Goal: Task Accomplishment & Management: Use online tool/utility

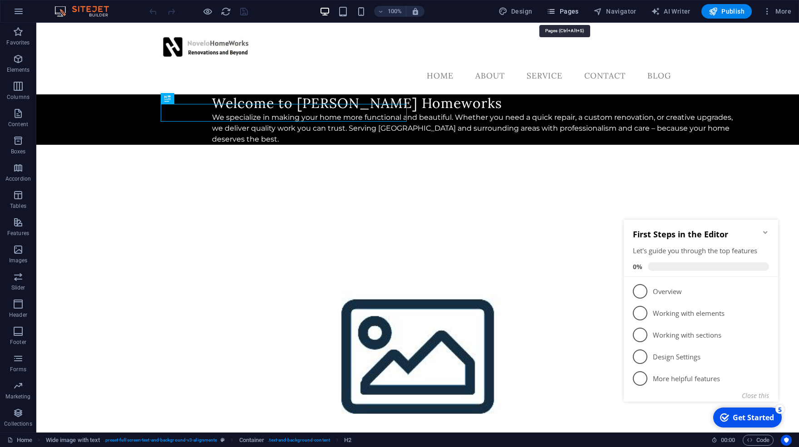
click at [562, 10] on span "Pages" at bounding box center [563, 11] width 32 height 9
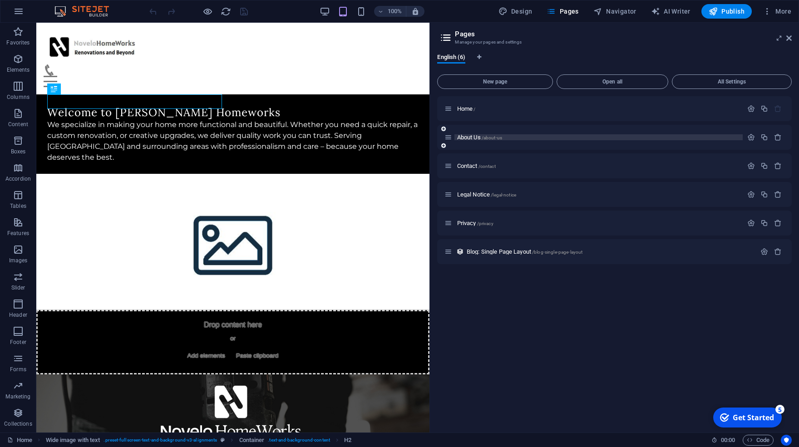
click at [533, 138] on p "About Us /about-us" at bounding box center [598, 137] width 283 height 6
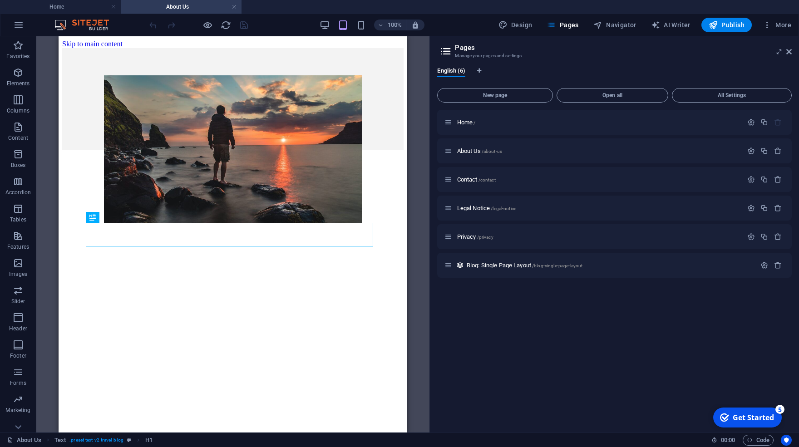
scroll to position [336, 0]
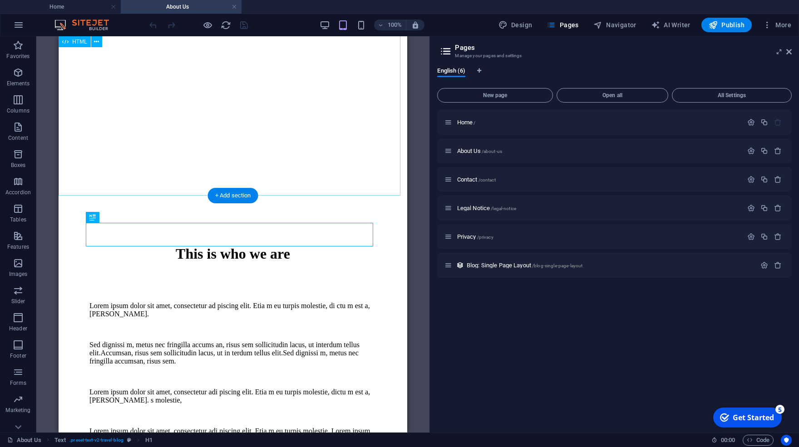
click at [329, 153] on div at bounding box center [232, 62] width 341 height 292
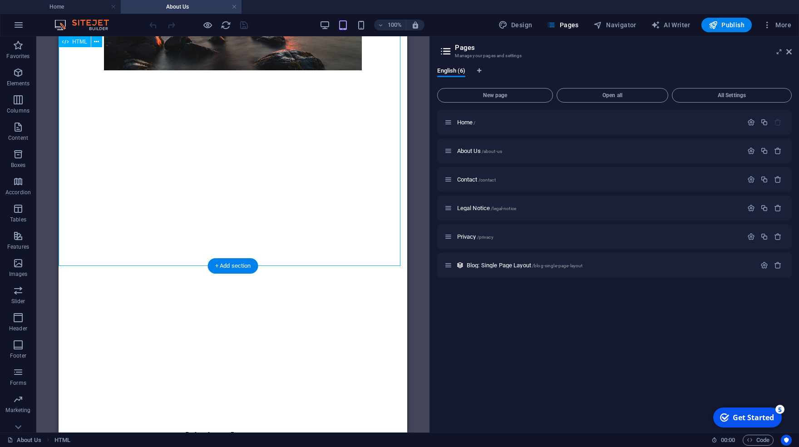
scroll to position [86, 0]
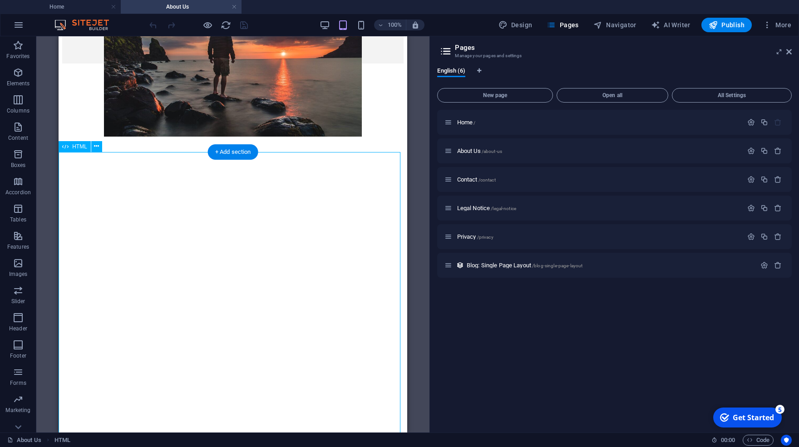
click at [290, 166] on div at bounding box center [232, 312] width 341 height 292
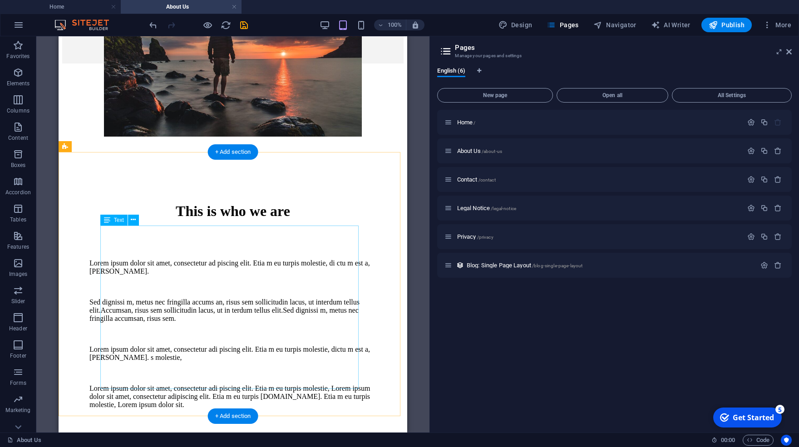
click at [183, 259] on div "Lorem ipsum dolor sit amet, consectetur ad piscing elit. Etia m eu turpis moles…" at bounding box center [232, 334] width 287 height 150
click at [183, 235] on div "Drag here to replace the existing content. Press “Ctrl” if you want to create a…" at bounding box center [232, 234] width 393 height 396
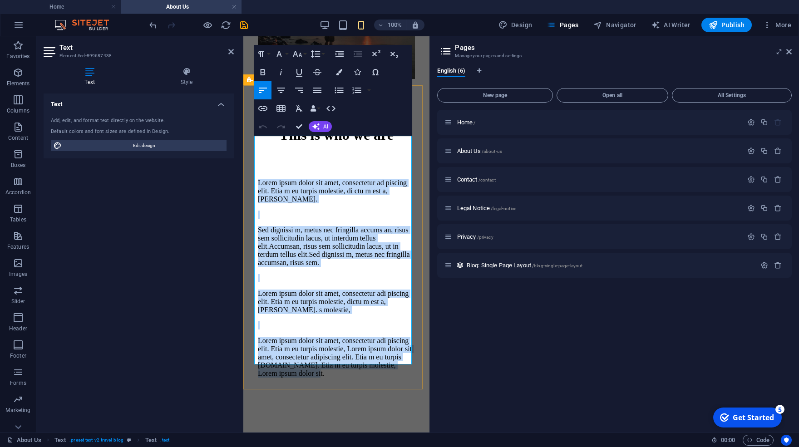
drag, startPoint x: 301, startPoint y: 359, endPoint x: 254, endPoint y: 143, distance: 221.7
click at [254, 143] on div "This is who we are Lorem ipsum dolor sit amet, consectetur ad piscing elit. Eti…" at bounding box center [336, 254] width 179 height 311
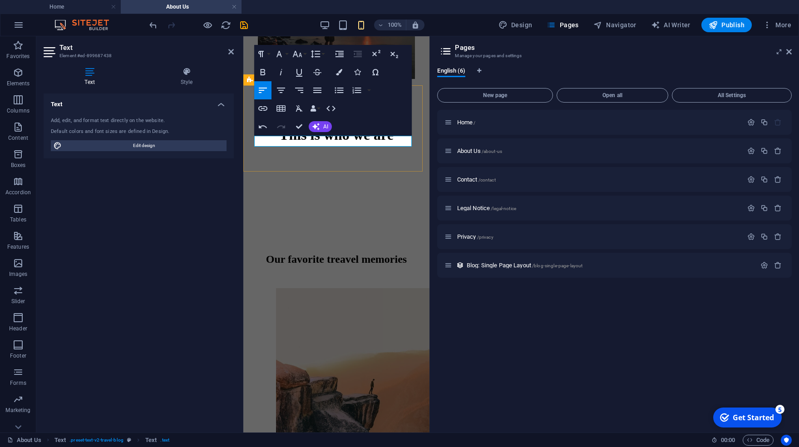
click at [279, 179] on p at bounding box center [336, 183] width 157 height 8
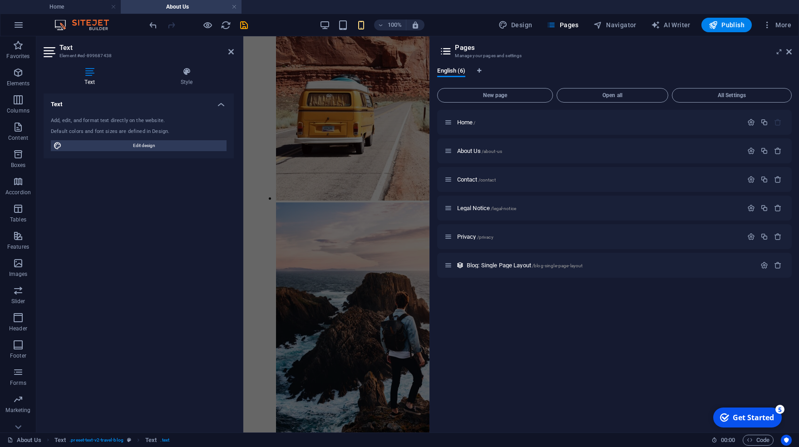
scroll to position [846, 0]
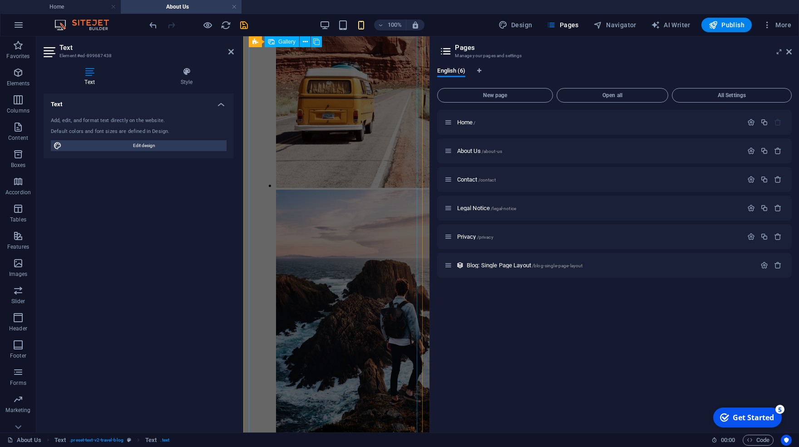
click at [334, 218] on li at bounding box center [457, 315] width 363 height 250
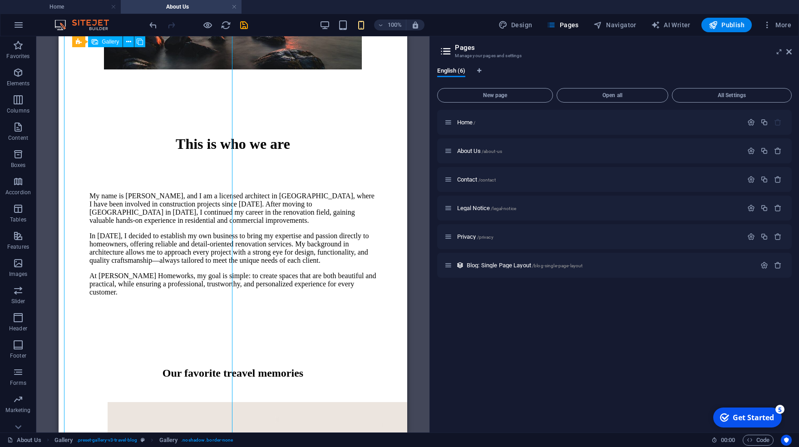
click at [336, 240] on div "My name is Alejandro Novelo, and I am a licensed architect in Mexico, where I h…" at bounding box center [232, 244] width 287 height 104
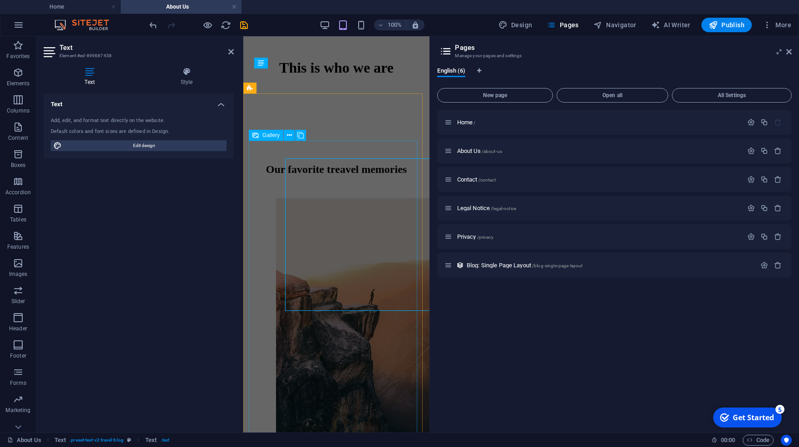
scroll to position [153, 0]
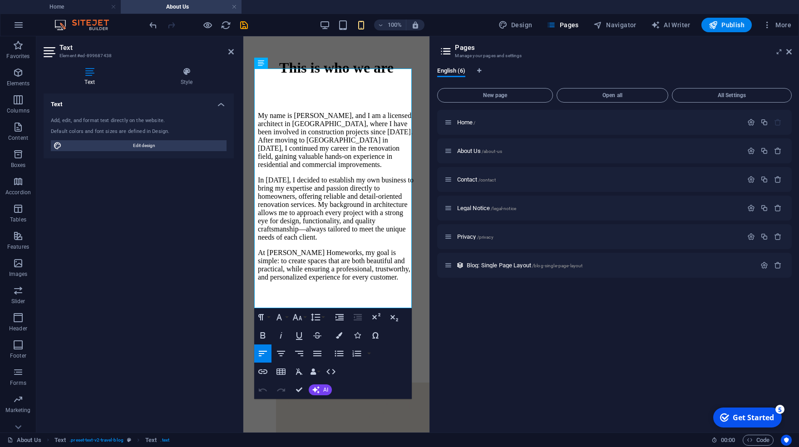
click at [235, 247] on div "Text Style Text Add, edit, and format text directly on the website. Default col…" at bounding box center [138, 246] width 205 height 373
click at [247, 234] on div "This is who we are My name is Alejandro Novelo, and I am a licensed architect i…" at bounding box center [336, 173] width 179 height 282
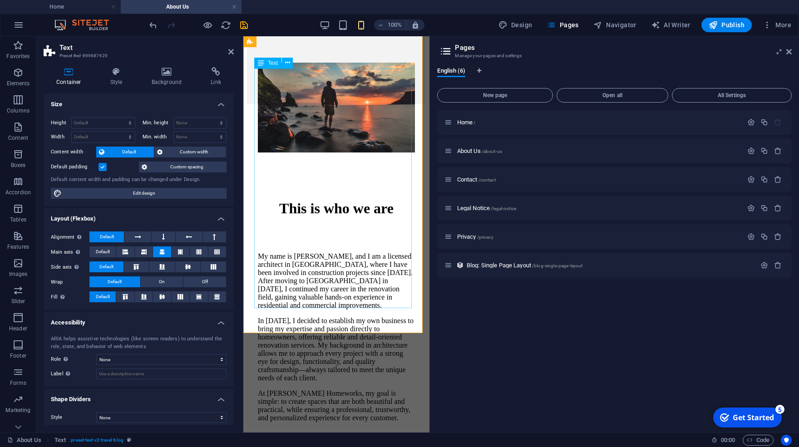
scroll to position [0, 0]
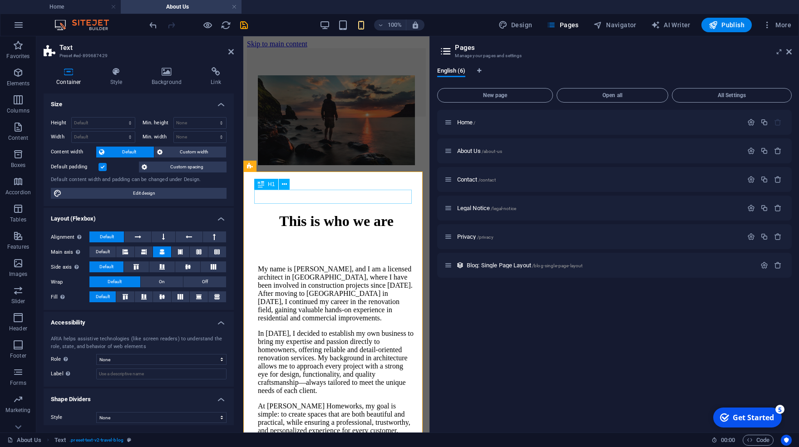
click at [355, 213] on div "This is who we are" at bounding box center [336, 221] width 157 height 17
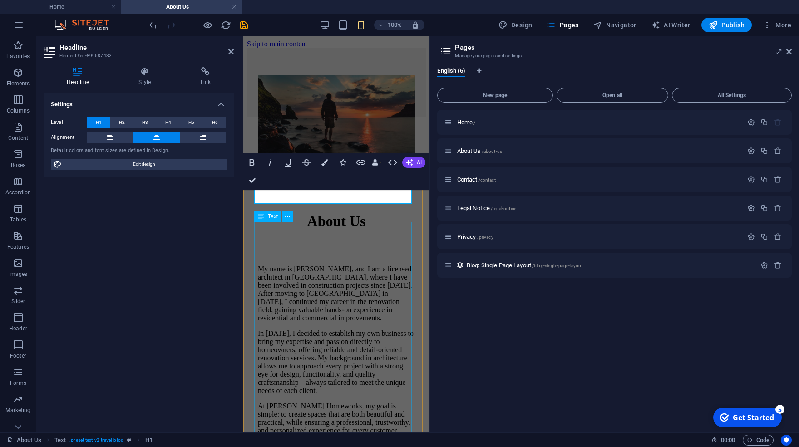
click at [342, 265] on div "My name is Alejandro Novelo, and I am a licensed architect in Mexico, where I h…" at bounding box center [336, 350] width 157 height 170
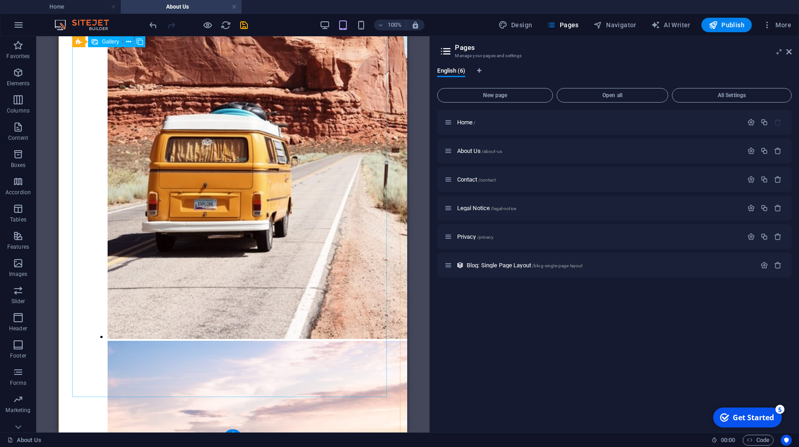
scroll to position [1154, 0]
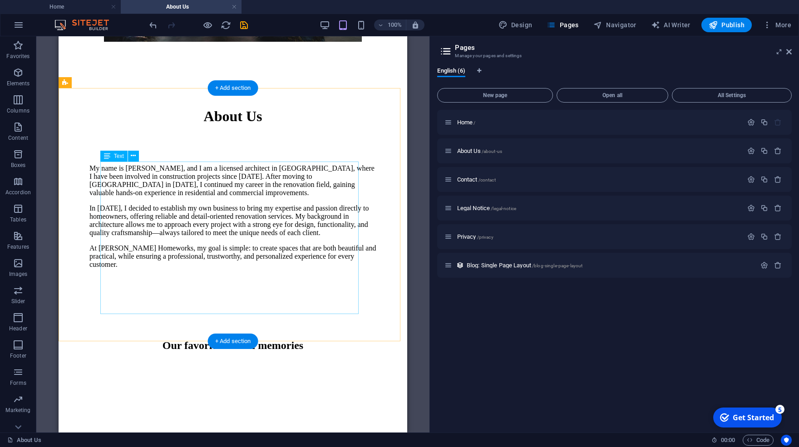
scroll to position [150, 0]
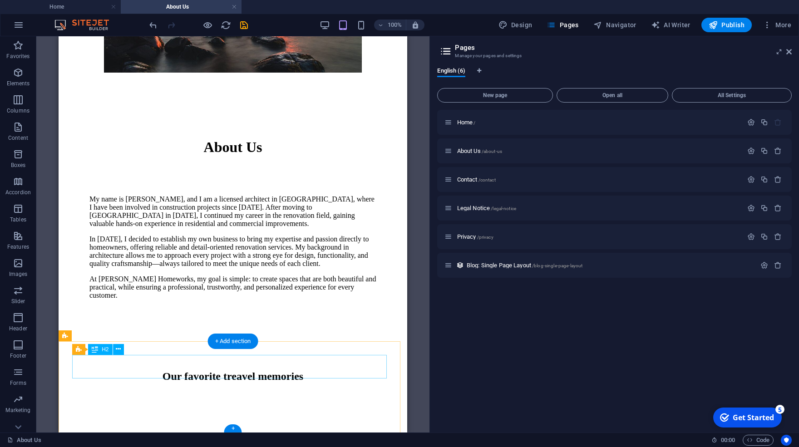
click at [283, 370] on div "Our favorite treavel memories" at bounding box center [232, 376] width 287 height 12
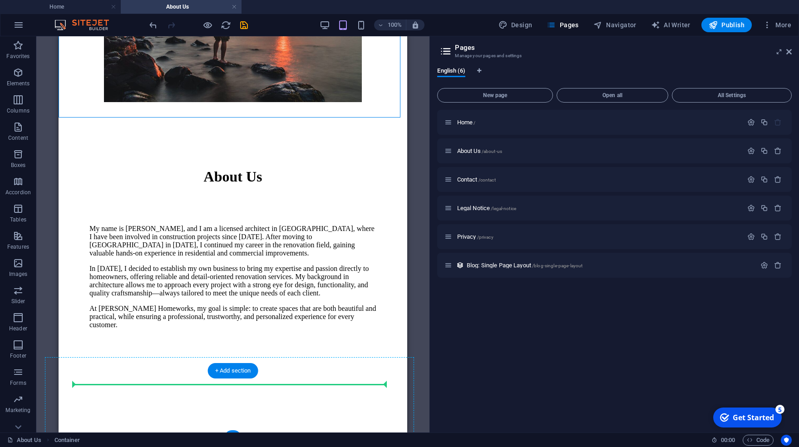
scroll to position [127, 0]
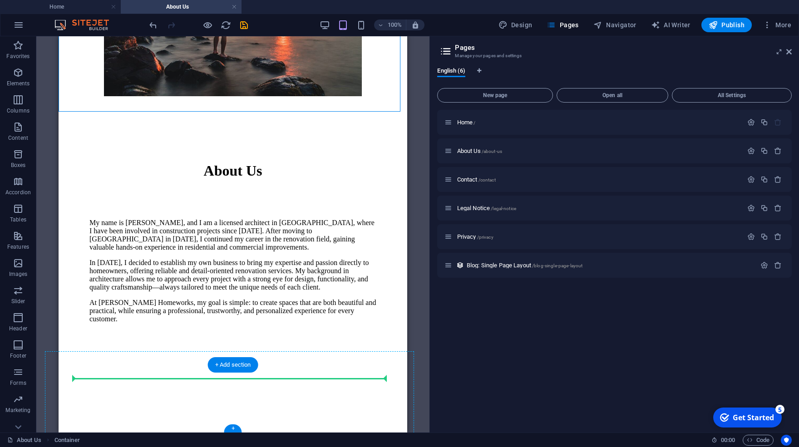
drag, startPoint x: 311, startPoint y: 132, endPoint x: 285, endPoint y: 422, distance: 291.3
click at [285, 422] on div "About Us My name is Alejandro Novelo, and I am a licensed architect in Mexico, …" at bounding box center [232, 187] width 341 height 532
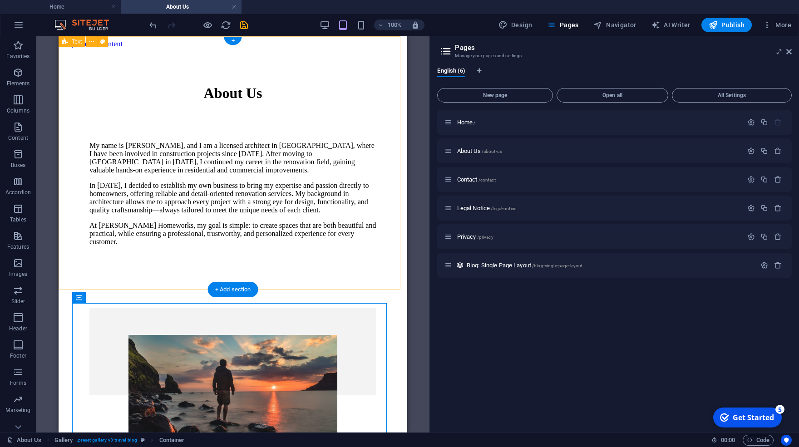
click at [395, 67] on div "About Us My name is Alejandro Novelo, and I am a licensed architect in Mexico, …" at bounding box center [232, 164] width 341 height 232
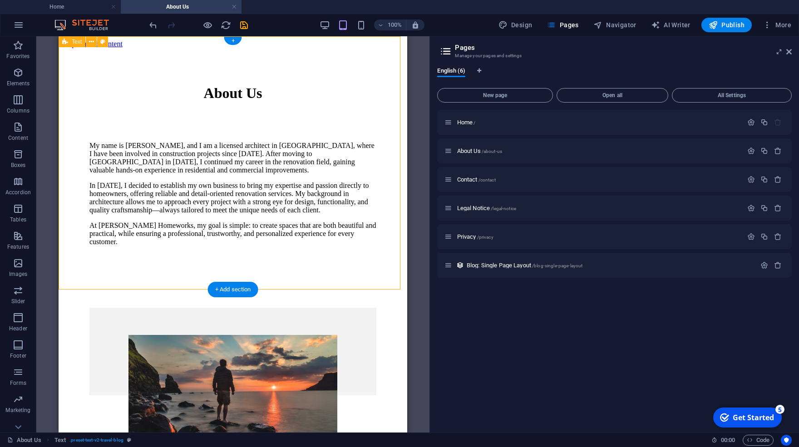
click at [386, 271] on div "About Us My name is Alejandro Novelo, and I am a licensed architect in Mexico, …" at bounding box center [232, 164] width 341 height 232
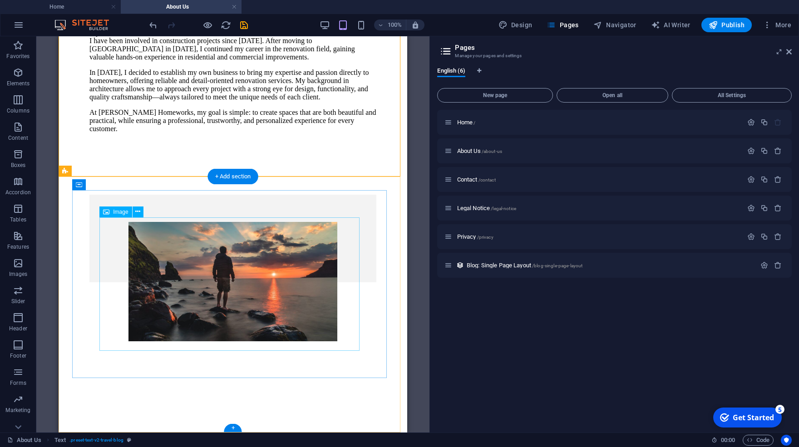
click at [243, 278] on figure at bounding box center [233, 282] width 232 height 121
click at [181, 267] on figure at bounding box center [233, 282] width 232 height 121
select select "%"
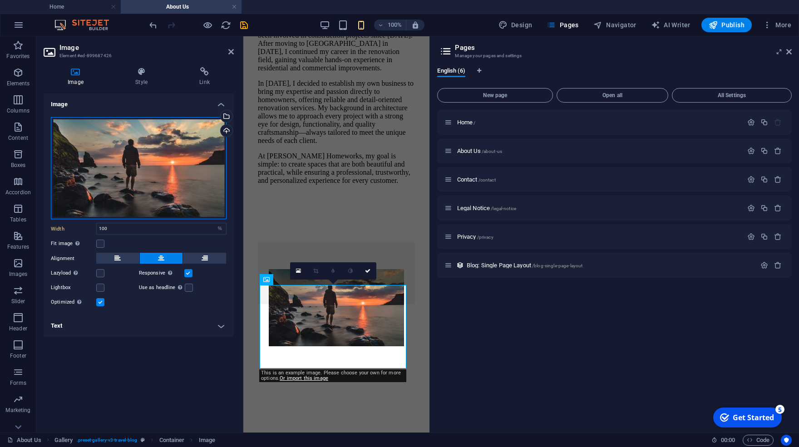
click at [158, 175] on div "Drag files here, click to choose files or select files from Files or our free s…" at bounding box center [139, 168] width 176 height 103
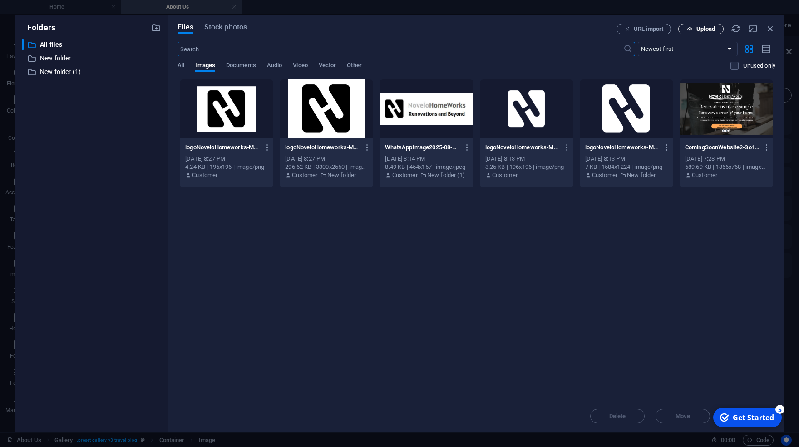
scroll to position [1223, 0]
click at [699, 30] on span "Upload" at bounding box center [705, 28] width 19 height 5
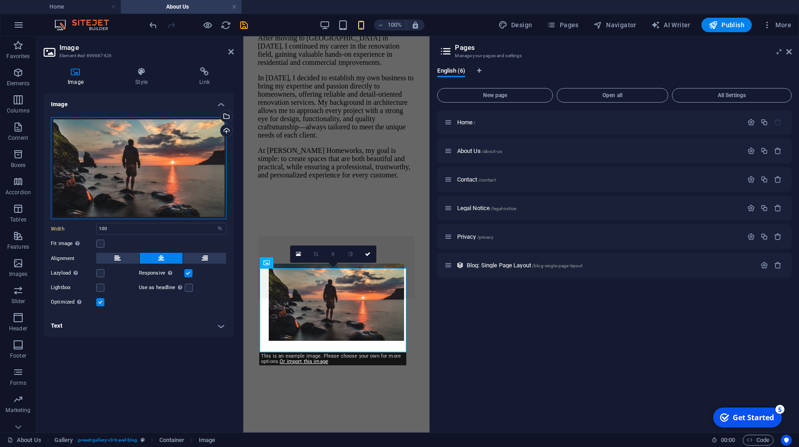
click at [154, 163] on div "Drag files here, click to choose files or select files from Files or our free s…" at bounding box center [139, 168] width 176 height 103
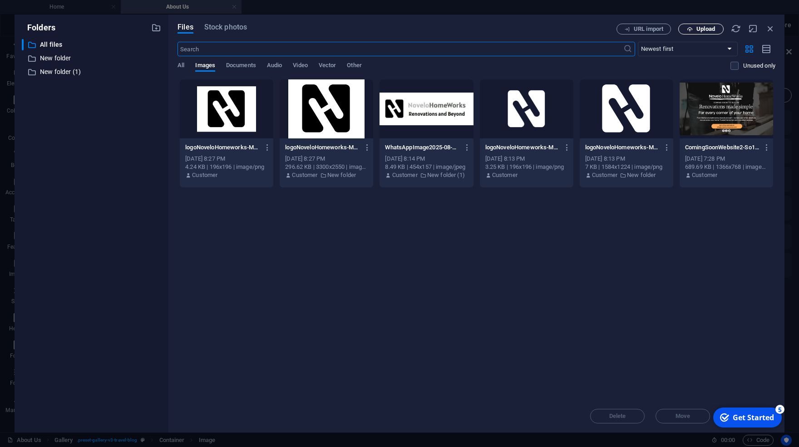
click at [706, 27] on span "Upload" at bounding box center [705, 28] width 19 height 5
click at [705, 27] on span "Upload" at bounding box center [705, 28] width 19 height 5
click at [759, 400] on icon "button" at bounding box center [759, 400] width 10 height 10
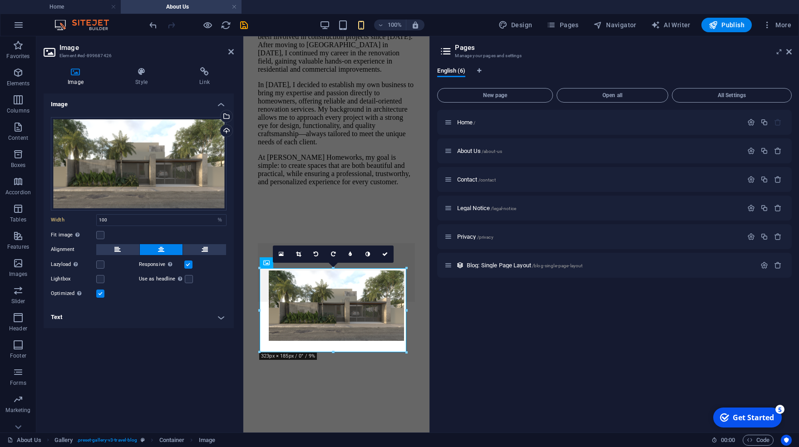
scroll to position [122, 0]
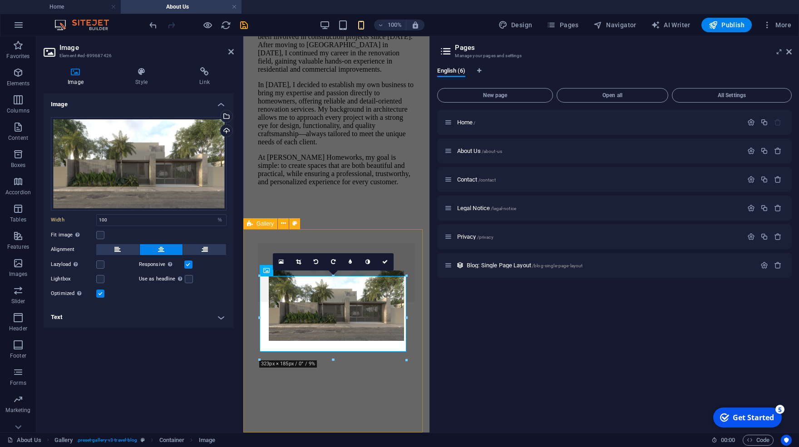
click at [350, 407] on div at bounding box center [336, 323] width 179 height 211
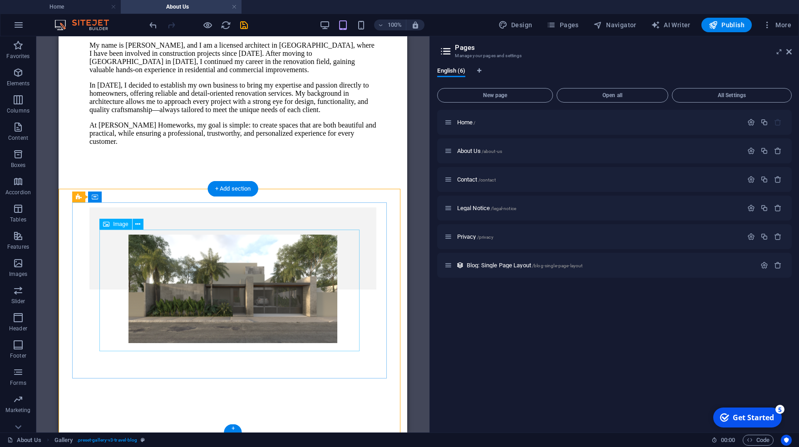
click at [301, 273] on figure at bounding box center [233, 290] width 232 height 110
click at [140, 261] on figure at bounding box center [233, 290] width 232 height 110
click at [126, 256] on figure at bounding box center [233, 290] width 232 height 110
select select "%"
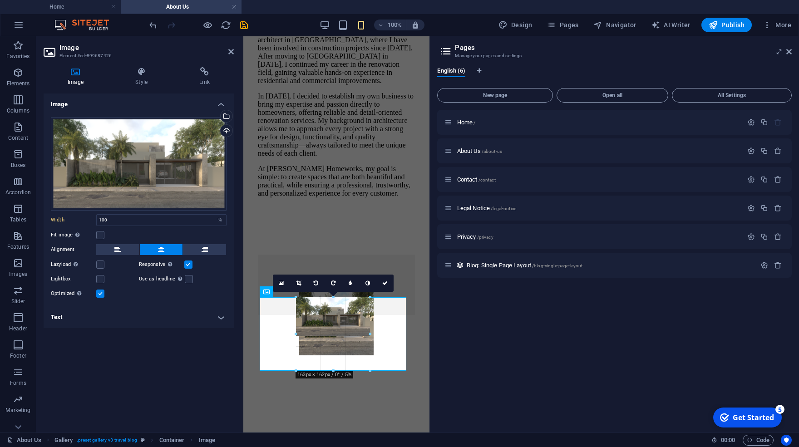
drag, startPoint x: 259, startPoint y: 333, endPoint x: 121, endPoint y: 306, distance: 141.1
type input "162"
select select "px"
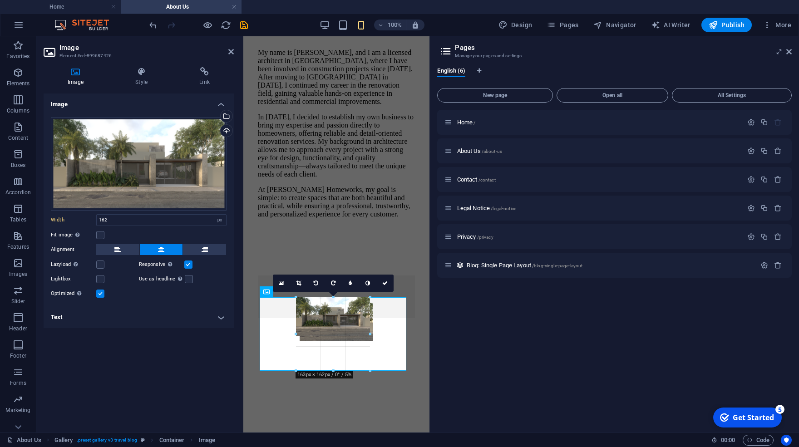
scroll to position [84, 0]
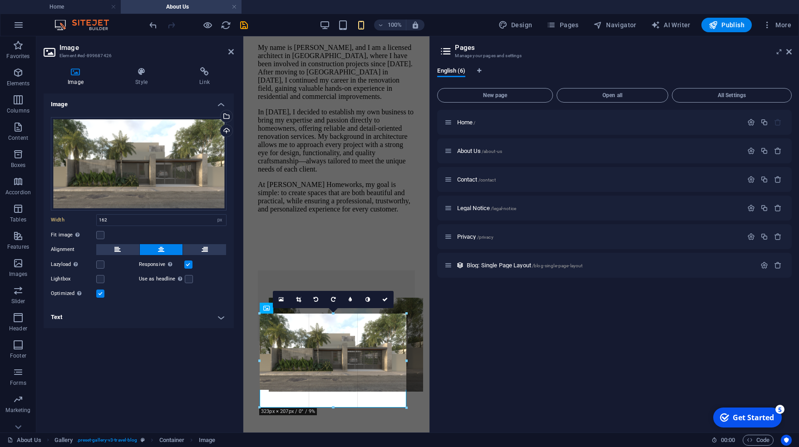
drag, startPoint x: 369, startPoint y: 334, endPoint x: 450, endPoint y: 350, distance: 82.5
click at [450, 350] on div "Home About Us Favorites Elements Columns Content Boxes Accordion Tables Feature…" at bounding box center [399, 234] width 799 height 396
type input "323"
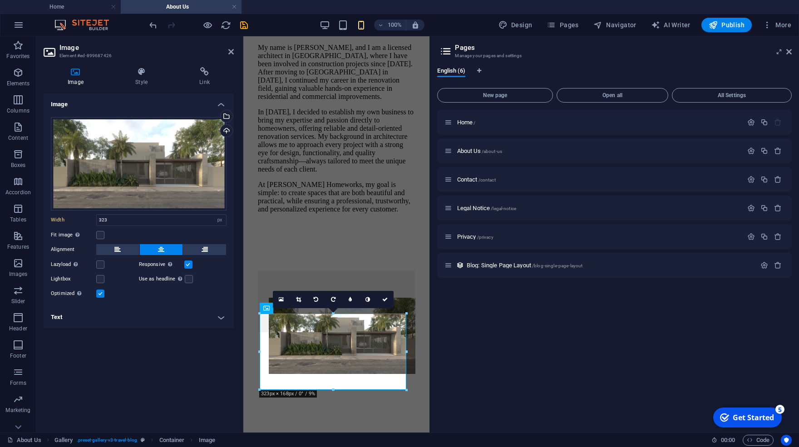
click at [133, 371] on div "Image Drag files here, click to choose files or select files from Files or our …" at bounding box center [139, 260] width 190 height 332
click at [374, 408] on div at bounding box center [336, 401] width 157 height 14
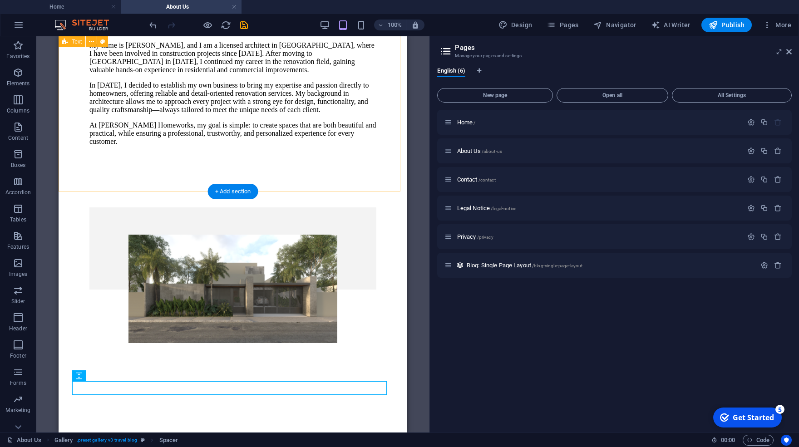
scroll to position [0, 0]
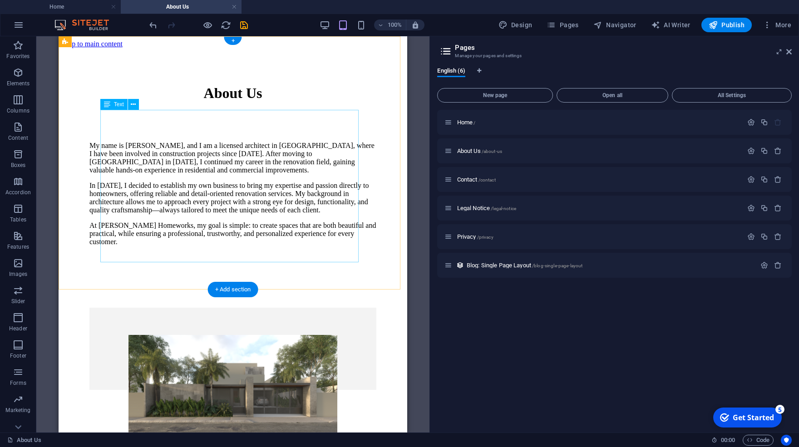
click at [250, 158] on div "My name is Alejandro Novelo, and I am a licensed architect in Mexico, where I h…" at bounding box center [232, 194] width 287 height 104
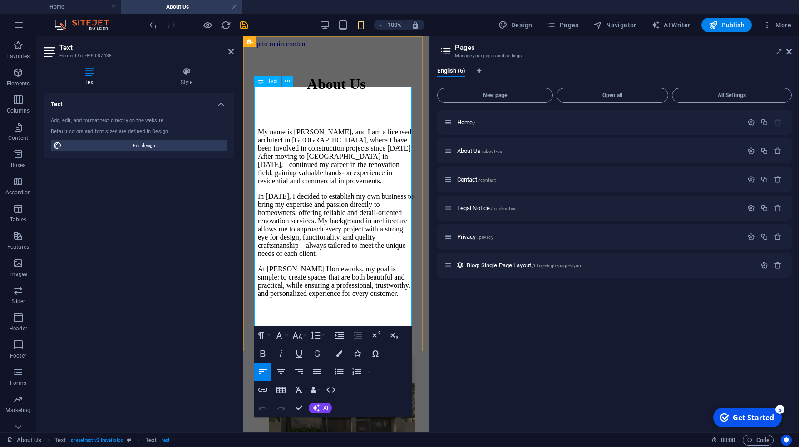
click at [322, 170] on p "My name is [PERSON_NAME], and I am a licensed architect in [GEOGRAPHIC_DATA], w…" at bounding box center [336, 156] width 157 height 57
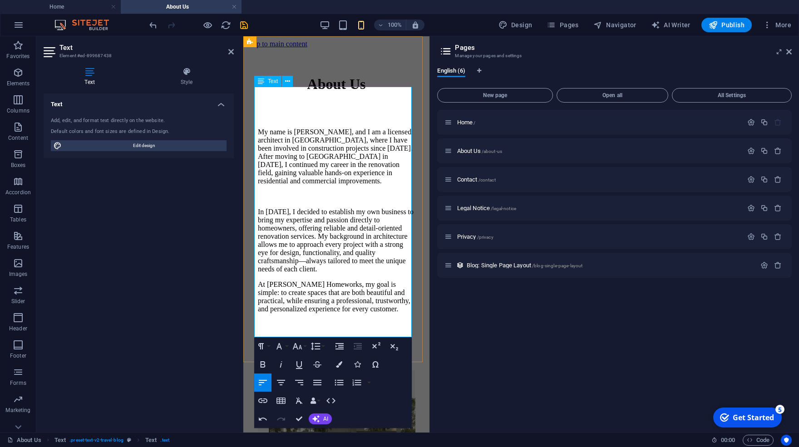
click at [383, 273] on p "In [DATE], I decided to establish my own business to bring my expertise and pas…" at bounding box center [336, 240] width 157 height 65
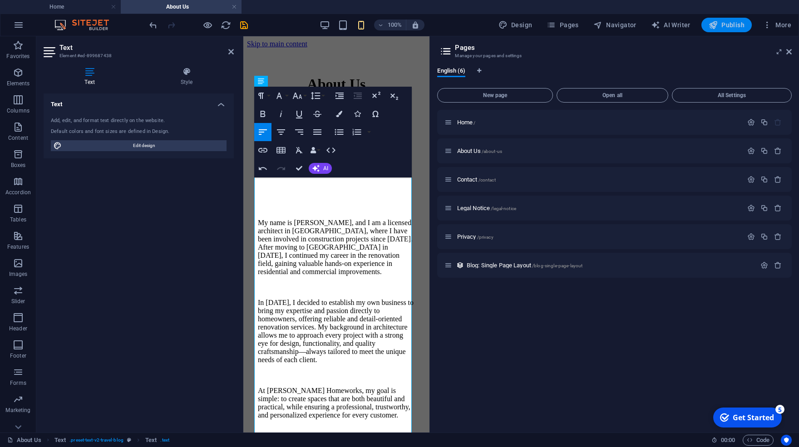
click at [725, 23] on span "Publish" at bounding box center [727, 24] width 36 height 9
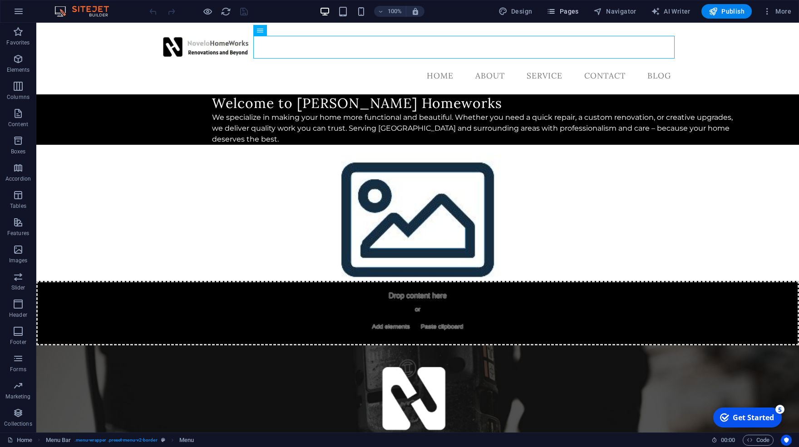
click at [573, 6] on button "Pages" at bounding box center [562, 11] width 39 height 15
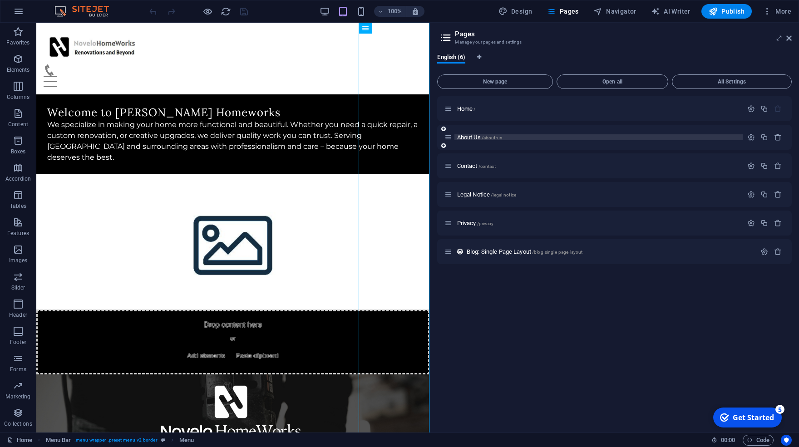
click at [514, 138] on p "About Us /about-us" at bounding box center [598, 137] width 283 height 6
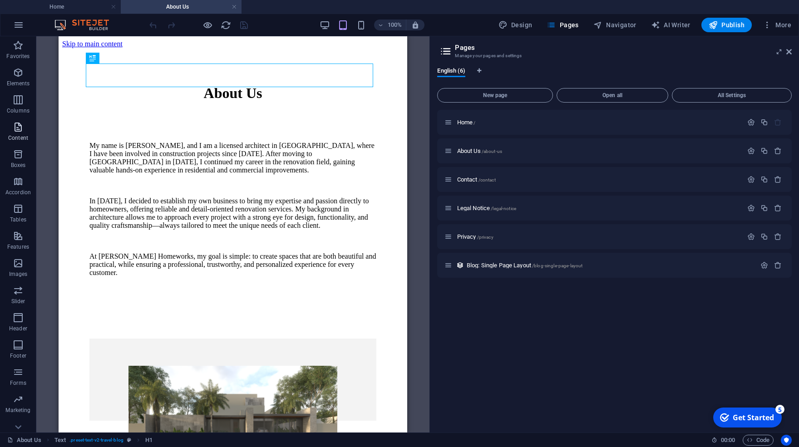
click at [20, 129] on icon "button" at bounding box center [18, 127] width 11 height 11
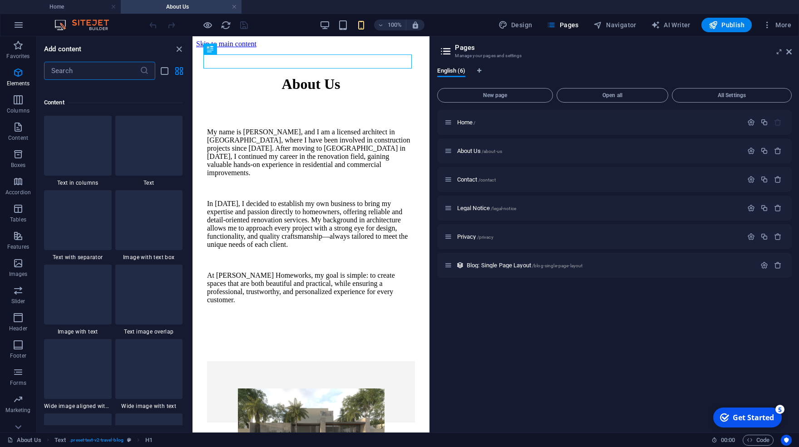
scroll to position [1588, 0]
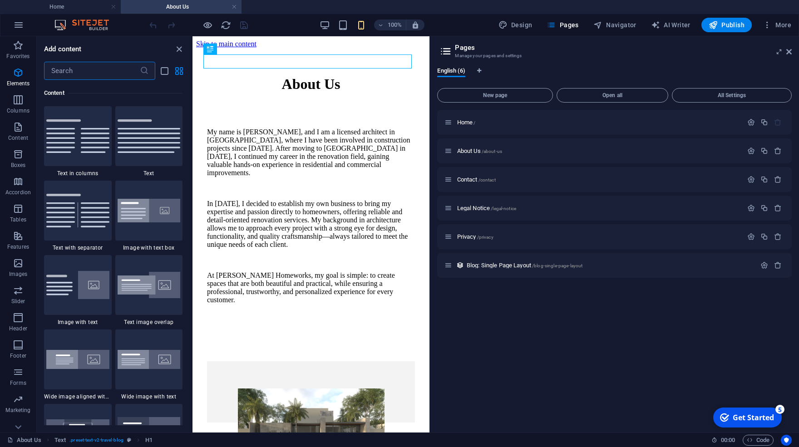
click at [92, 72] on input "text" at bounding box center [92, 71] width 96 height 18
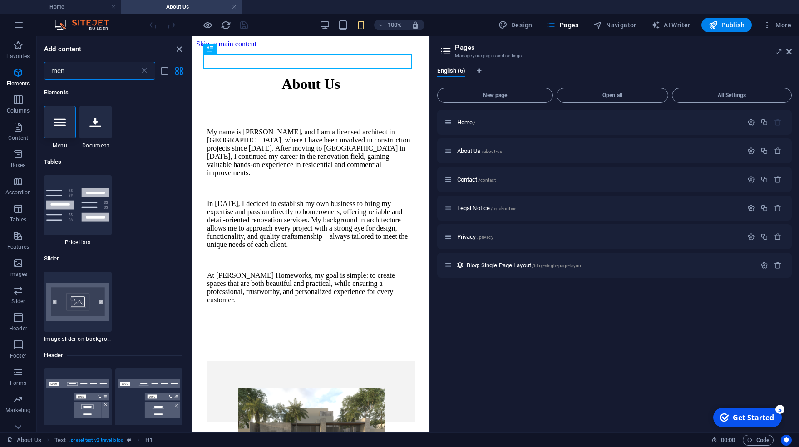
scroll to position [0, 0]
type input "men"
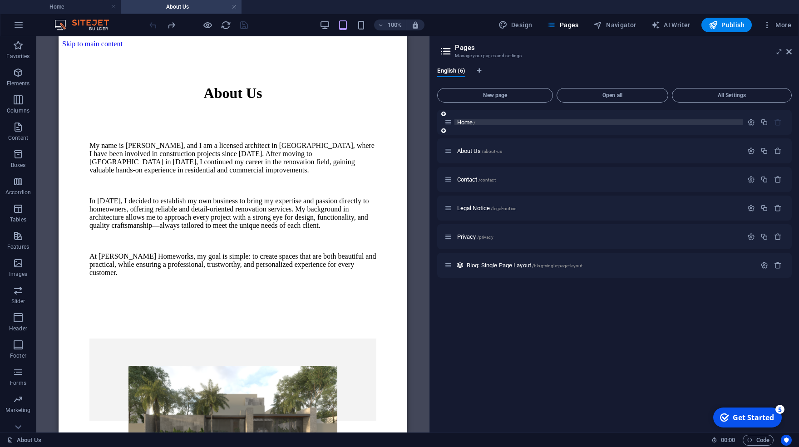
click at [496, 122] on p "Home /" at bounding box center [598, 122] width 283 height 6
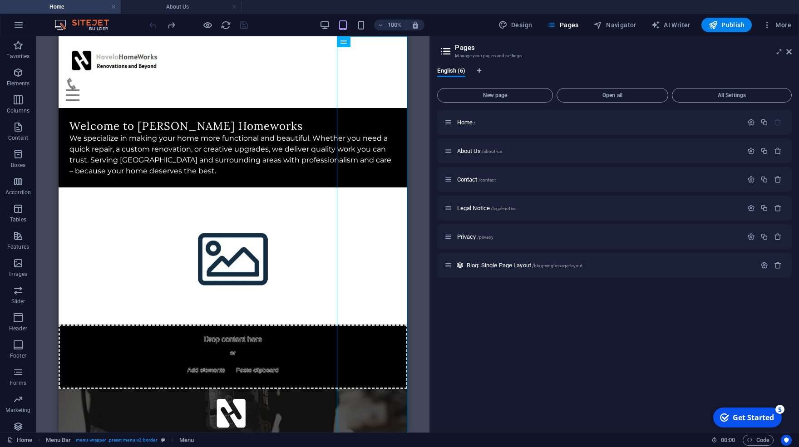
click at [51, 69] on div "Drag here to replace the existing content. Press “Ctrl” if you want to create a…" at bounding box center [232, 234] width 393 height 396
click at [64, 76] on div "Menu Home About Service Contact Blog" at bounding box center [233, 72] width 349 height 72
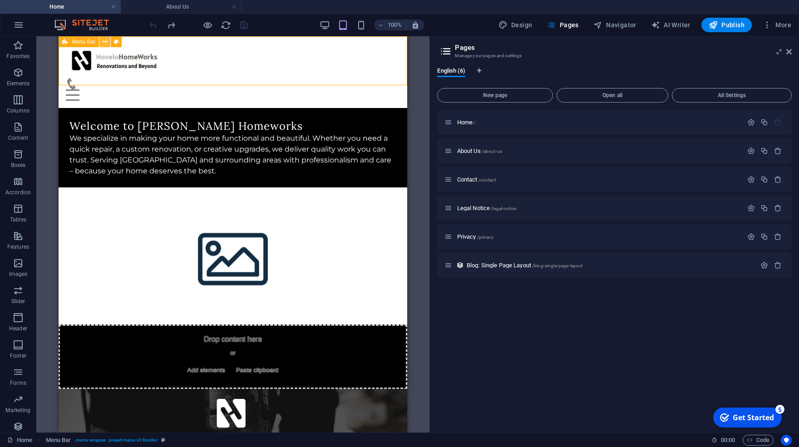
click at [101, 40] on button at bounding box center [104, 41] width 11 height 11
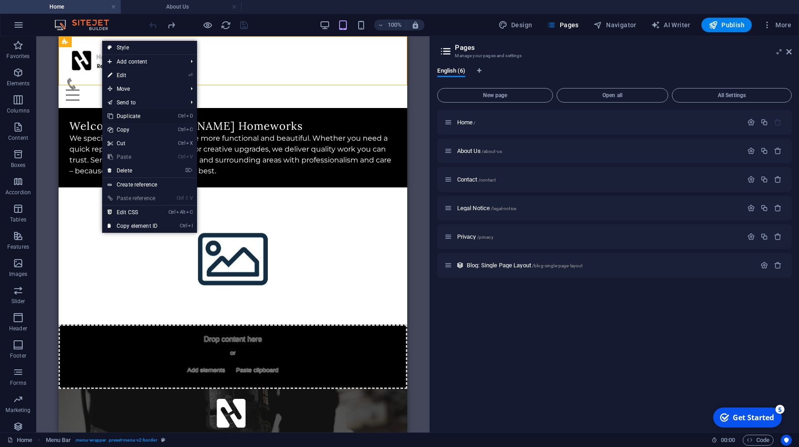
click at [134, 118] on link "Ctrl D Duplicate" at bounding box center [132, 116] width 61 height 14
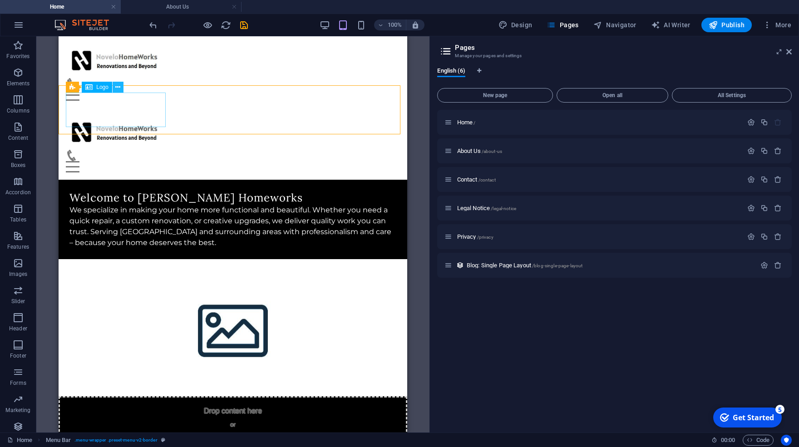
click at [117, 89] on icon at bounding box center [117, 88] width 5 height 10
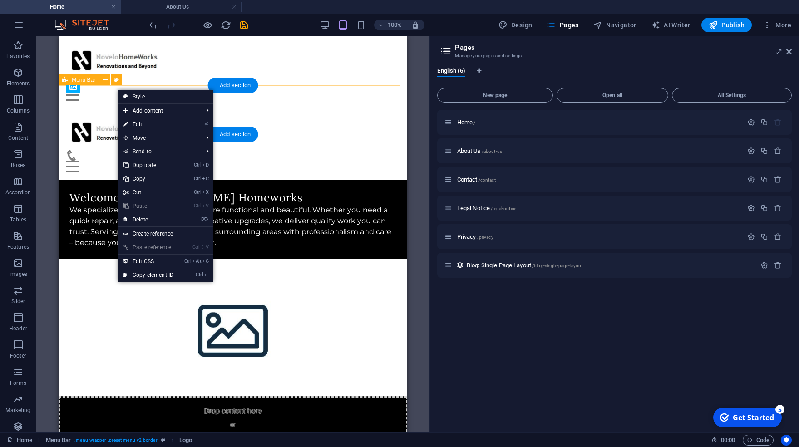
click at [59, 108] on div "Menu Home About Service Contact Blog" at bounding box center [233, 144] width 349 height 72
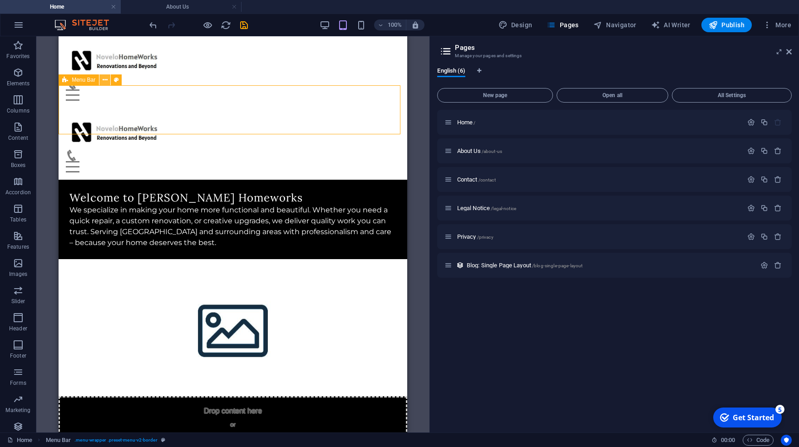
click at [103, 81] on icon at bounding box center [105, 80] width 5 height 10
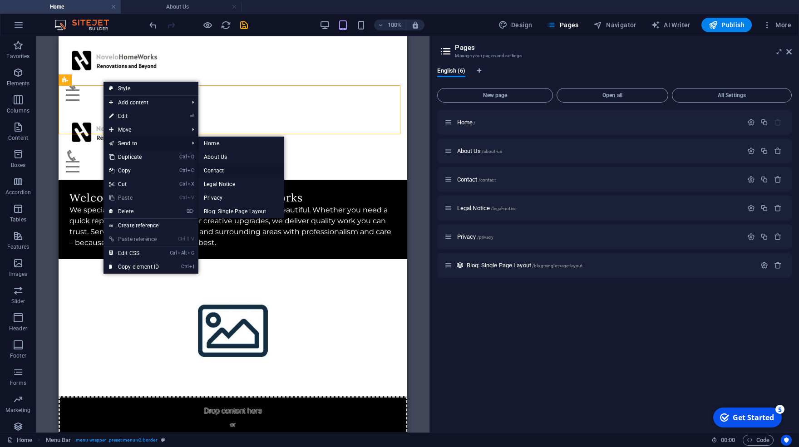
click at [221, 168] on link "Contact" at bounding box center [241, 171] width 86 height 14
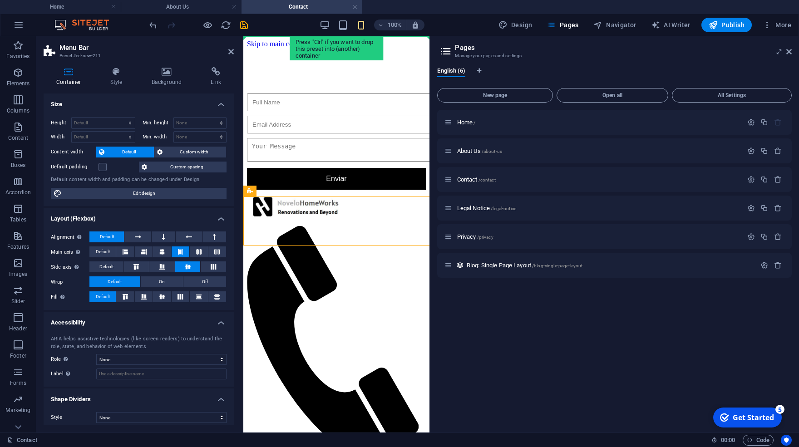
drag, startPoint x: 248, startPoint y: 217, endPoint x: 254, endPoint y: 48, distance: 169.5
click at [254, 48] on div "Enviar Menu Home About Service Contact Blog" at bounding box center [336, 280] width 179 height 465
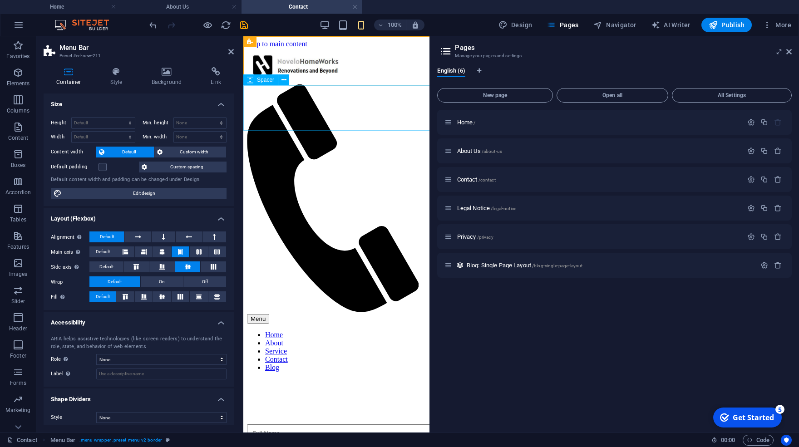
click at [288, 379] on div at bounding box center [336, 401] width 179 height 45
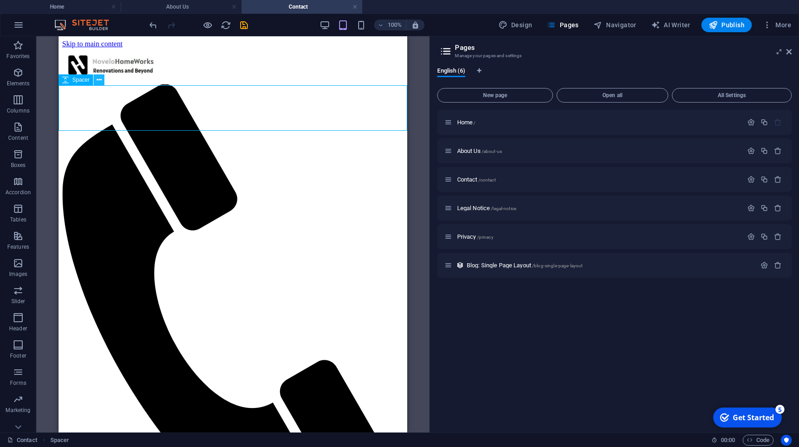
click at [98, 84] on icon at bounding box center [99, 80] width 5 height 10
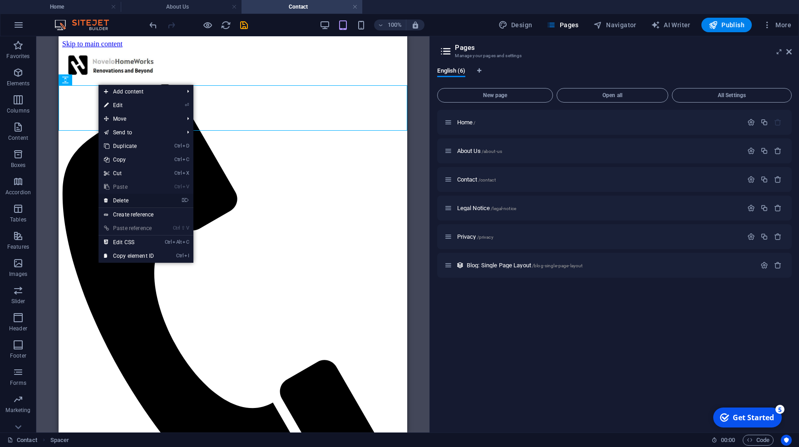
click at [130, 201] on link "⌦ Delete" at bounding box center [129, 201] width 61 height 14
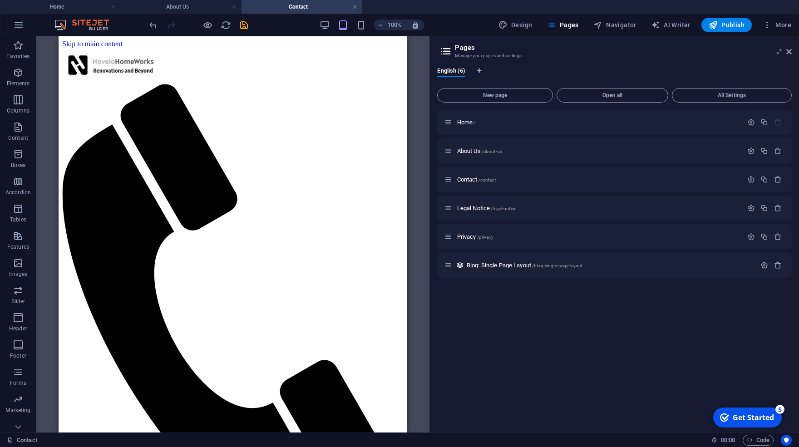
click at [214, 291] on html "Skip to main content Menu Home About Service Contact Blog Enviar" at bounding box center [233, 365] width 349 height 658
click at [213, 315] on html "Skip to main content Menu Home About Service Contact Blog Enviar" at bounding box center [233, 365] width 349 height 658
click at [727, 23] on span "Publish" at bounding box center [727, 24] width 36 height 9
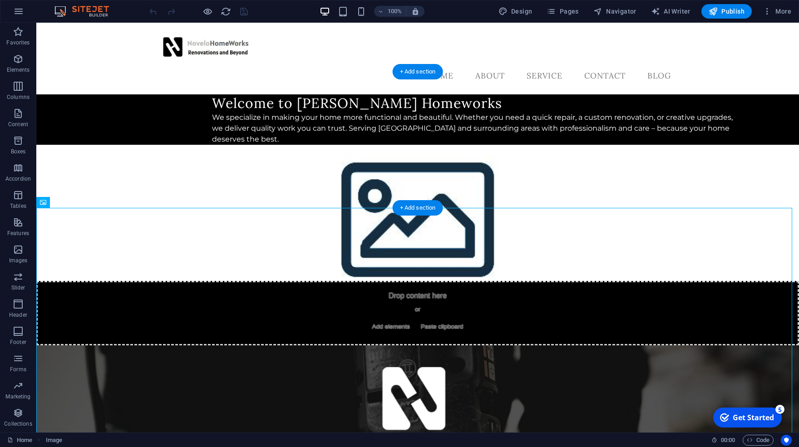
click at [563, 154] on figure at bounding box center [417, 213] width 763 height 136
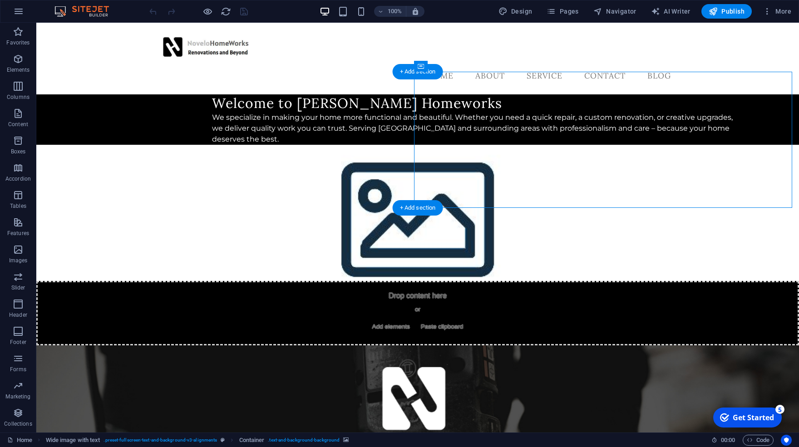
click at [580, 157] on figure at bounding box center [417, 213] width 763 height 136
click at [541, 159] on figure at bounding box center [417, 213] width 763 height 136
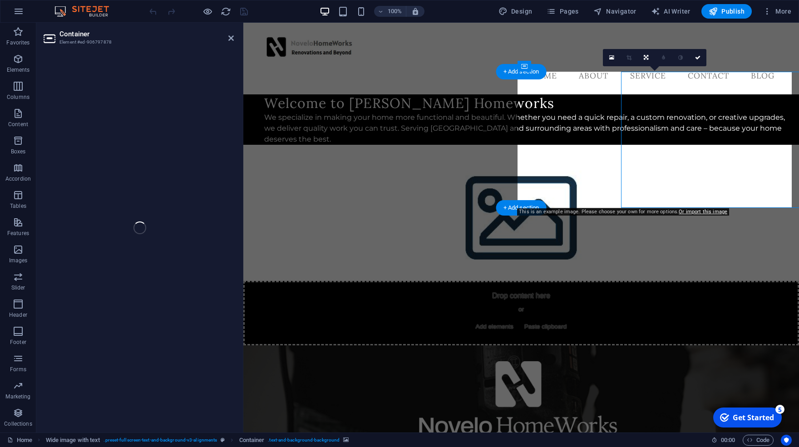
select select "px"
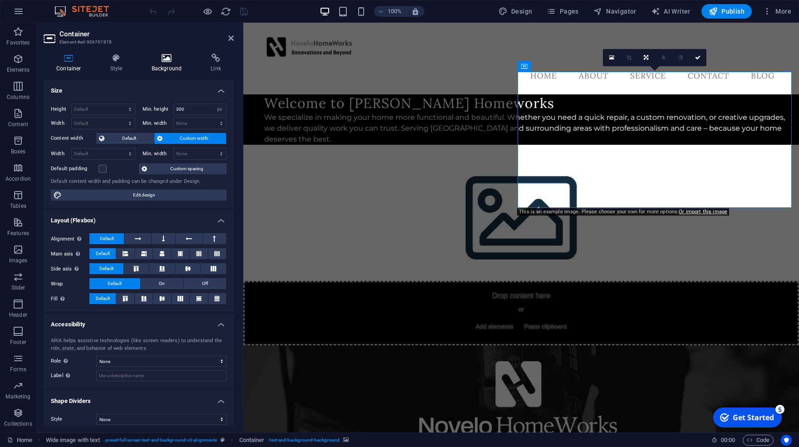
click at [152, 64] on h4 "Background" at bounding box center [168, 63] width 59 height 19
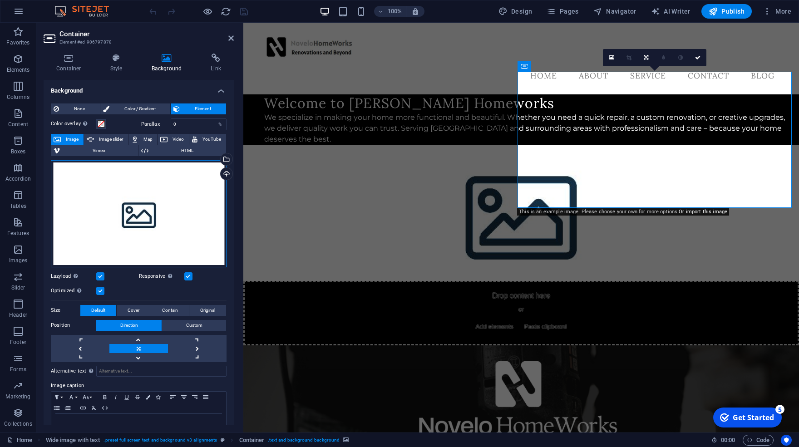
click at [148, 187] on div "Drag files here, click to choose files or select files from Files or our free s…" at bounding box center [139, 213] width 176 height 107
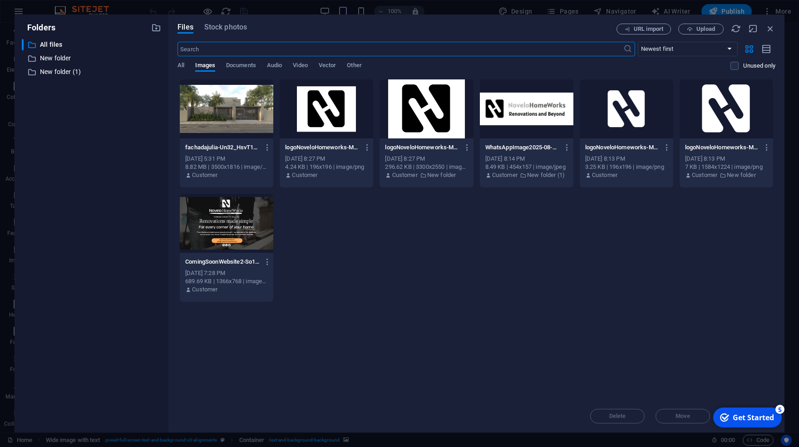
click at [704, 23] on div "Files Stock photos URL import Upload ​ Newest first Oldest first Name (A-Z) Nam…" at bounding box center [476, 224] width 616 height 418
click at [704, 32] on span "Upload" at bounding box center [705, 28] width 19 height 5
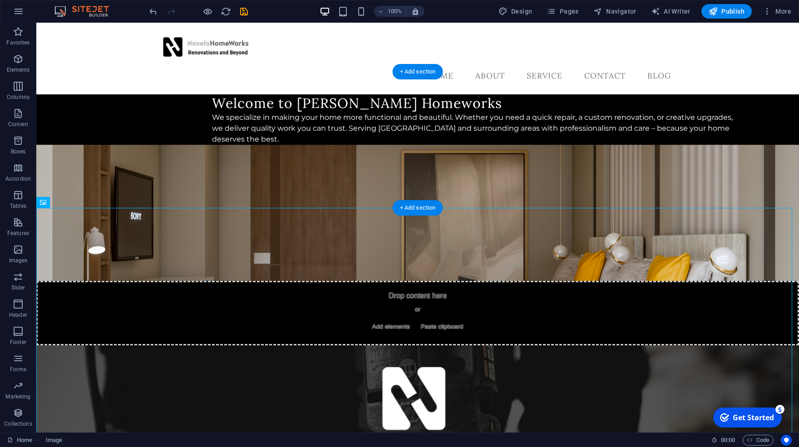
click at [498, 147] on figure at bounding box center [417, 213] width 763 height 136
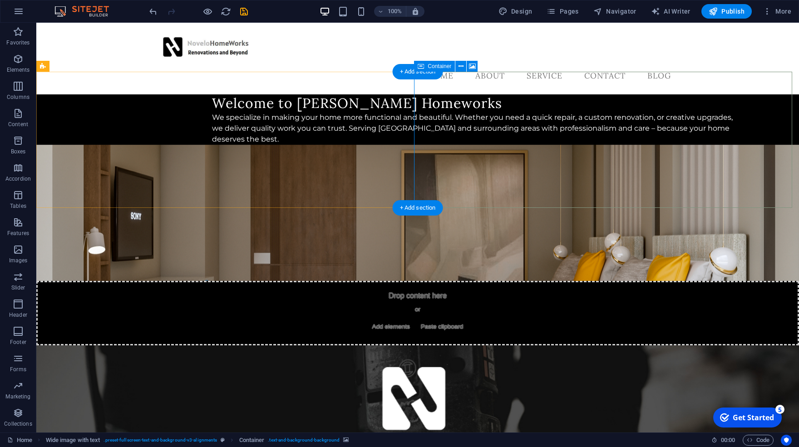
click at [494, 281] on div "Drop content here or Add elements Paste clipboard" at bounding box center [417, 313] width 763 height 64
click at [474, 183] on figure at bounding box center [417, 213] width 763 height 136
click at [469, 191] on figure at bounding box center [417, 213] width 763 height 136
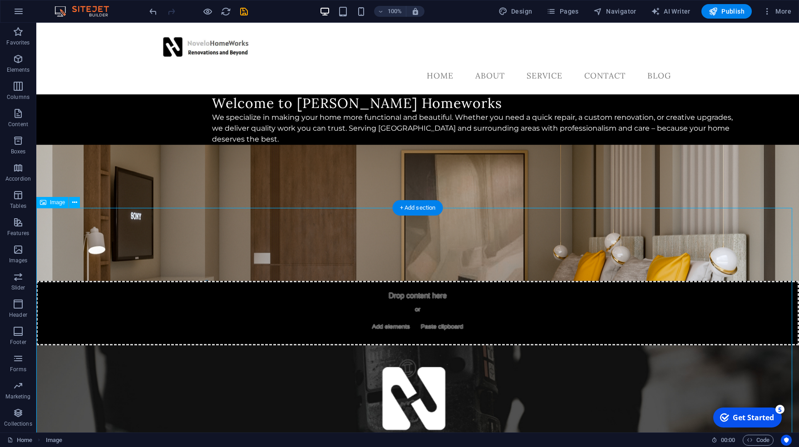
click at [495, 169] on figure at bounding box center [417, 213] width 763 height 136
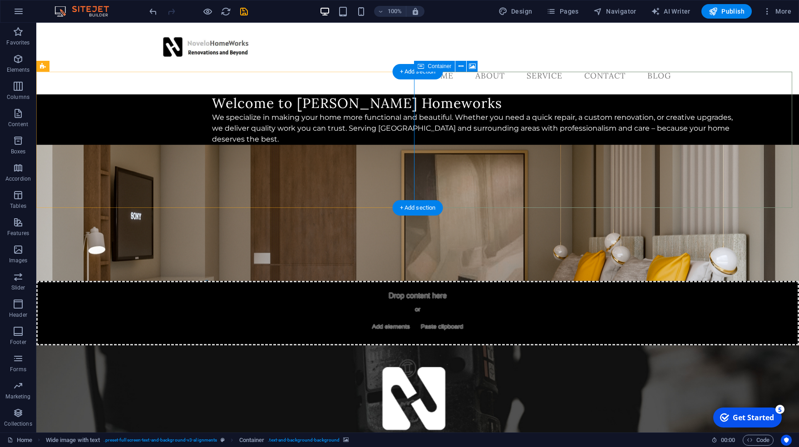
click at [438, 281] on div "Drop content here or Add elements Paste clipboard" at bounding box center [417, 313] width 763 height 64
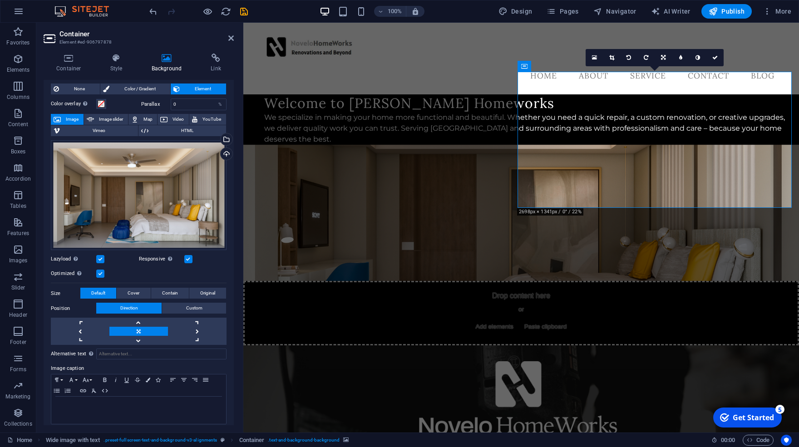
scroll to position [22, 0]
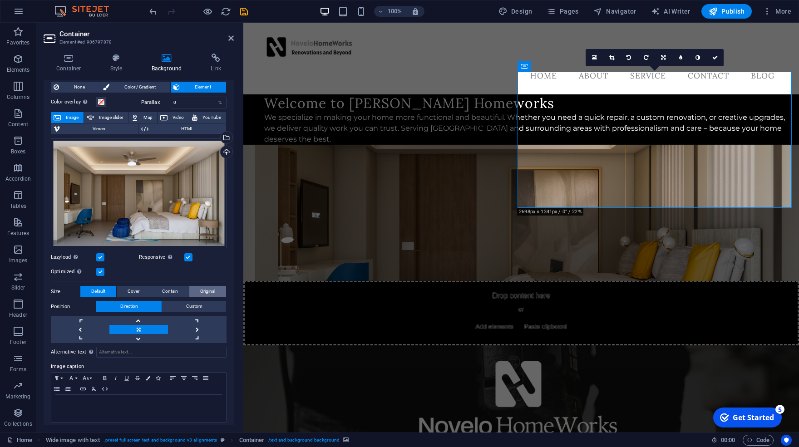
click at [202, 291] on span "Original" at bounding box center [207, 291] width 15 height 11
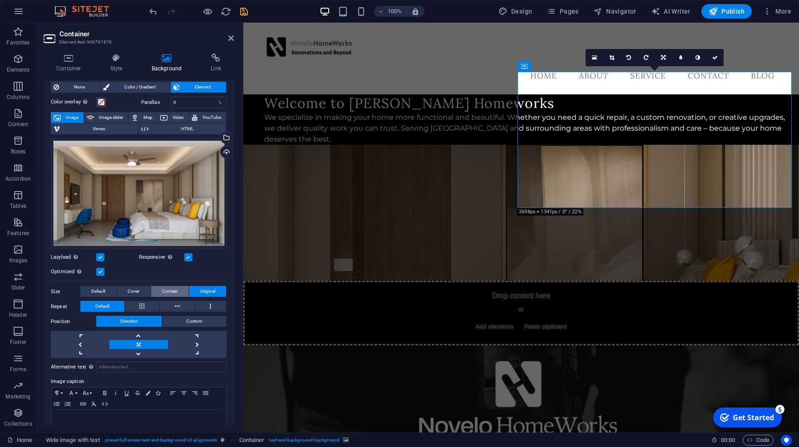
click at [173, 291] on span "Contain" at bounding box center [170, 291] width 16 height 11
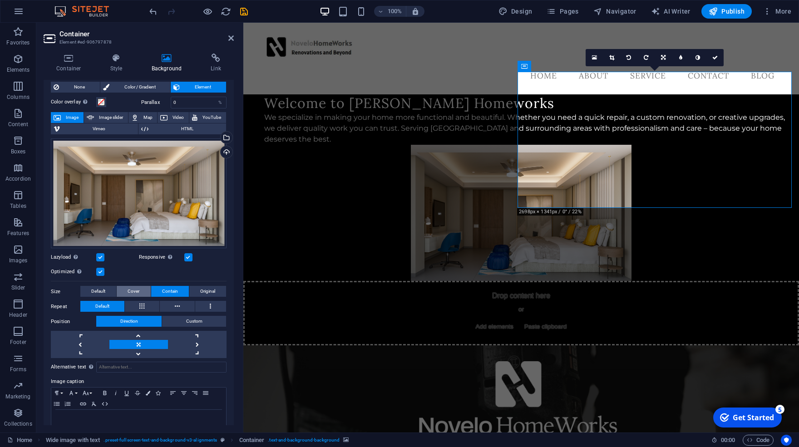
click at [137, 290] on span "Cover" at bounding box center [134, 291] width 12 height 11
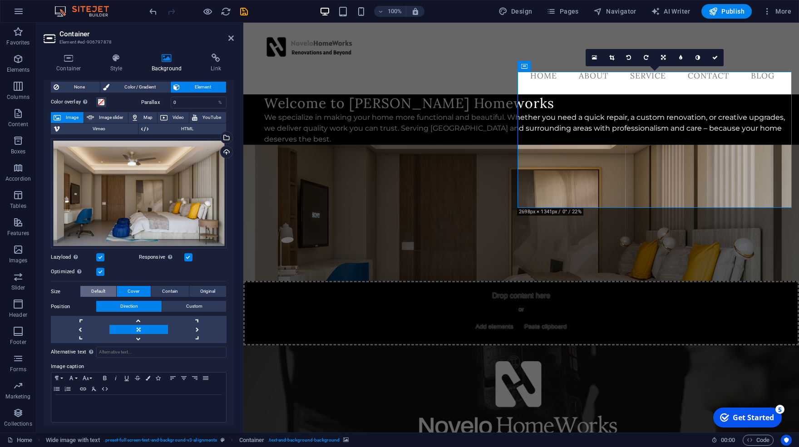
click at [103, 286] on span "Default" at bounding box center [98, 291] width 14 height 11
click at [135, 286] on span "Cover" at bounding box center [134, 291] width 12 height 11
click at [162, 286] on span "Contain" at bounding box center [170, 291] width 16 height 11
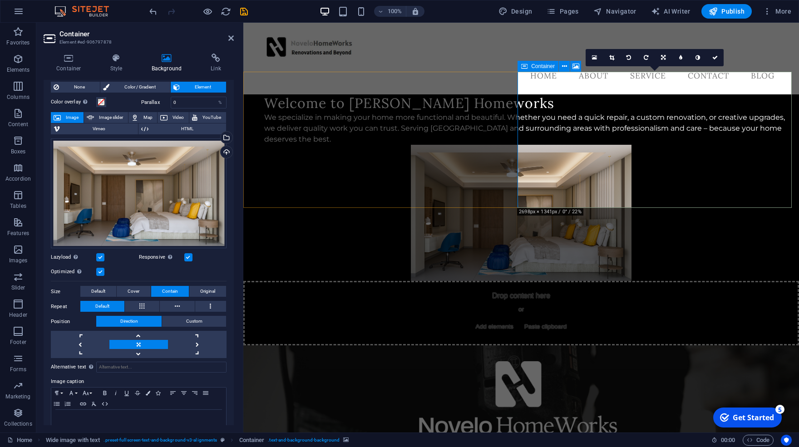
click at [532, 65] on span "Container" at bounding box center [543, 66] width 24 height 5
click at [138, 349] on link at bounding box center [138, 353] width 59 height 9
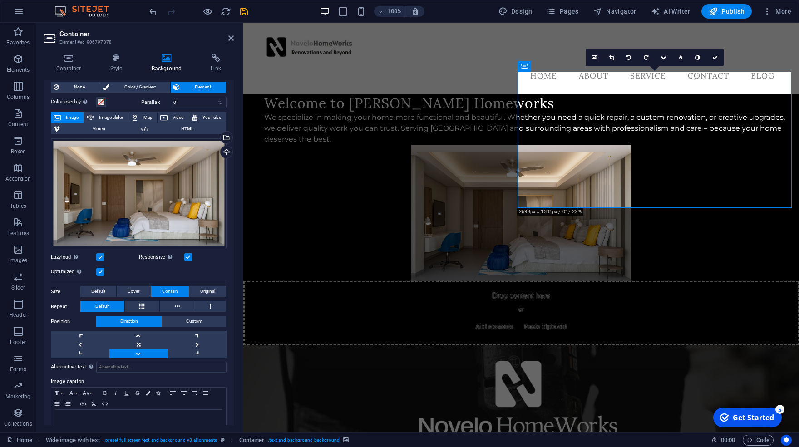
click at [138, 349] on link at bounding box center [138, 353] width 59 height 9
click at [136, 340] on link at bounding box center [138, 344] width 59 height 9
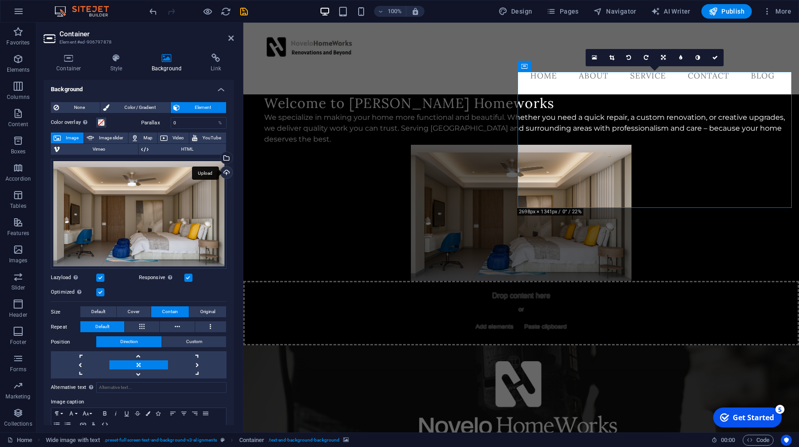
scroll to position [0, 0]
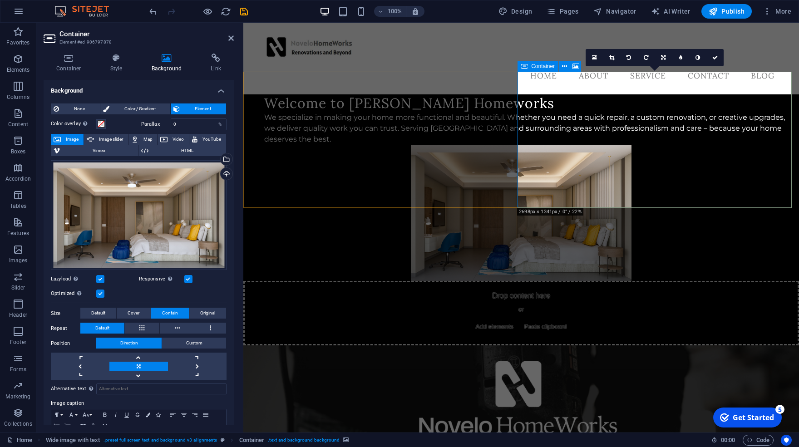
click at [526, 68] on icon at bounding box center [524, 66] width 6 height 11
click at [562, 69] on button at bounding box center [564, 66] width 11 height 11
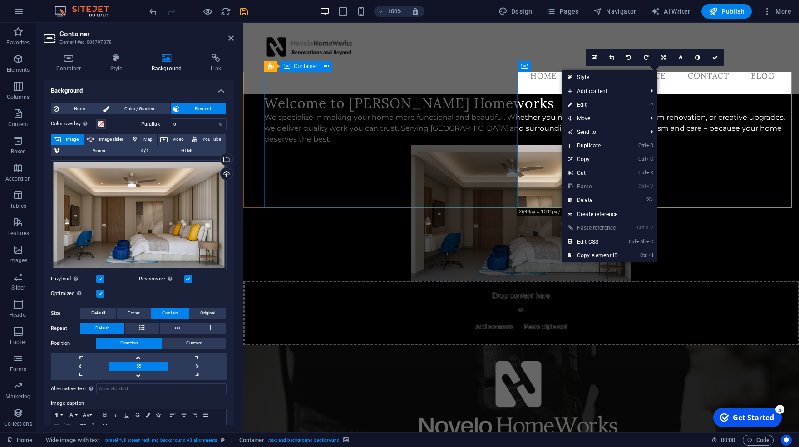
click at [324, 94] on div "Welcome to Novelo Homeworks We specialize in making your home more functional a…" at bounding box center [531, 119] width 535 height 50
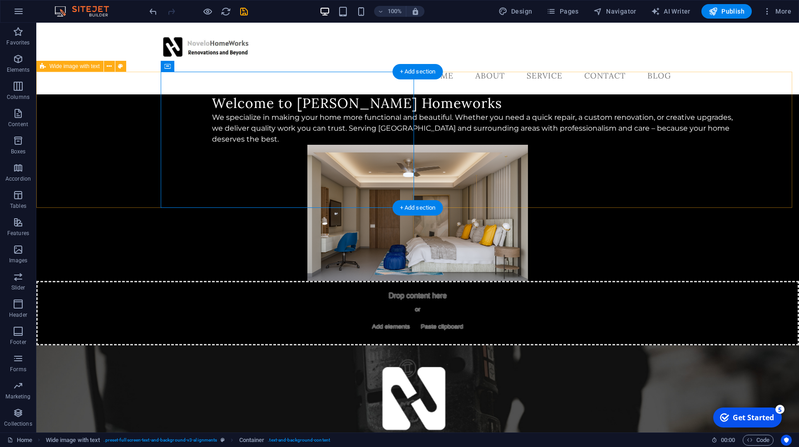
click at [84, 106] on div "Welcome to Novelo Homeworks We specialize in making your home more functional a…" at bounding box center [417, 219] width 763 height 251
click at [88, 118] on div "Welcome to Novelo Homeworks We specialize in making your home more functional a…" at bounding box center [417, 219] width 763 height 251
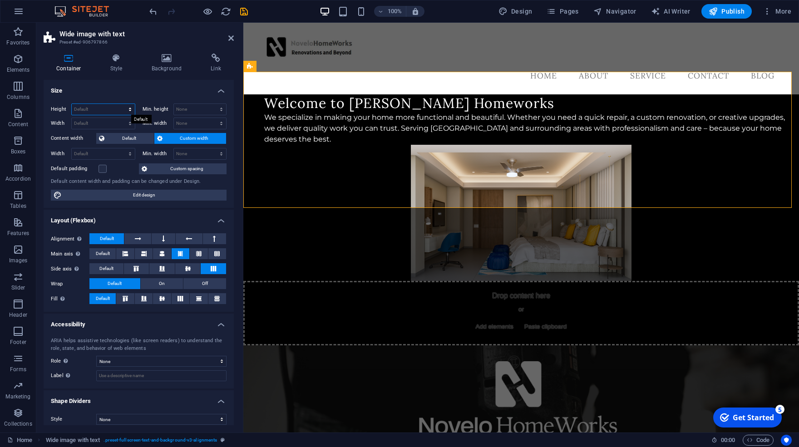
click at [72, 104] on select "Default px rem % vh vw" at bounding box center [103, 109] width 63 height 11
click at [127, 105] on select "Default px rem % vh vw" at bounding box center [103, 109] width 63 height 11
click at [730, 8] on span "Publish" at bounding box center [727, 11] width 36 height 9
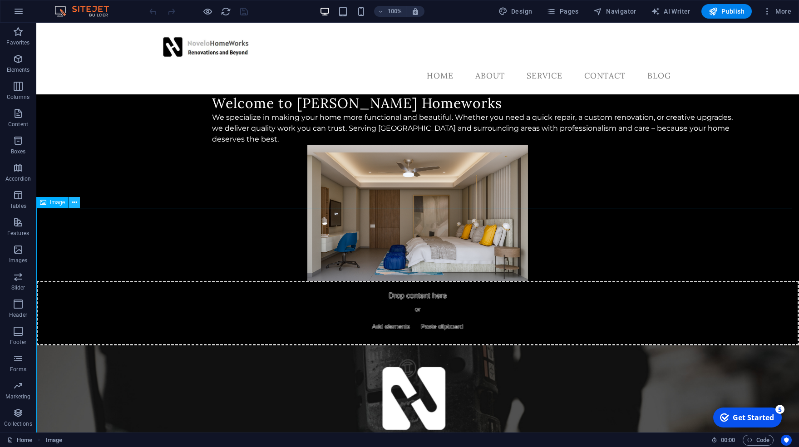
click at [75, 204] on icon at bounding box center [74, 203] width 5 height 10
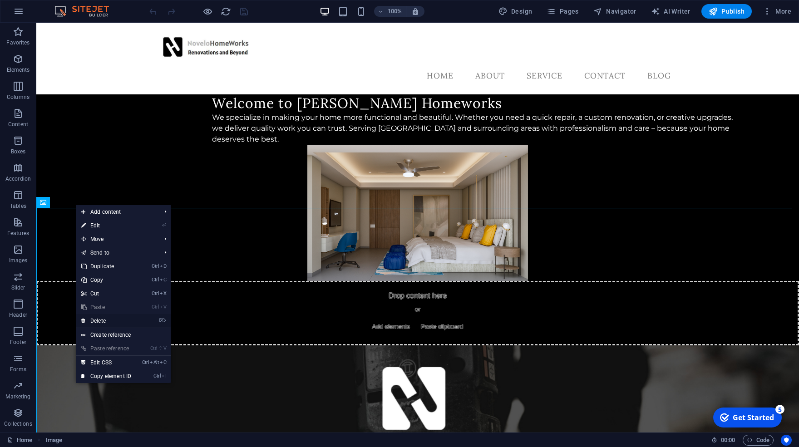
click at [120, 320] on link "⌦ Delete" at bounding box center [106, 321] width 61 height 14
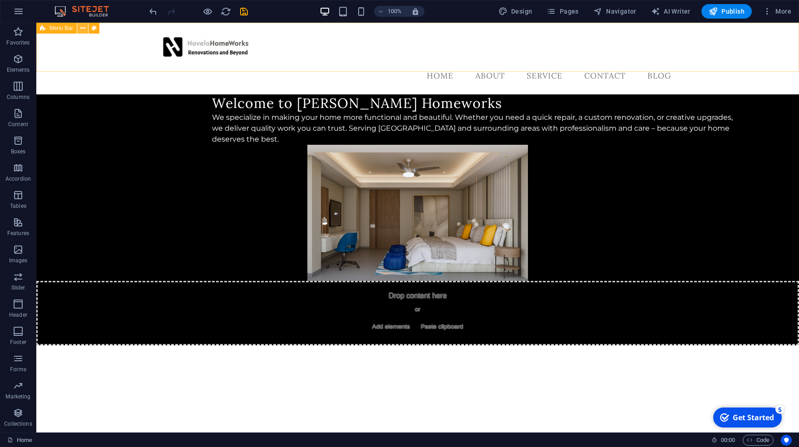
click at [80, 31] on icon at bounding box center [82, 29] width 5 height 10
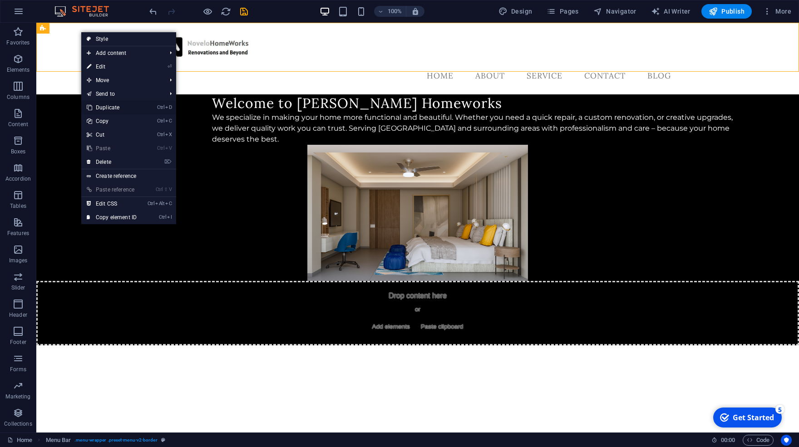
click at [123, 107] on link "Ctrl D Duplicate" at bounding box center [111, 108] width 61 height 14
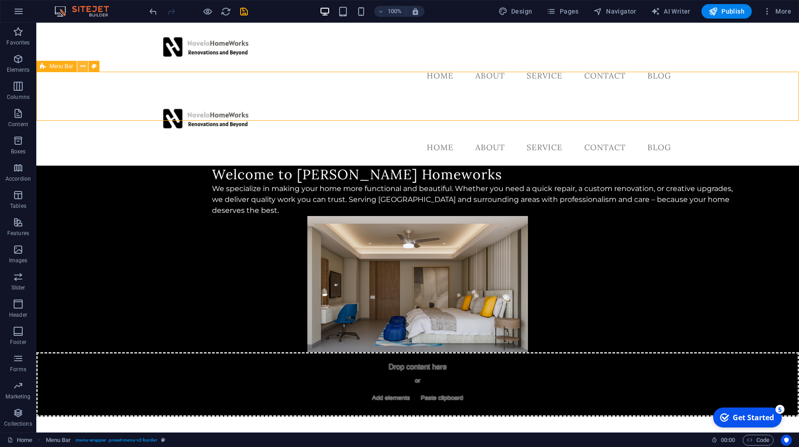
click at [80, 65] on icon at bounding box center [82, 67] width 5 height 10
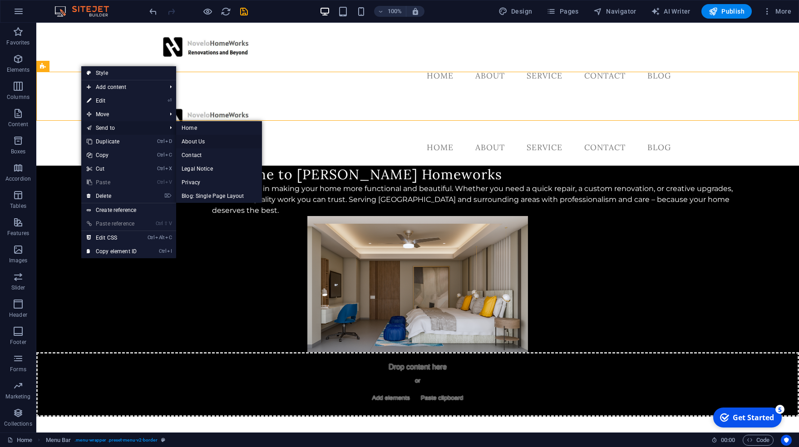
click at [208, 142] on link "About Us" at bounding box center [219, 142] width 86 height 14
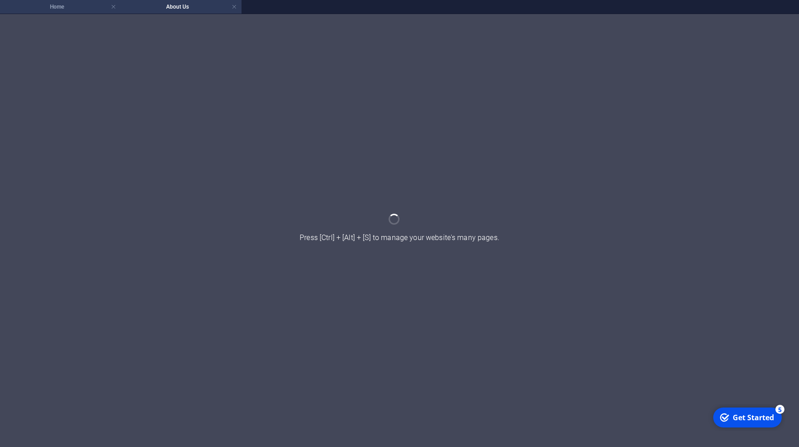
click at [85, 12] on li "Home" at bounding box center [60, 7] width 121 height 14
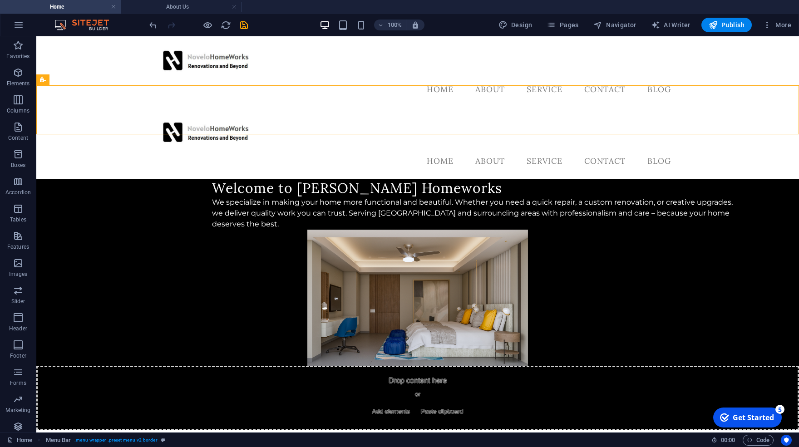
click at [268, 348] on html "Skip to main content Menu Home About Service Contact Blog Menu Home About Servi…" at bounding box center [417, 233] width 763 height 394
click at [175, 9] on h4 "About Us" at bounding box center [181, 7] width 121 height 10
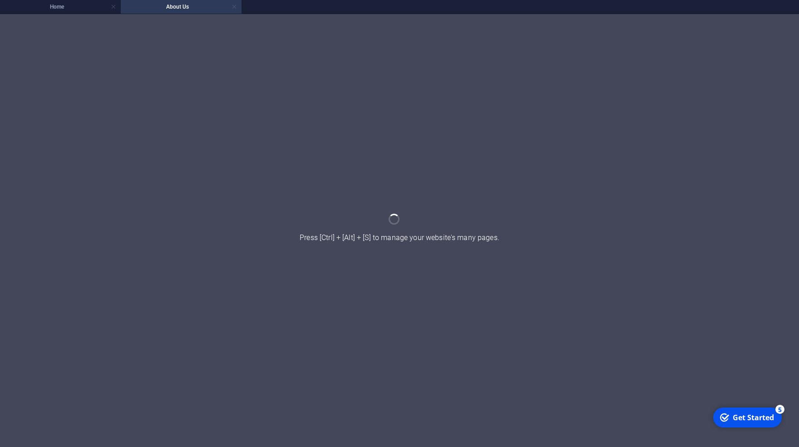
click at [233, 8] on link at bounding box center [234, 7] width 5 height 9
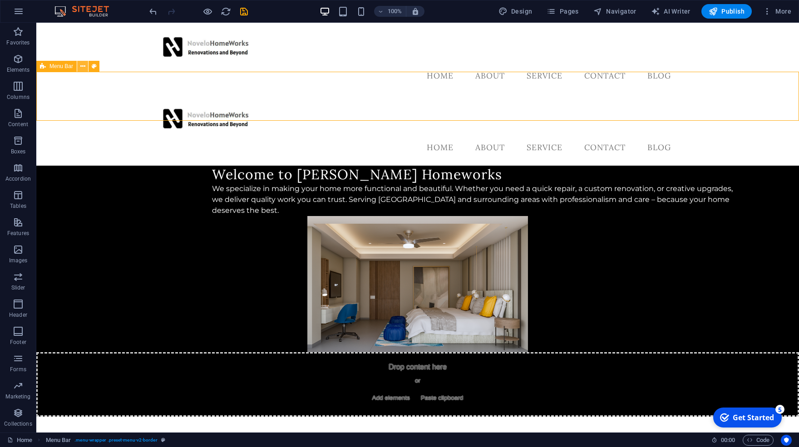
click at [82, 69] on icon at bounding box center [82, 67] width 5 height 10
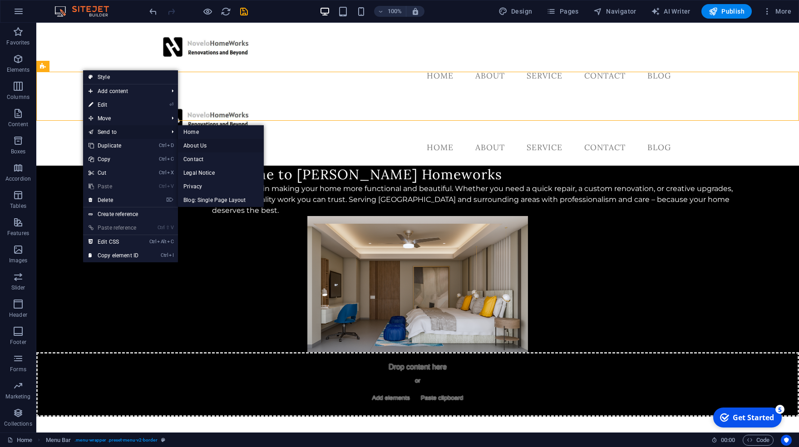
click at [201, 148] on link "About Us" at bounding box center [221, 146] width 86 height 14
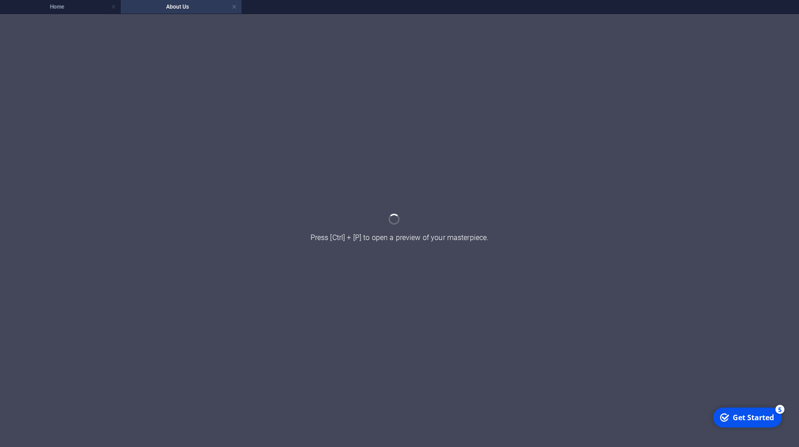
click at [438, 291] on div at bounding box center [399, 230] width 799 height 433
click at [237, 6] on link at bounding box center [234, 7] width 5 height 9
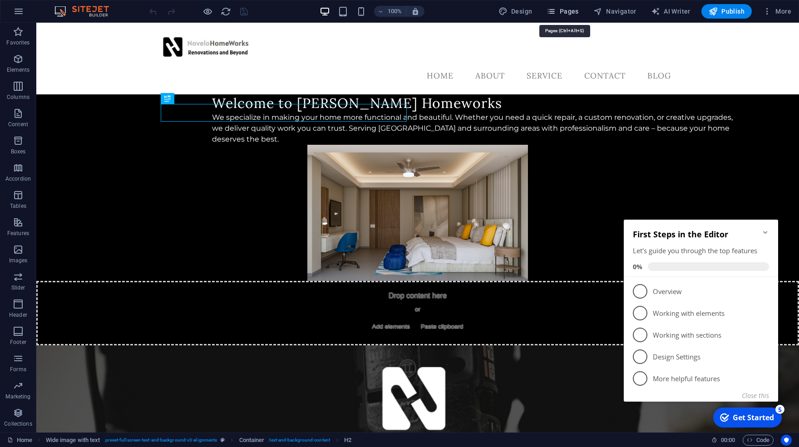
click at [567, 12] on span "Pages" at bounding box center [563, 11] width 32 height 9
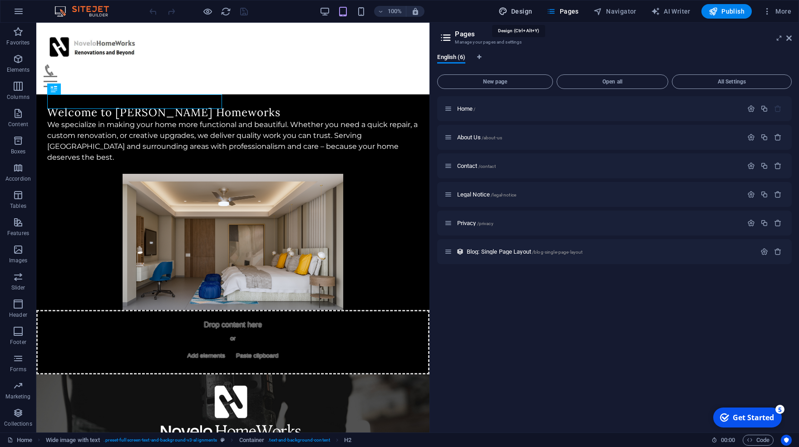
click at [533, 15] on span "Design" at bounding box center [516, 11] width 34 height 9
click at [566, 15] on span "Pages" at bounding box center [563, 11] width 32 height 9
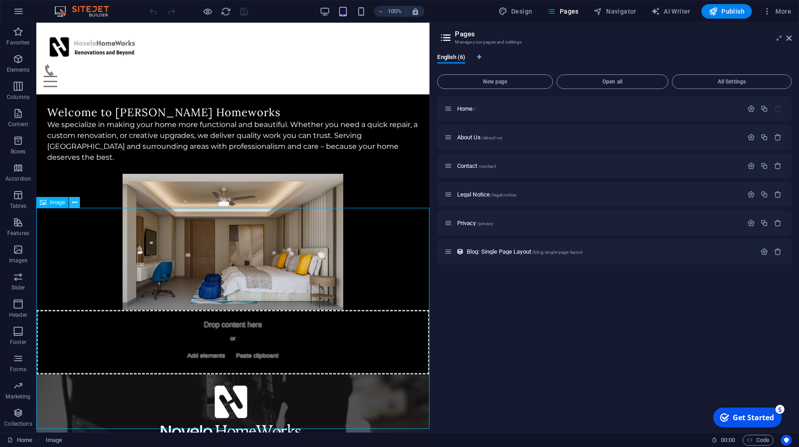
click at [73, 204] on icon at bounding box center [74, 203] width 5 height 10
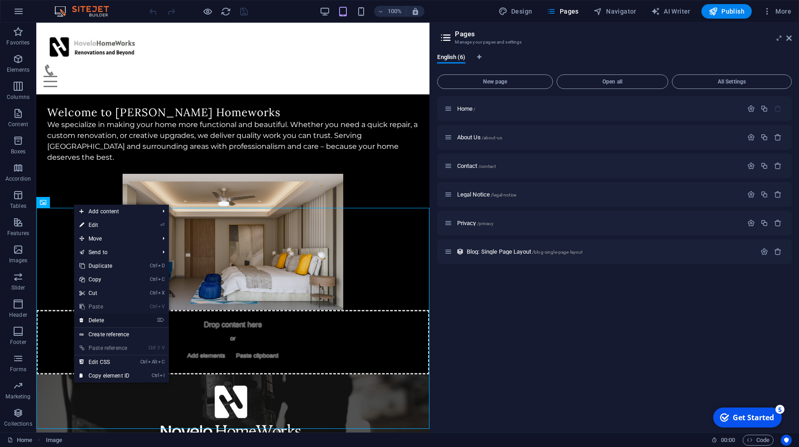
click at [106, 317] on link "⌦ Delete" at bounding box center [104, 321] width 61 height 14
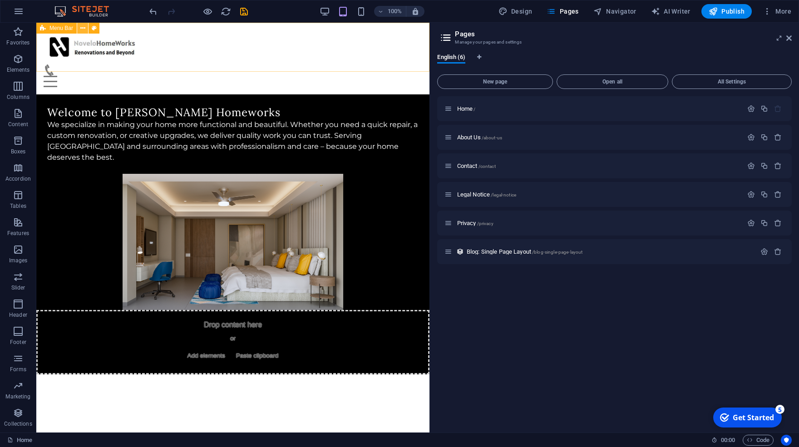
click at [82, 28] on icon at bounding box center [82, 29] width 5 height 10
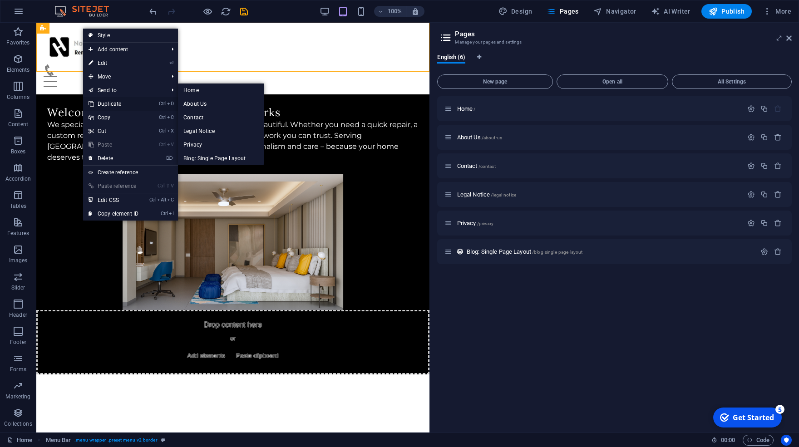
click at [118, 104] on link "Ctrl D Duplicate" at bounding box center [113, 104] width 61 height 14
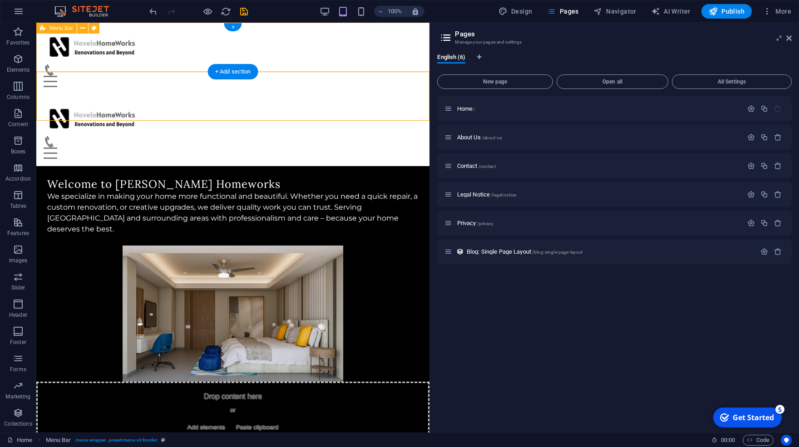
drag, startPoint x: 130, startPoint y: 95, endPoint x: 153, endPoint y: 61, distance: 40.7
click at [46, 94] on div "Menu Home About Service Contact Blog" at bounding box center [232, 130] width 393 height 72
click at [81, 67] on icon at bounding box center [82, 67] width 5 height 10
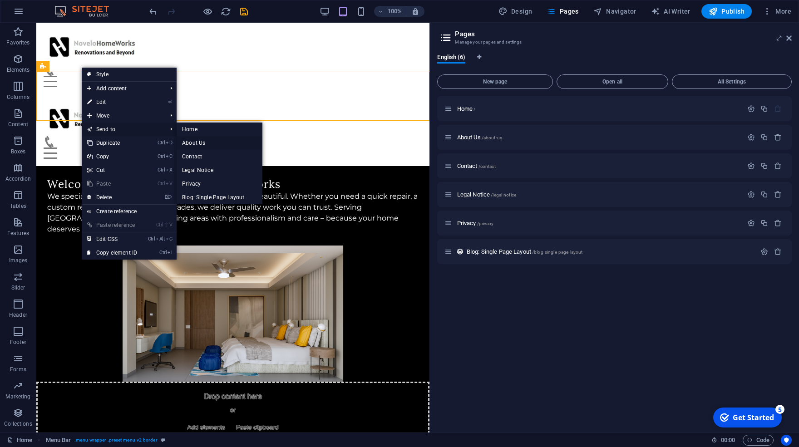
click at [212, 141] on link "About Us" at bounding box center [220, 143] width 86 height 14
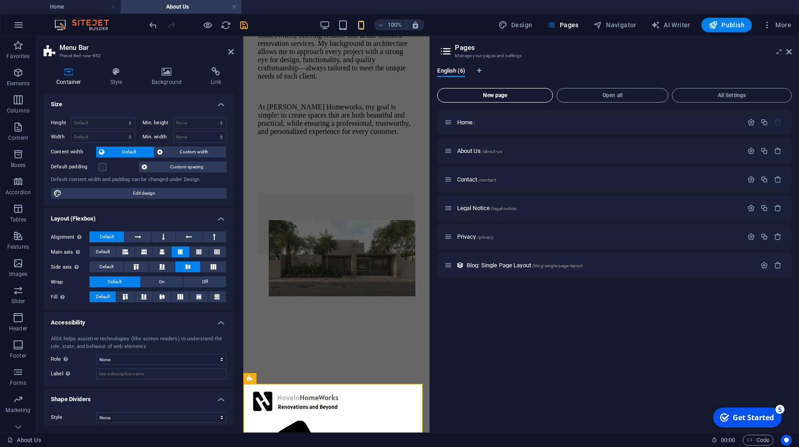
scroll to position [193, 0]
drag, startPoint x: 343, startPoint y: 392, endPoint x: 323, endPoint y: 456, distance: 66.9
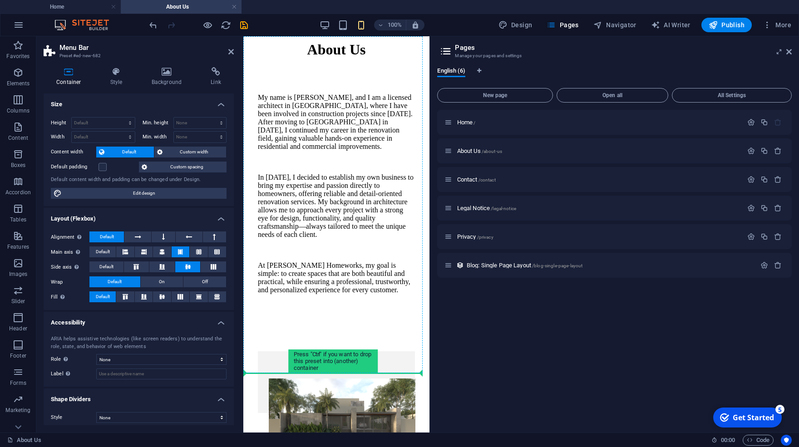
scroll to position [0, 0]
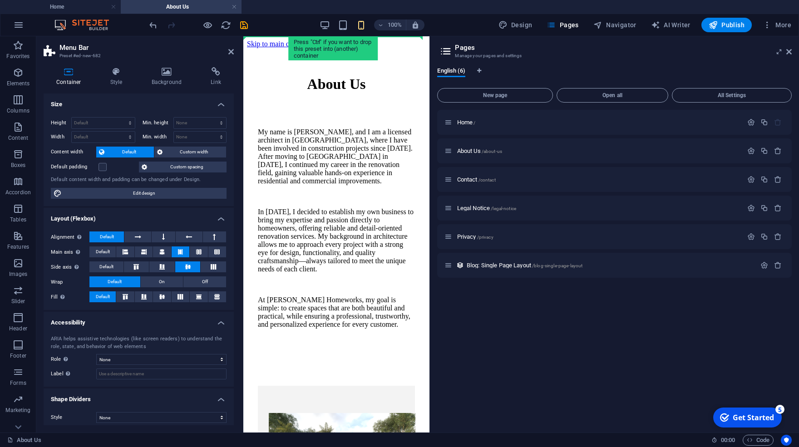
drag, startPoint x: 248, startPoint y: 390, endPoint x: 290, endPoint y: 52, distance: 340.8
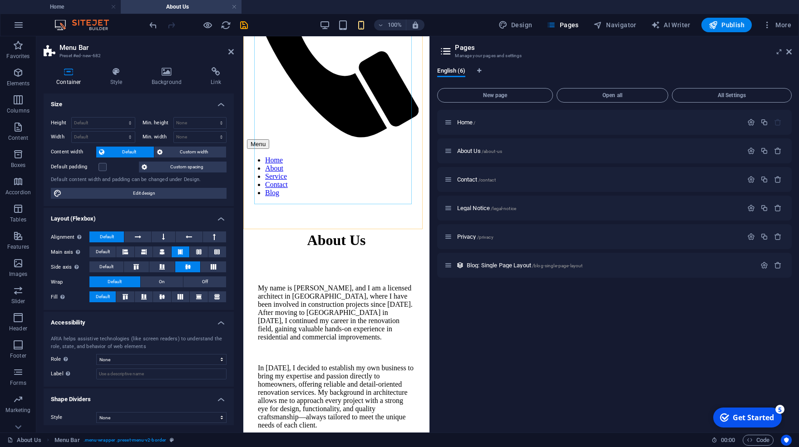
scroll to position [193, 0]
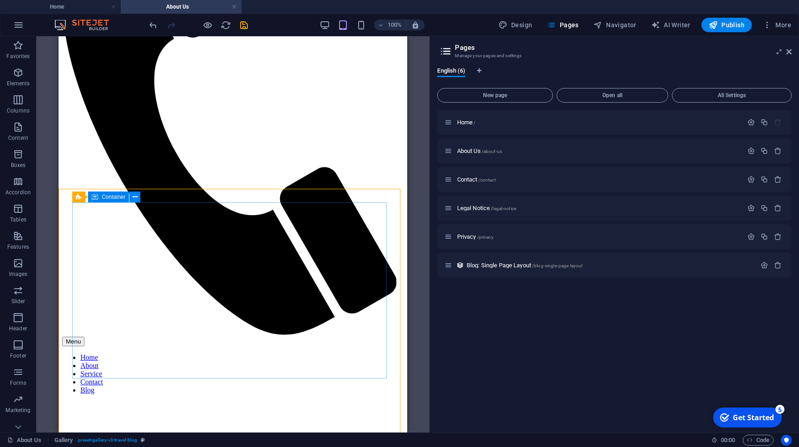
scroll to position [171, 0]
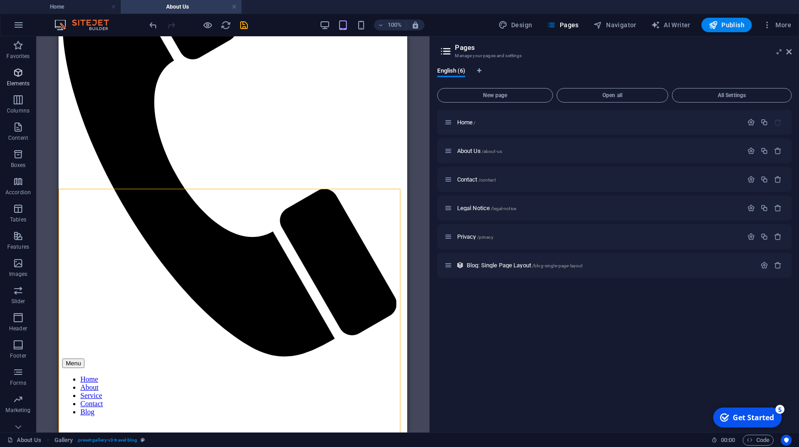
click at [18, 75] on icon "button" at bounding box center [18, 72] width 11 height 11
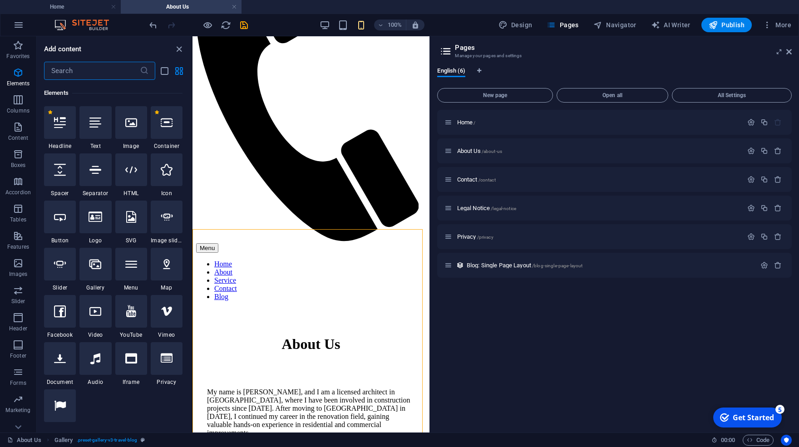
scroll to position [96, 0]
click at [23, 263] on icon "button" at bounding box center [18, 263] width 11 height 11
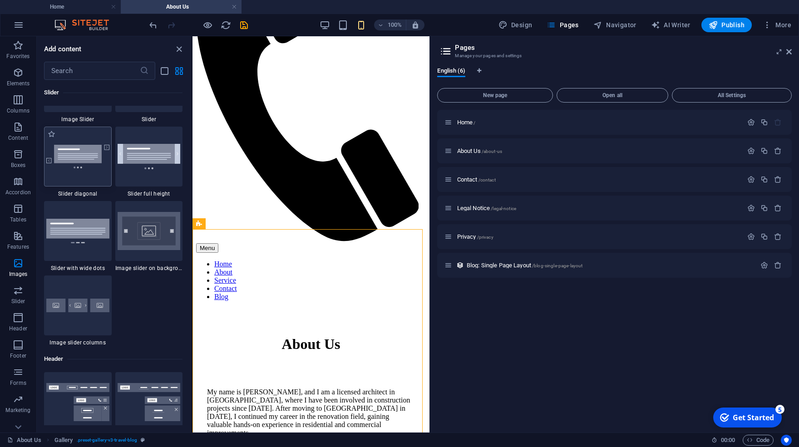
scroll to position [5204, 0]
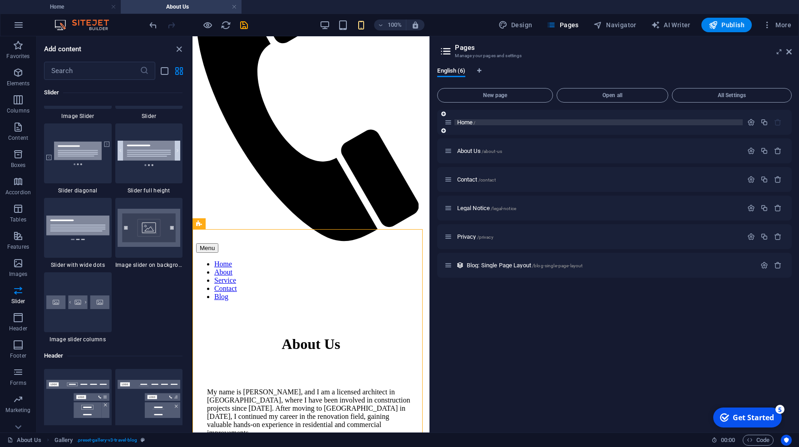
click at [513, 121] on p "Home /" at bounding box center [598, 122] width 283 height 6
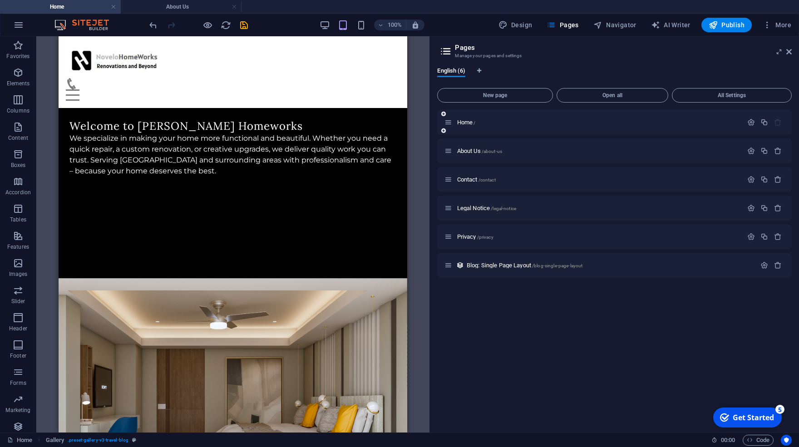
click at [516, 131] on div "Home /" at bounding box center [614, 122] width 355 height 25
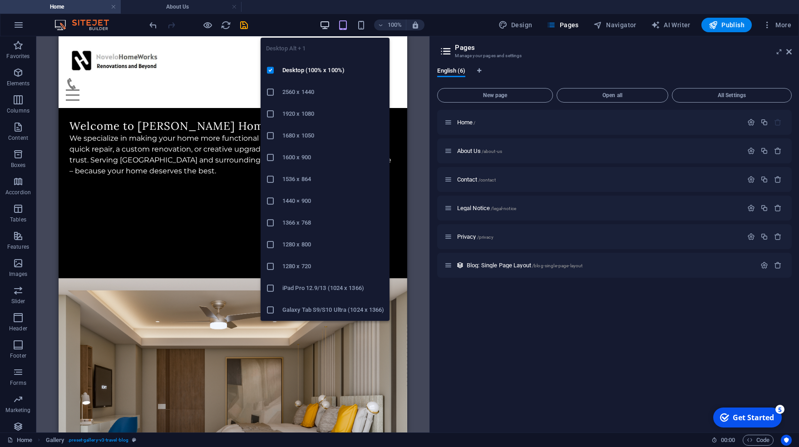
click at [327, 26] on icon "button" at bounding box center [325, 25] width 10 height 10
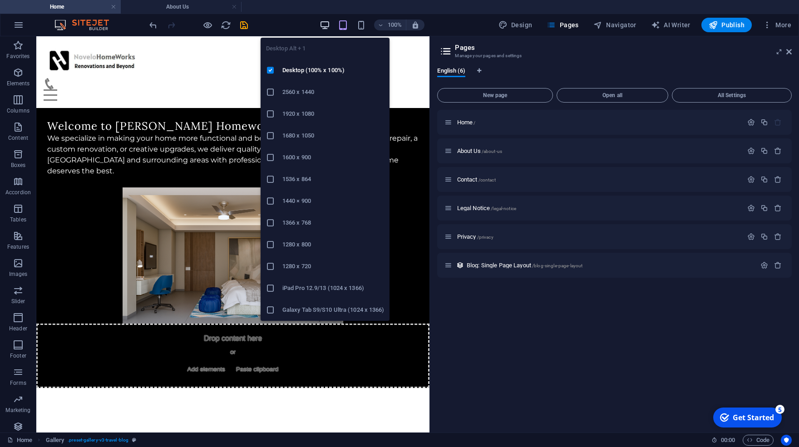
click at [330, 21] on icon "button" at bounding box center [325, 25] width 10 height 10
click at [326, 24] on icon "button" at bounding box center [325, 25] width 10 height 10
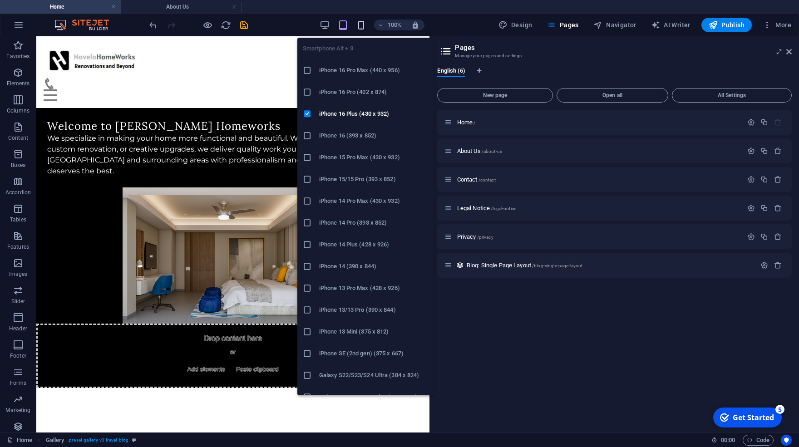
click at [360, 23] on icon "button" at bounding box center [361, 25] width 10 height 10
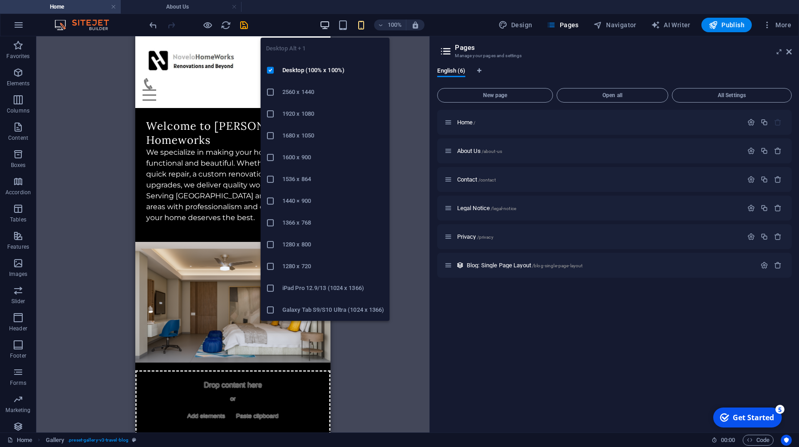
click at [326, 22] on icon "button" at bounding box center [325, 25] width 10 height 10
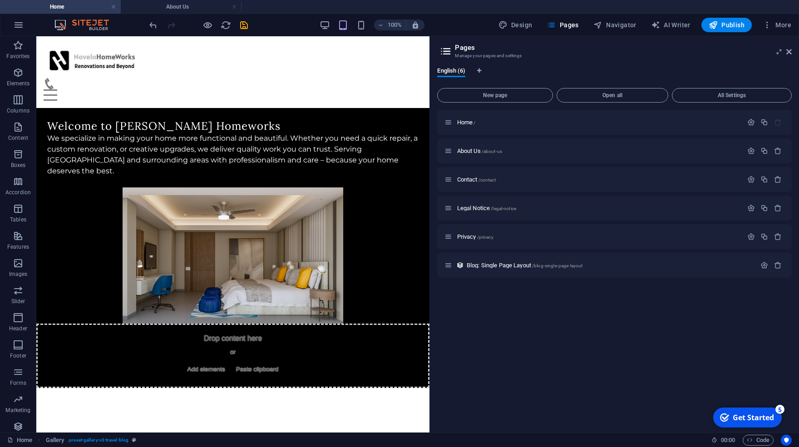
click at [201, 375] on html "Skip to main content Menu Home About Service Contact Blog Welcome to [PERSON_NA…" at bounding box center [232, 212] width 393 height 352
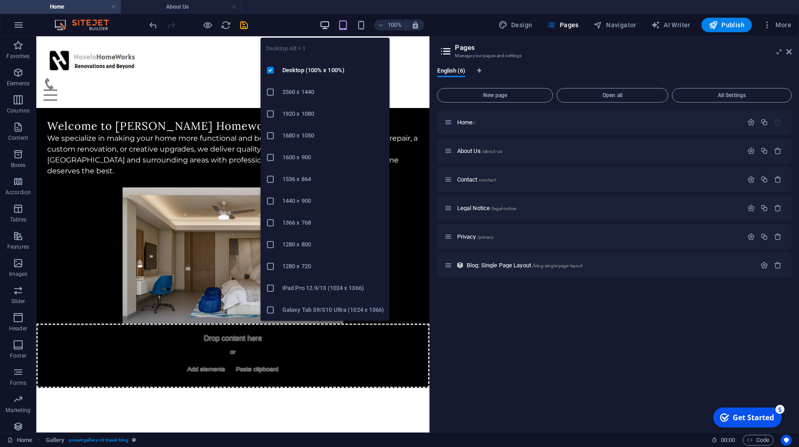
click at [330, 20] on icon "button" at bounding box center [325, 25] width 10 height 10
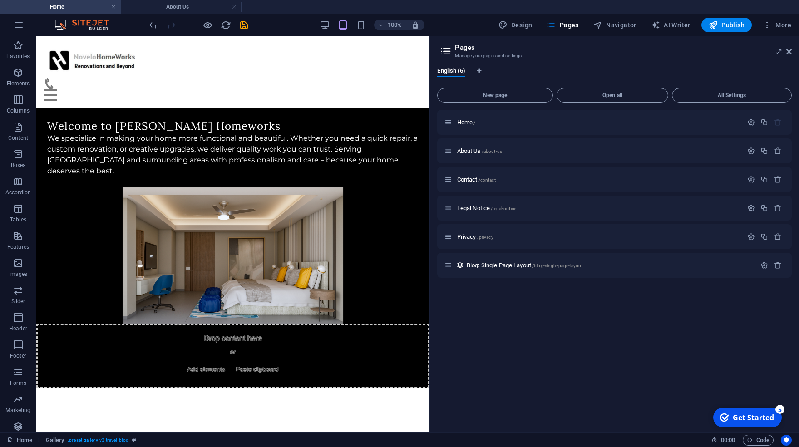
click at [302, 20] on div "100% Design Pages Navigator AI Writer Publish More" at bounding box center [471, 25] width 647 height 15
click at [18, 262] on icon "button" at bounding box center [18, 263] width 11 height 11
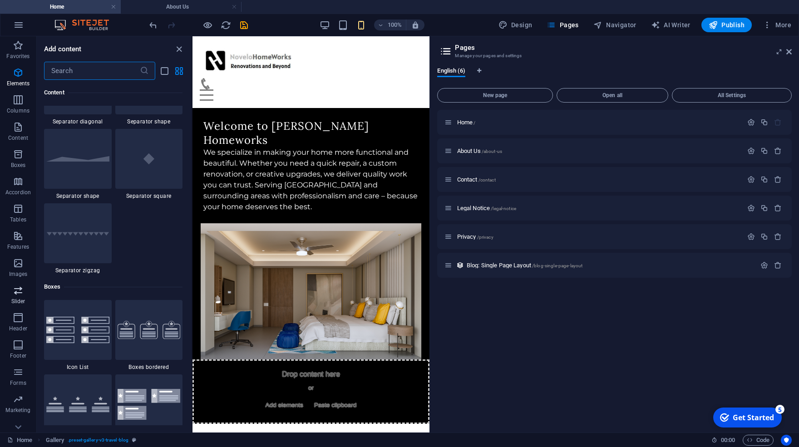
click at [18, 294] on icon "button" at bounding box center [18, 290] width 11 height 11
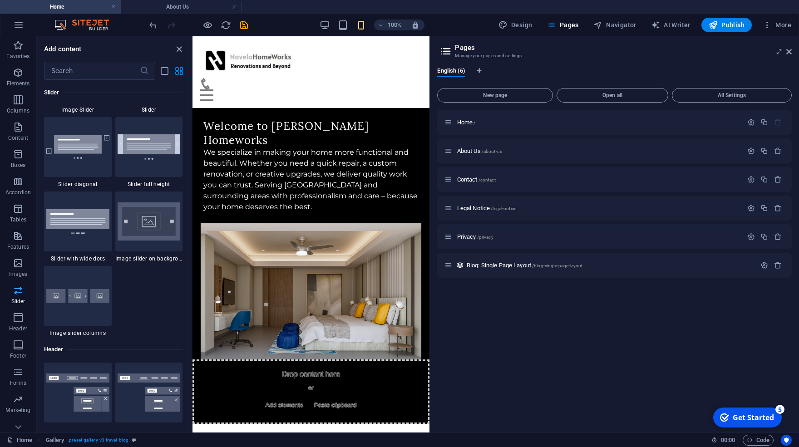
scroll to position [5210, 0]
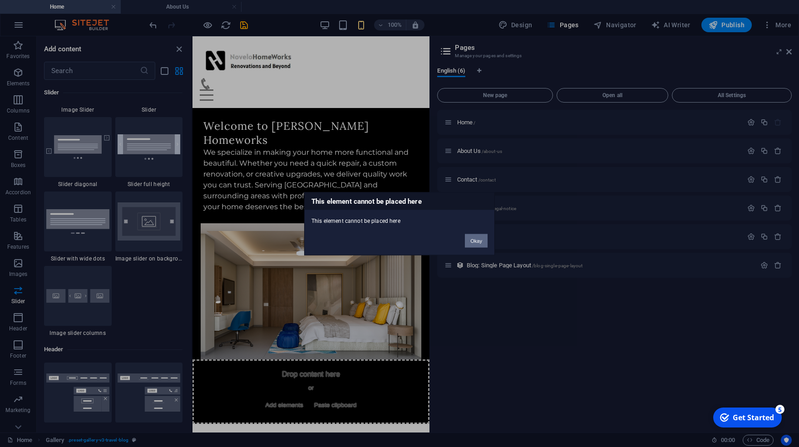
click at [480, 242] on button "Okay" at bounding box center [476, 241] width 23 height 14
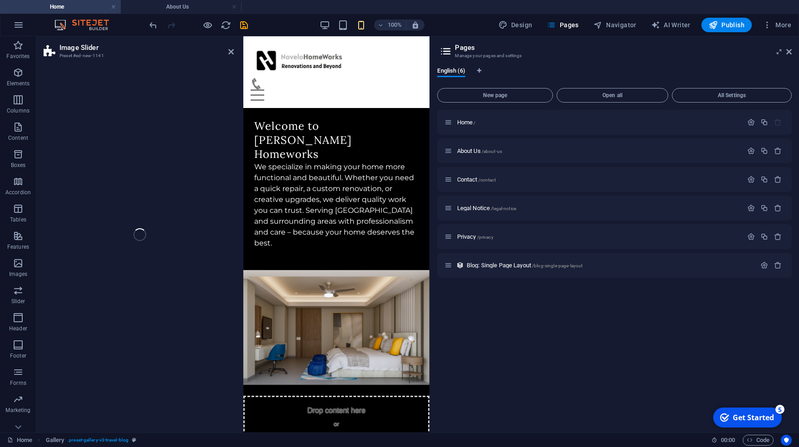
select select "rem"
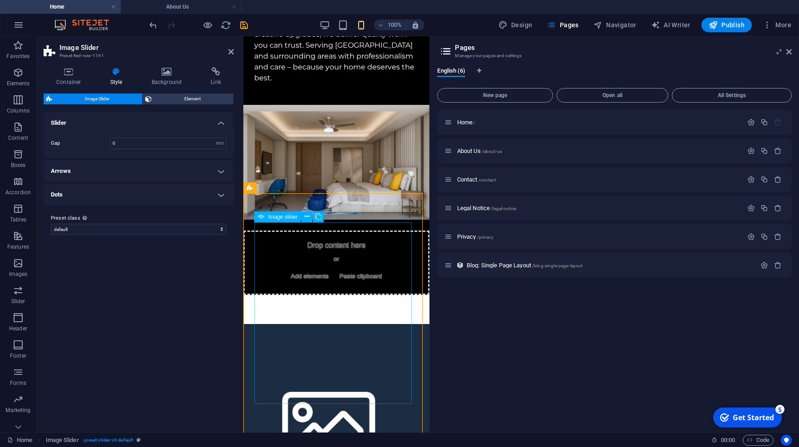
scroll to position [43, 0]
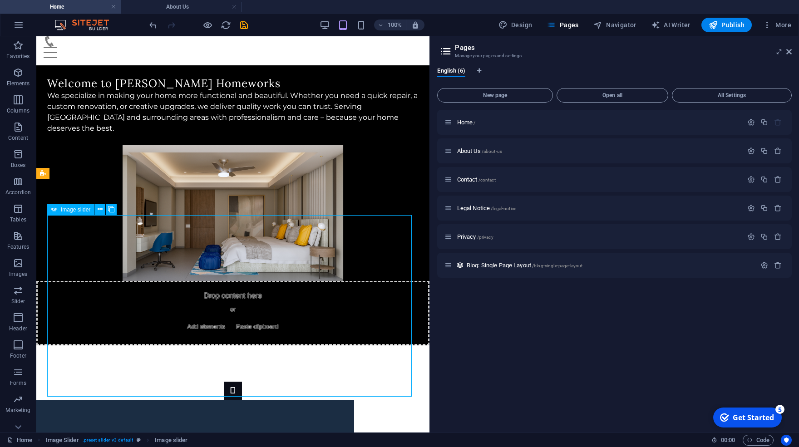
drag, startPoint x: 153, startPoint y: 308, endPoint x: 276, endPoint y: 320, distance: 124.5
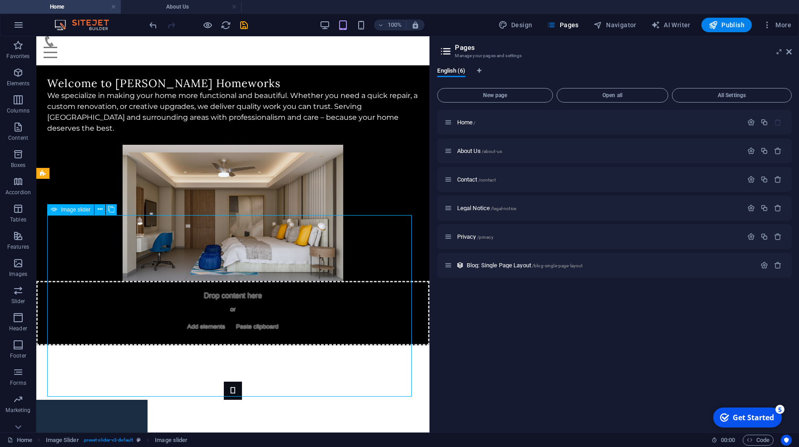
drag, startPoint x: 163, startPoint y: 312, endPoint x: 339, endPoint y: 302, distance: 176.5
click at [224, 382] on button "Image Slider" at bounding box center [233, 391] width 18 height 18
click at [82, 210] on span "Image slider" at bounding box center [76, 209] width 30 height 5
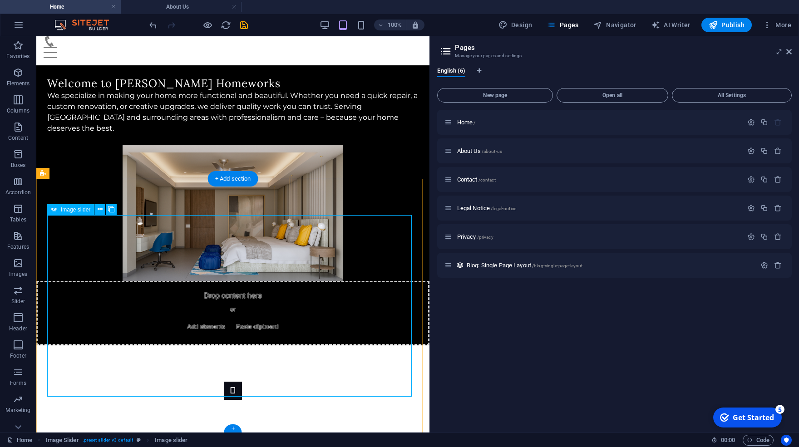
select select "px"
select select "ms"
select select "s"
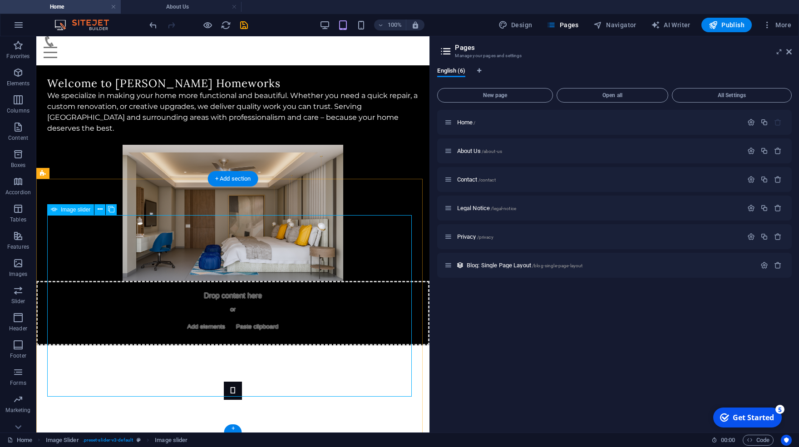
select select "progressive"
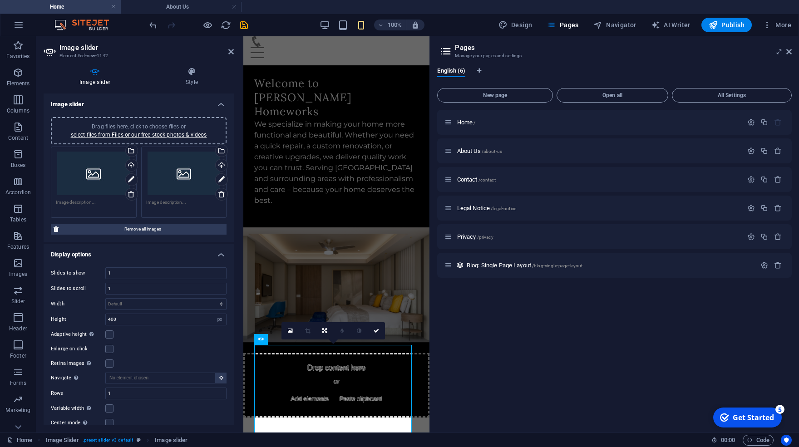
click at [94, 177] on div "Drag files here, click to choose files or select files from Files or our free s…" at bounding box center [94, 174] width 76 height 44
click at [94, 177] on body "[DOMAIN_NAME] Home About Us Favorites Elements Columns Content Boxes Accordion …" at bounding box center [399, 223] width 799 height 447
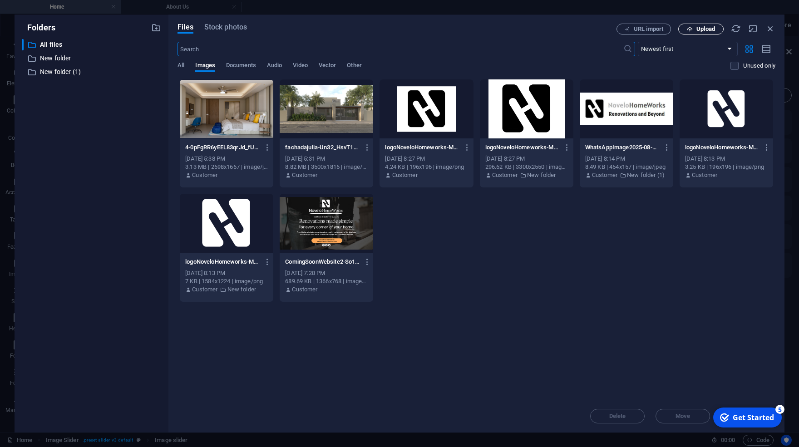
scroll to position [476, 0]
click at [704, 29] on span "Upload" at bounding box center [705, 28] width 19 height 5
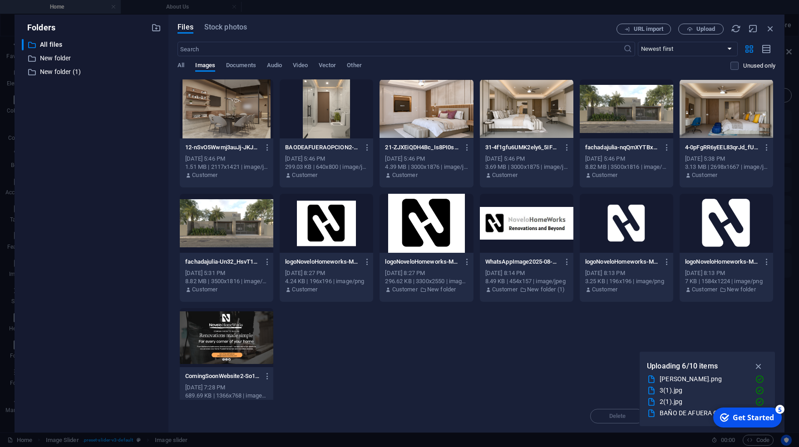
click at [304, 109] on div at bounding box center [327, 108] width 94 height 59
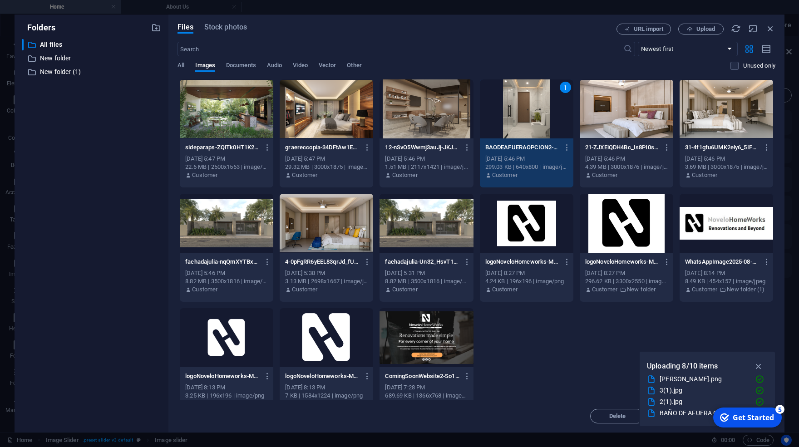
click at [531, 120] on div "1" at bounding box center [527, 108] width 94 height 59
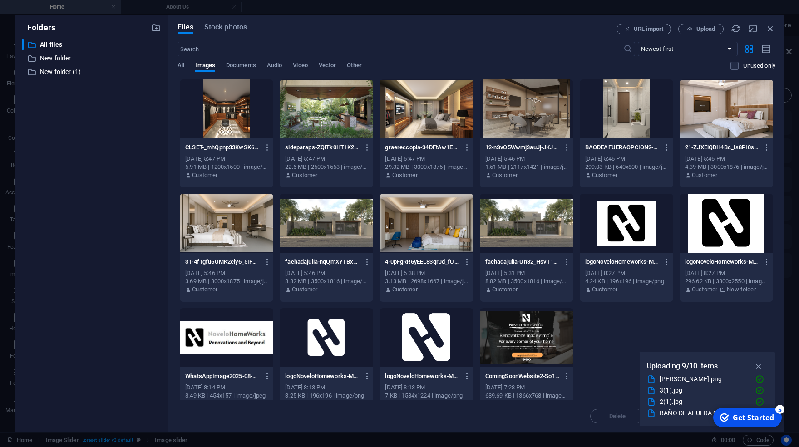
click at [699, 123] on div at bounding box center [727, 108] width 94 height 59
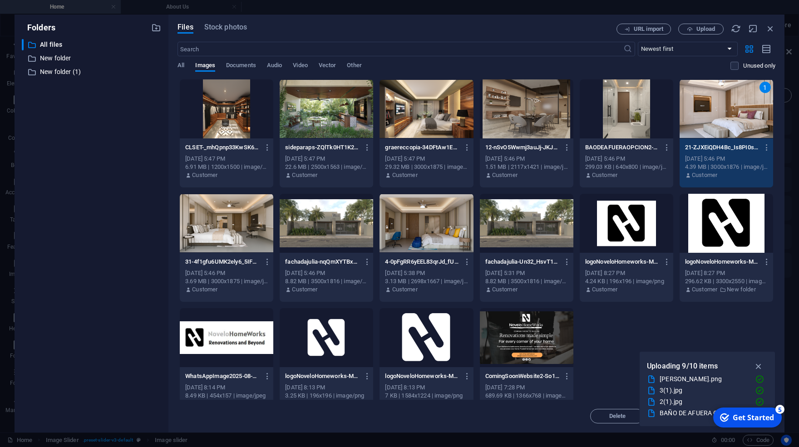
click at [321, 118] on div at bounding box center [327, 108] width 94 height 59
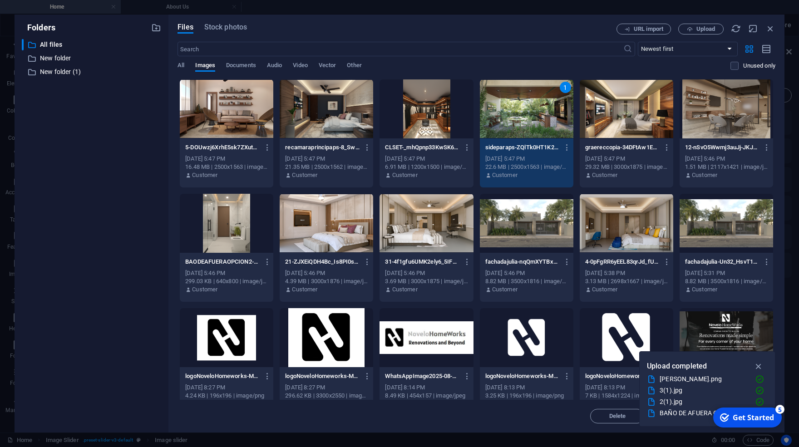
click at [235, 227] on div at bounding box center [227, 223] width 94 height 59
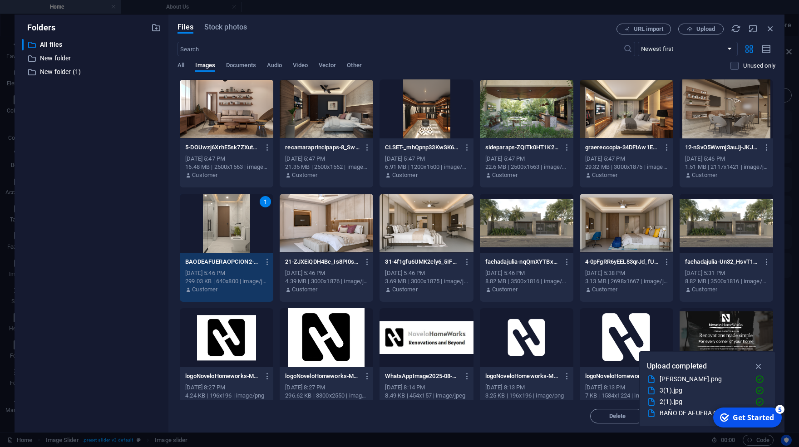
click at [217, 99] on div at bounding box center [227, 108] width 94 height 59
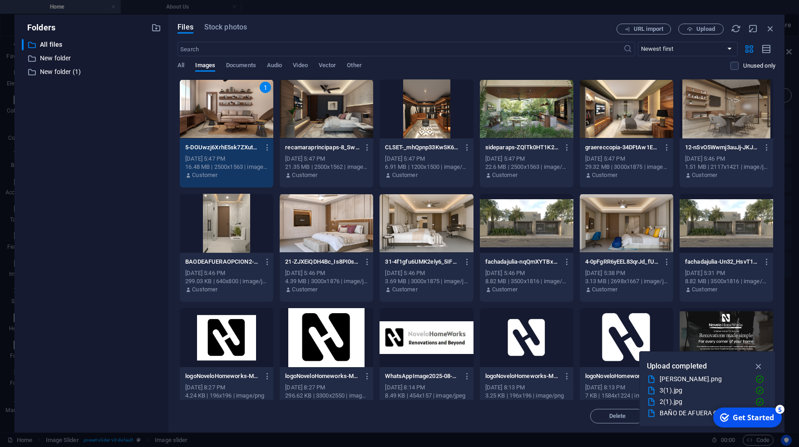
click at [704, 116] on div at bounding box center [727, 108] width 94 height 59
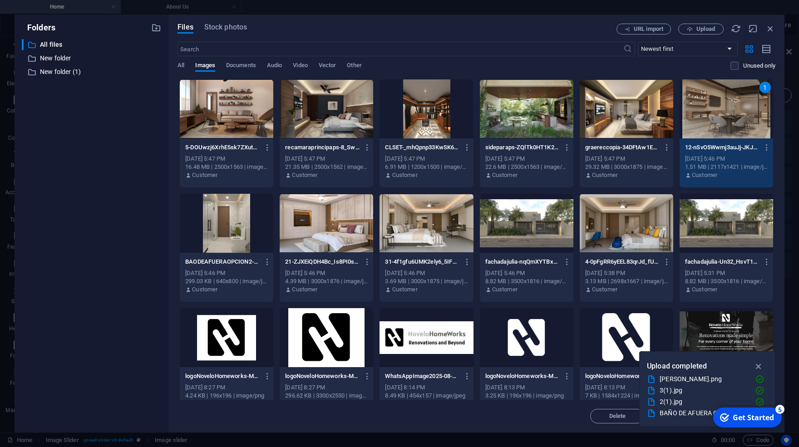
click at [704, 116] on div "1" at bounding box center [727, 108] width 94 height 59
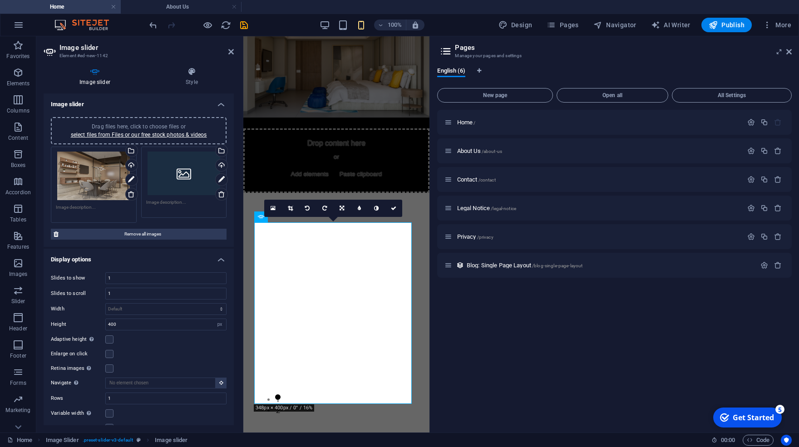
scroll to position [165, 0]
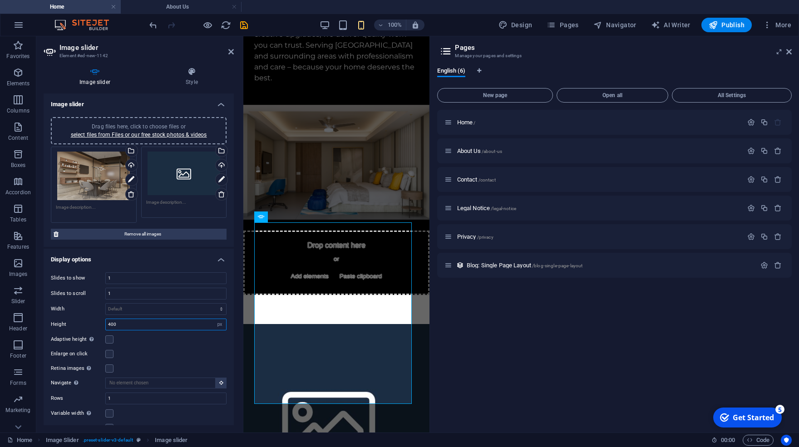
click at [176, 325] on input "400" at bounding box center [166, 324] width 120 height 11
click at [174, 314] on div "Default px % rem em vw vh" at bounding box center [165, 309] width 121 height 12
click at [106, 304] on select "Default px % rem em vw vh" at bounding box center [166, 309] width 120 height 11
select select "rem"
click option "rem" at bounding box center [0, 0] width 0 height 0
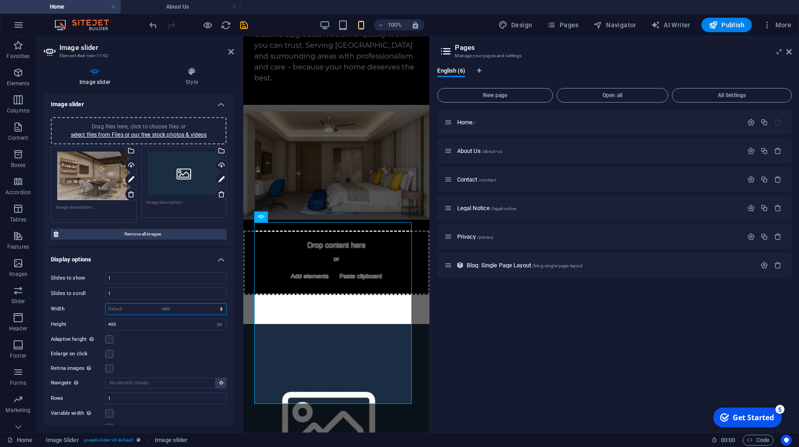
type input "0"
click at [213, 304] on select "Default px % rem em vw vh" at bounding box center [219, 309] width 13 height 11
click option "em" at bounding box center [0, 0] width 0 height 0
click at [213, 304] on select "Default px % rem em vw vh" at bounding box center [219, 309] width 13 height 11
click option "vw" at bounding box center [0, 0] width 0 height 0
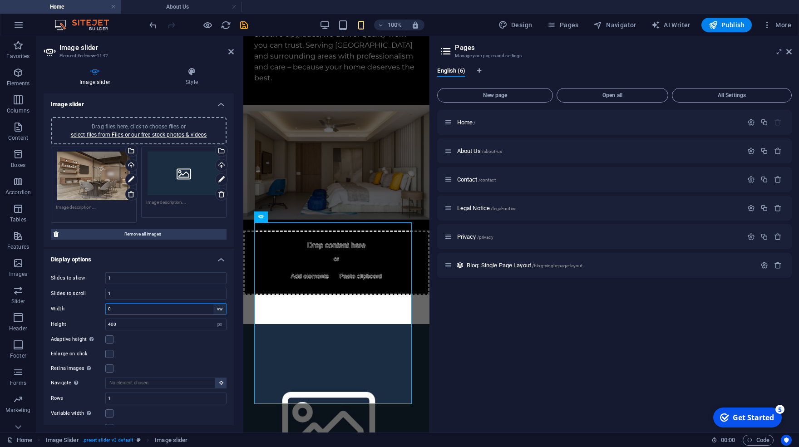
click at [213, 304] on select "Default px % rem em vw vh" at bounding box center [219, 309] width 13 height 11
select select "default"
click option "Default" at bounding box center [0, 0] width 0 height 0
select select "DISABLED_OPTION_VALUE"
click at [109, 337] on label at bounding box center [109, 340] width 8 height 8
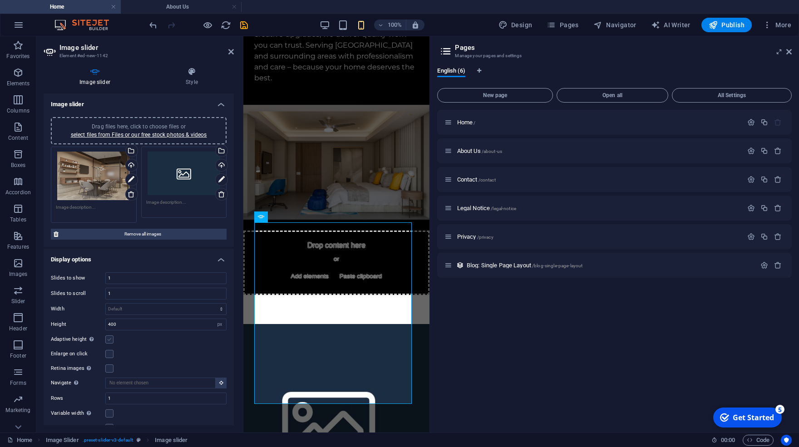
click at [0, 0] on input "Adaptive height Automatically adjust the height for single slide horizontal sli…" at bounding box center [0, 0] width 0 height 0
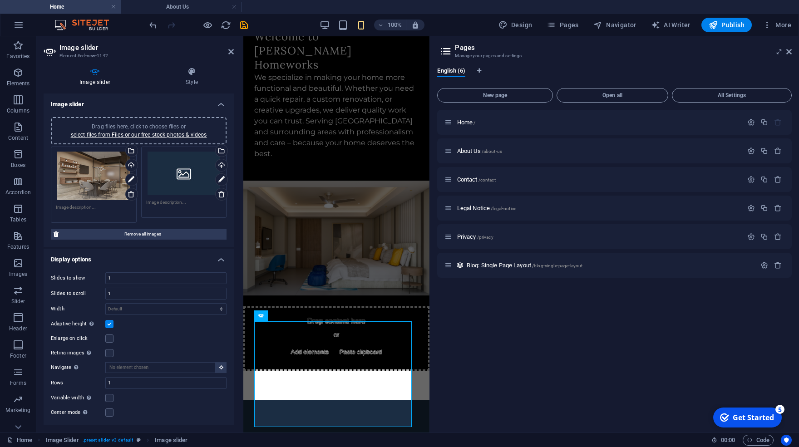
scroll to position [90, 0]
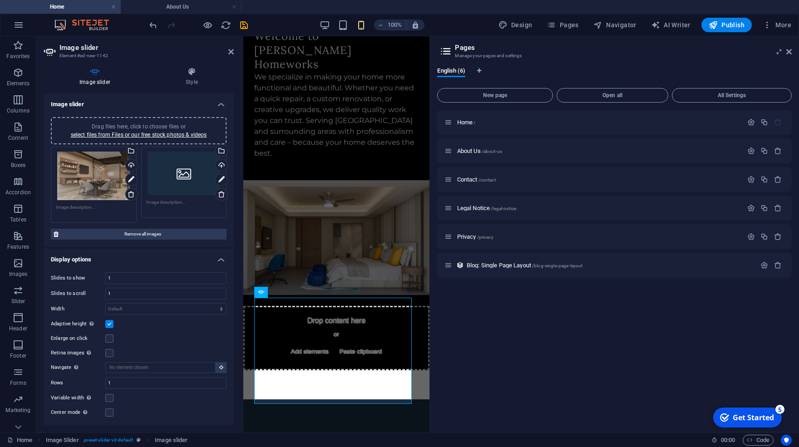
click at [184, 168] on div "Drag files here, click to choose files or select files from Files or our free s…" at bounding box center [184, 174] width 76 height 44
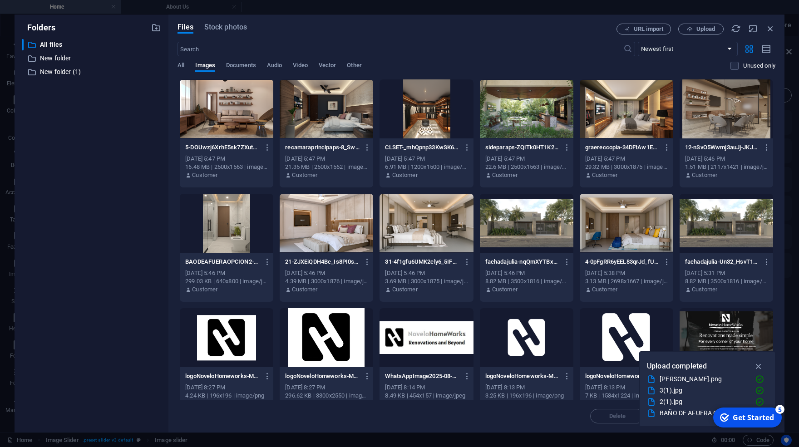
scroll to position [400, 0]
click at [232, 227] on div at bounding box center [227, 223] width 94 height 59
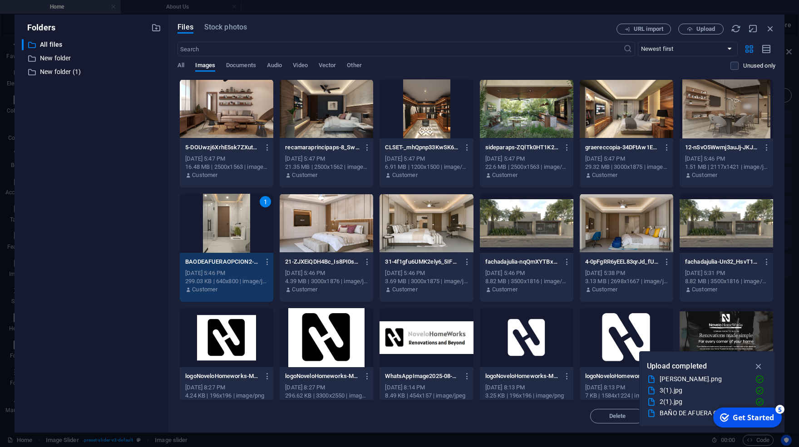
click at [235, 232] on div "1" at bounding box center [227, 223] width 94 height 59
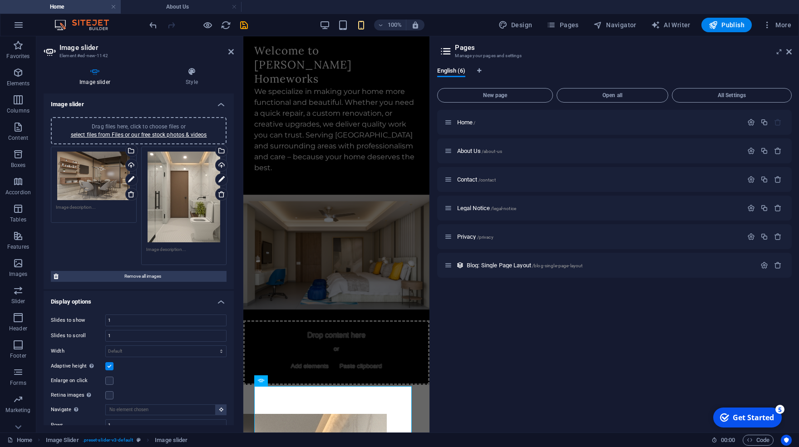
scroll to position [90, 0]
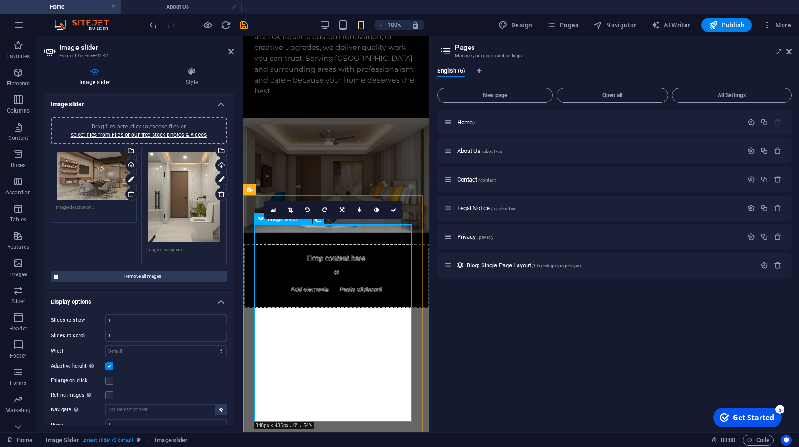
scroll to position [181, 0]
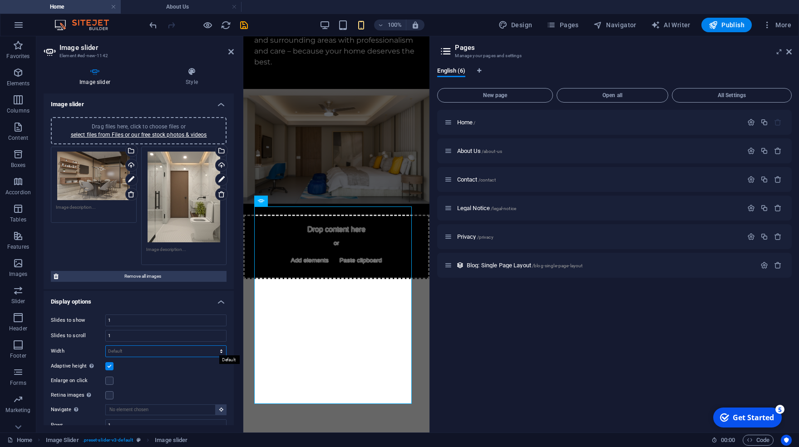
click at [106, 346] on select "Default px % rem em vw vh" at bounding box center [166, 351] width 120 height 11
click at [168, 350] on select "Default px % rem em vw vh" at bounding box center [166, 351] width 120 height 11
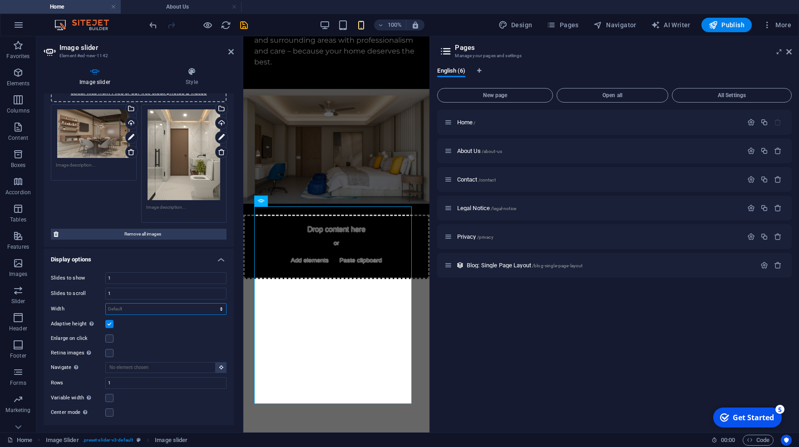
click at [106, 304] on select "Default px % rem em vw vh" at bounding box center [166, 309] width 120 height 11
click at [154, 306] on select "Default px % rem em vw vh" at bounding box center [166, 309] width 120 height 11
click at [107, 325] on label at bounding box center [109, 324] width 8 height 8
click at [0, 0] on input "Adaptive height Automatically adjust the height for single slide horizontal sli…" at bounding box center [0, 0] width 0 height 0
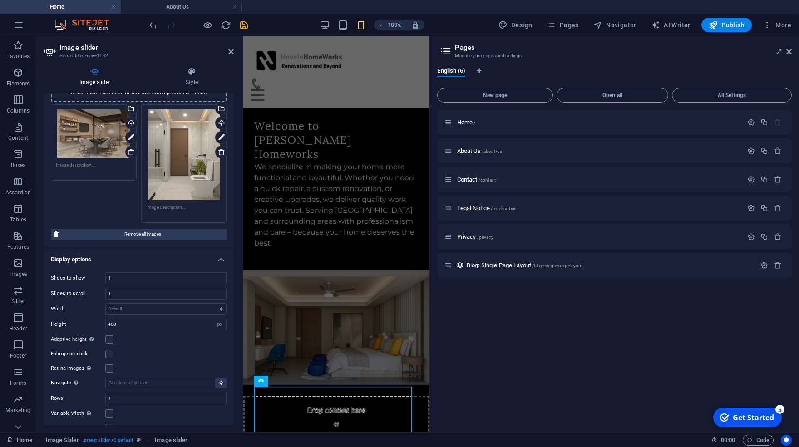
scroll to position [190, 0]
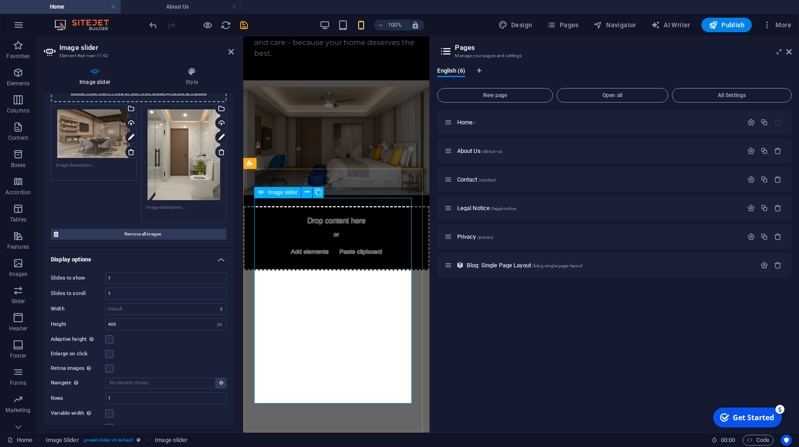
scroll to position [181, 0]
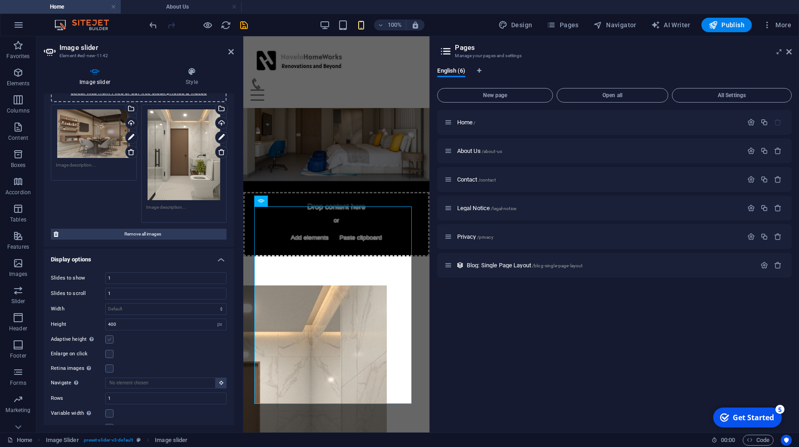
click at [107, 339] on label at bounding box center [109, 340] width 8 height 8
click at [0, 0] on input "Adaptive height Automatically adjust the height for single slide horizontal sli…" at bounding box center [0, 0] width 0 height 0
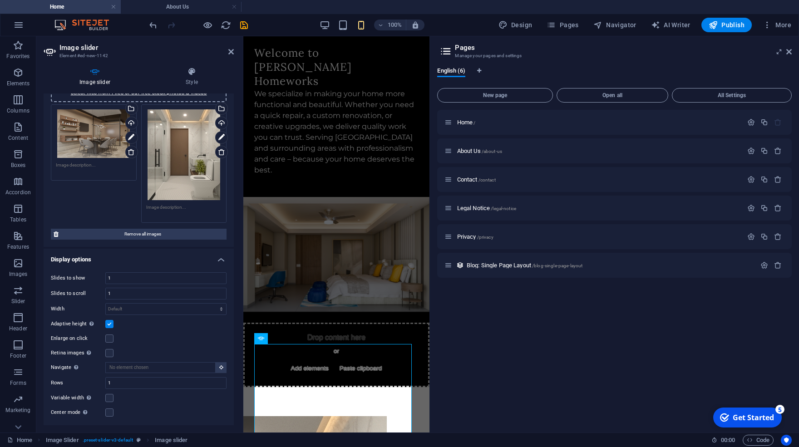
scroll to position [90, 0]
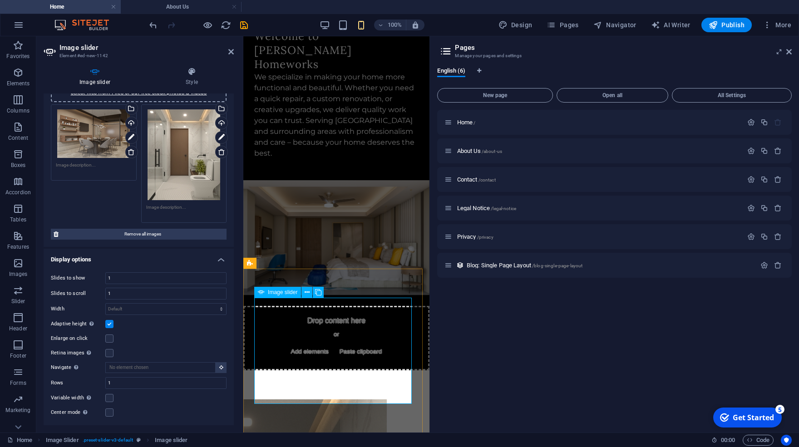
drag, startPoint x: 338, startPoint y: 414, endPoint x: 834, endPoint y: 453, distance: 497.8
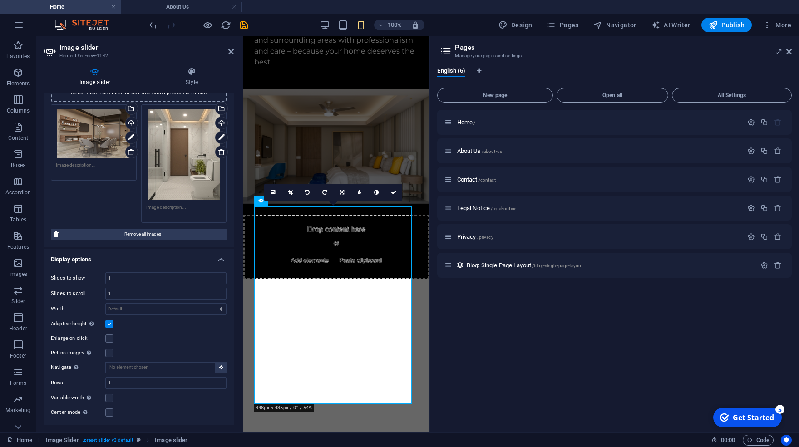
scroll to position [0, 0]
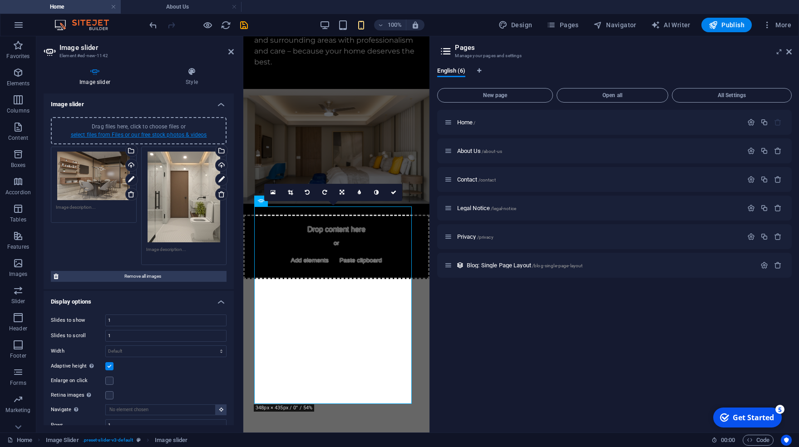
click at [181, 133] on link "select files from Files or our free stock photos & videos" at bounding box center [139, 135] width 136 height 6
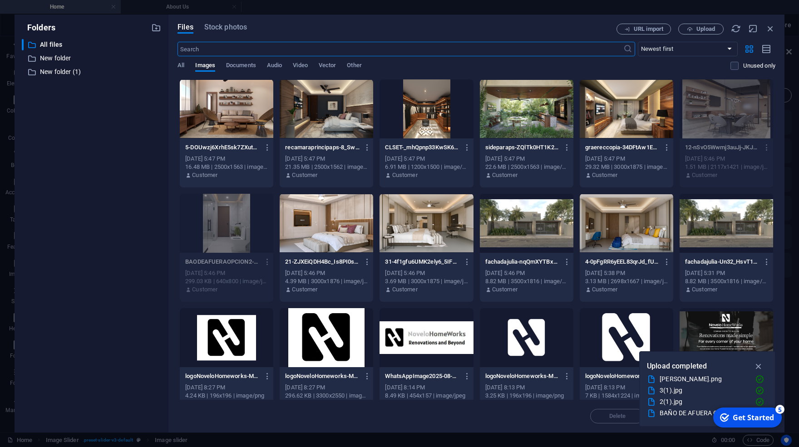
scroll to position [492, 0]
click at [510, 227] on div at bounding box center [527, 223] width 94 height 59
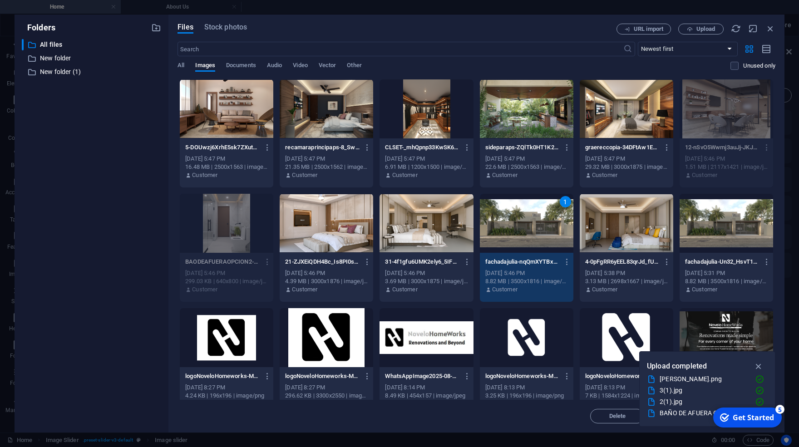
click at [422, 234] on div at bounding box center [427, 223] width 94 height 59
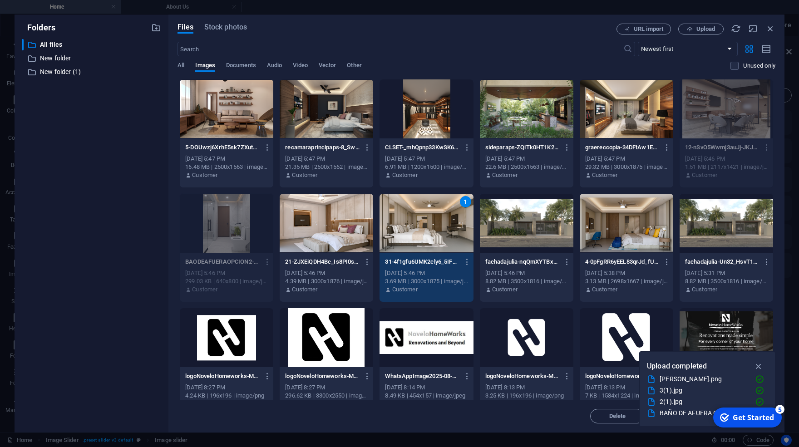
click at [353, 235] on div at bounding box center [327, 223] width 94 height 59
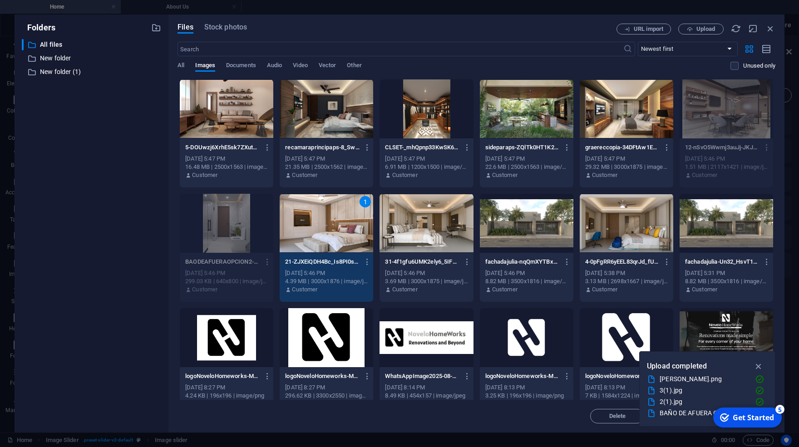
click at [503, 230] on div at bounding box center [527, 223] width 94 height 59
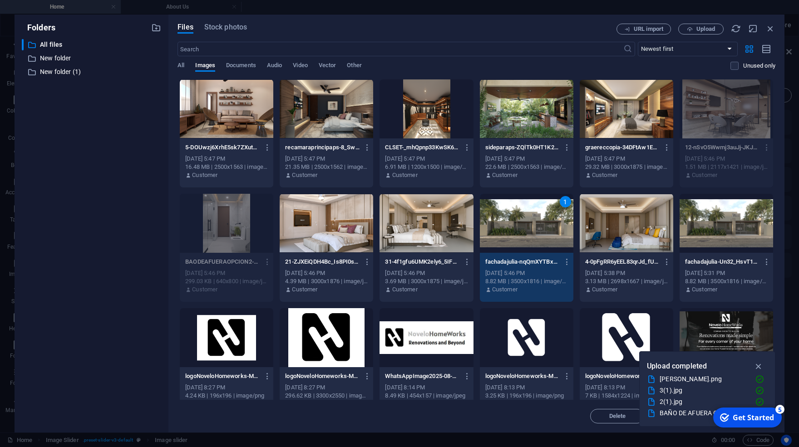
click at [443, 231] on div at bounding box center [427, 223] width 94 height 59
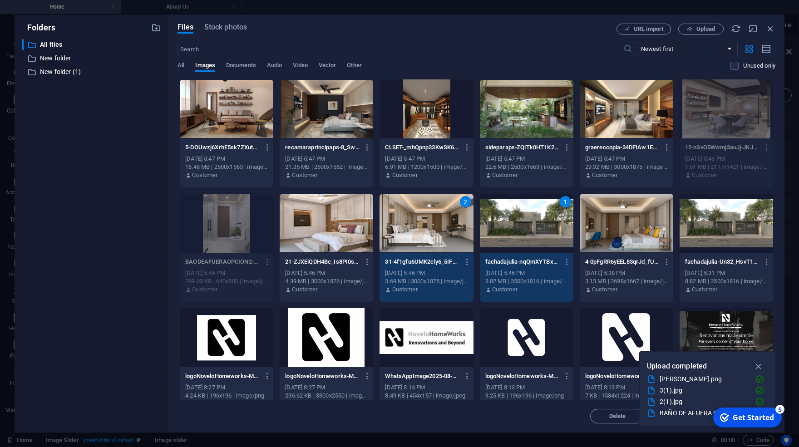
click at [339, 233] on div at bounding box center [327, 223] width 94 height 59
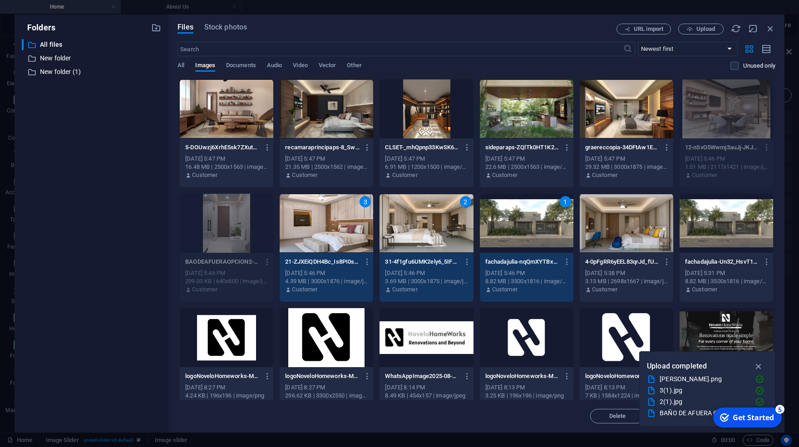
click at [257, 113] on div at bounding box center [227, 108] width 94 height 59
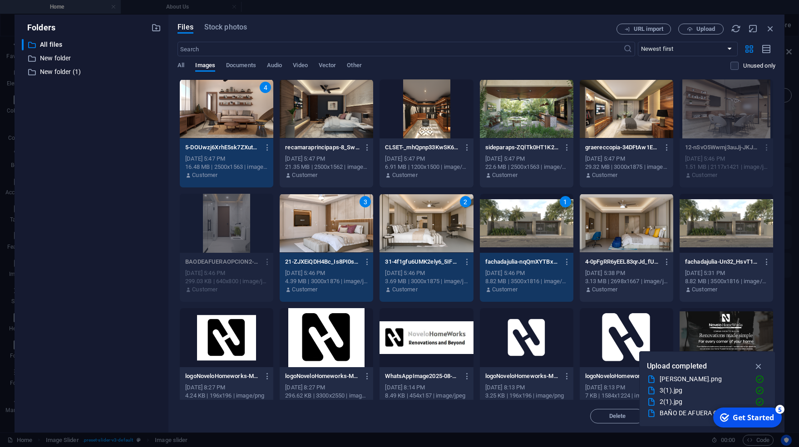
click at [312, 106] on div at bounding box center [327, 108] width 94 height 59
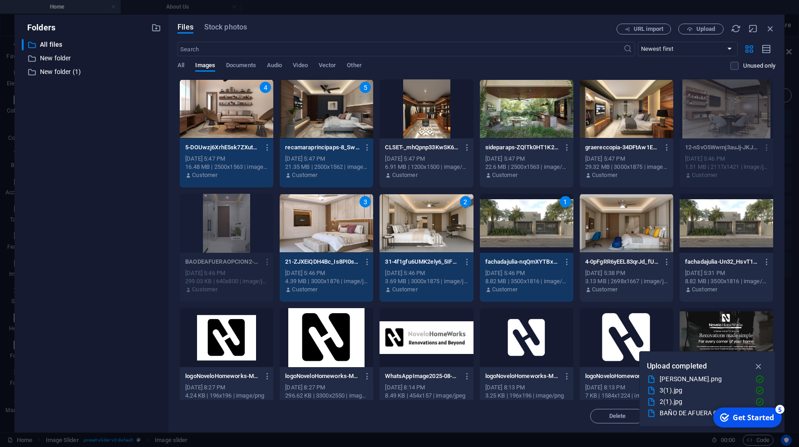
click at [427, 113] on div at bounding box center [427, 108] width 94 height 59
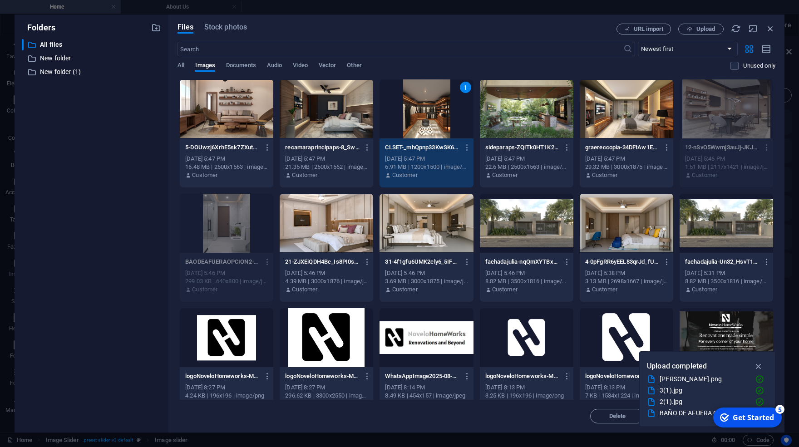
click at [355, 118] on div at bounding box center [327, 108] width 94 height 59
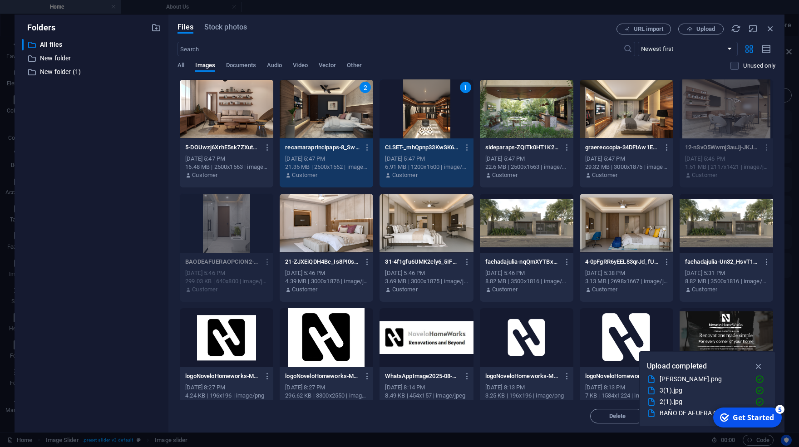
click at [337, 232] on div at bounding box center [327, 223] width 94 height 59
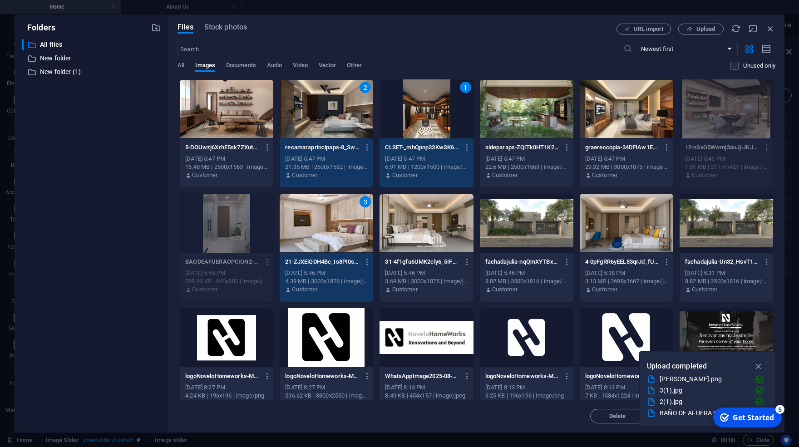
click at [258, 112] on div at bounding box center [227, 108] width 94 height 59
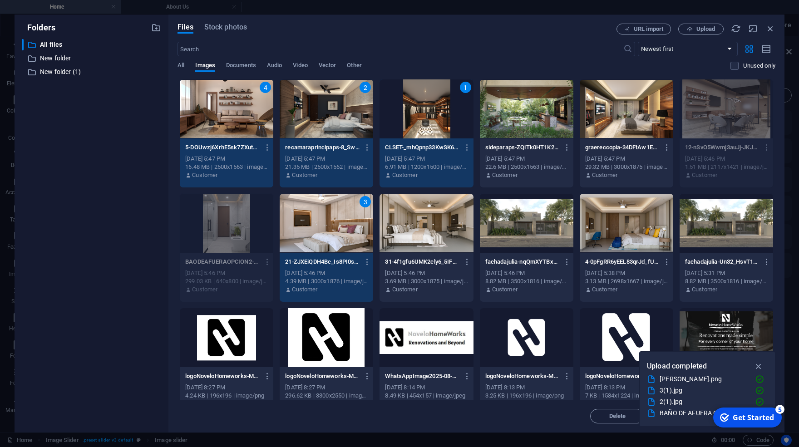
click at [418, 235] on div at bounding box center [427, 223] width 94 height 59
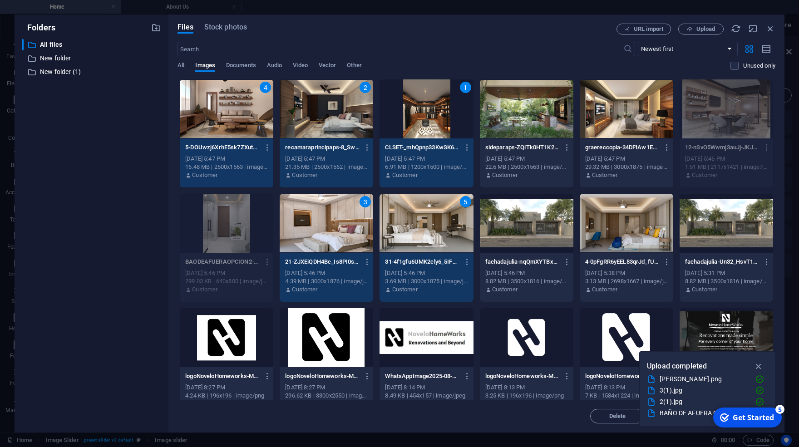
click at [504, 225] on div at bounding box center [527, 223] width 94 height 59
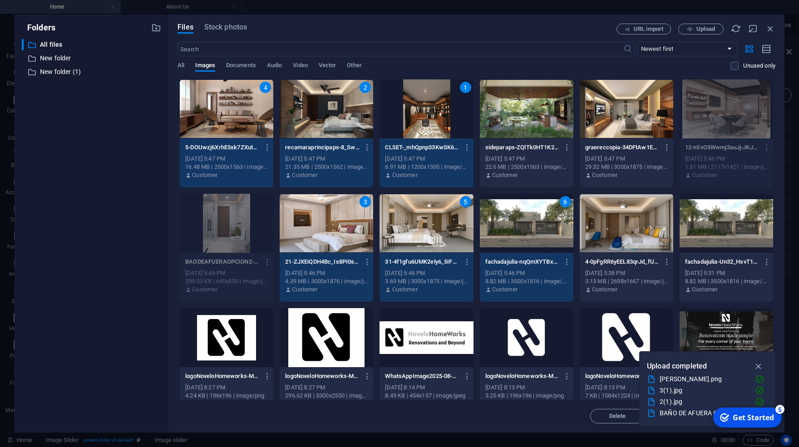
click at [495, 113] on div at bounding box center [527, 108] width 94 height 59
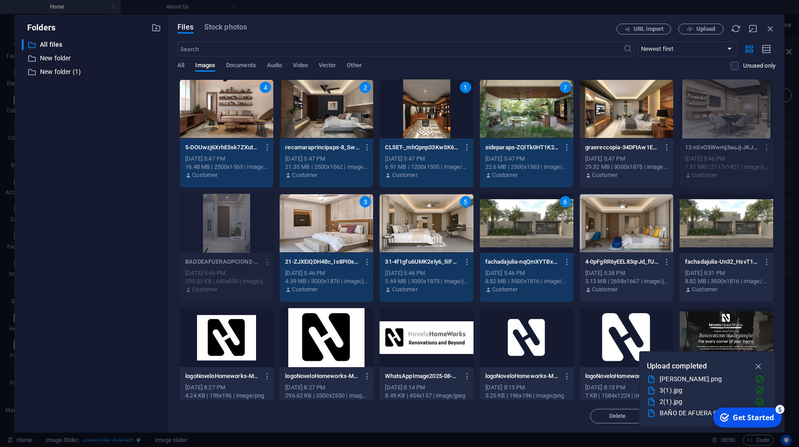
click at [520, 229] on div "6" at bounding box center [527, 223] width 94 height 59
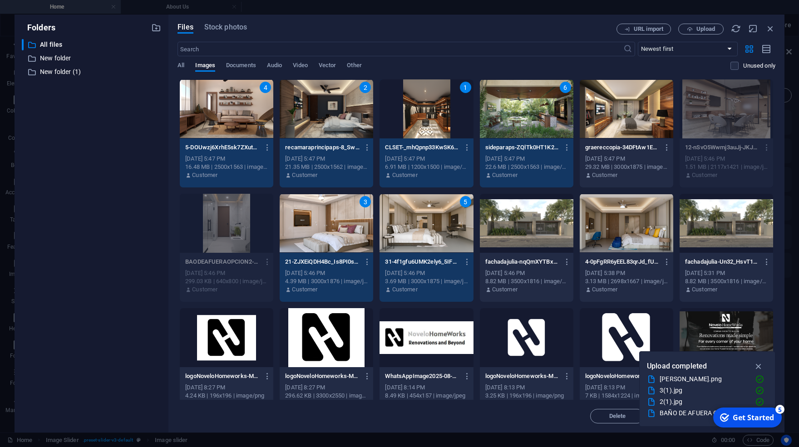
click at [625, 130] on div at bounding box center [627, 108] width 94 height 59
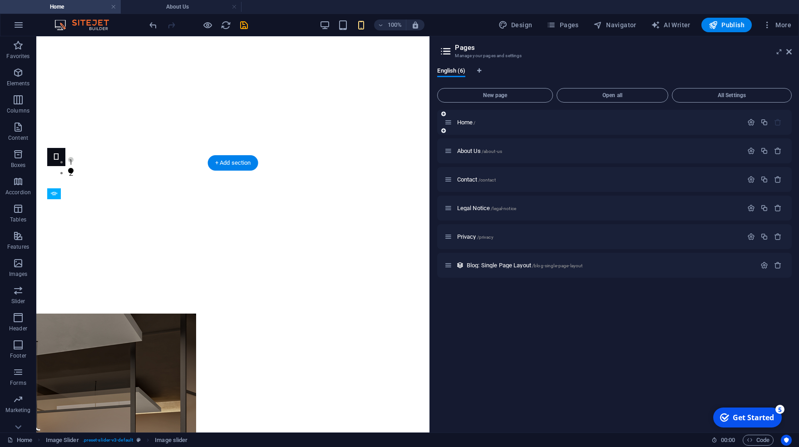
scroll to position [0, 0]
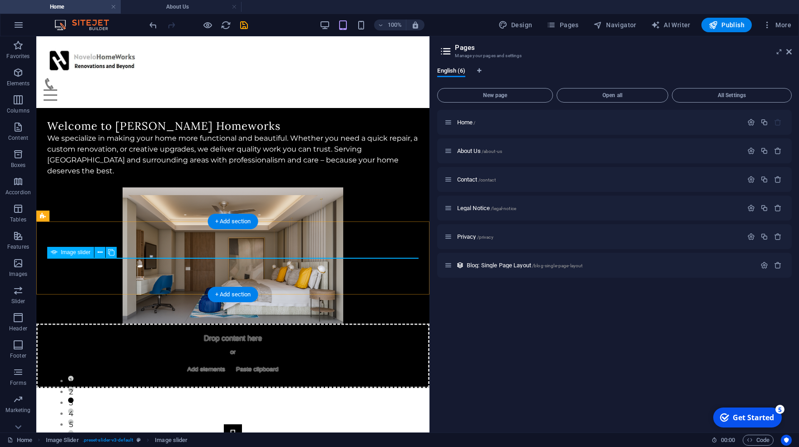
click at [224, 425] on button "Image Slider" at bounding box center [233, 434] width 18 height 18
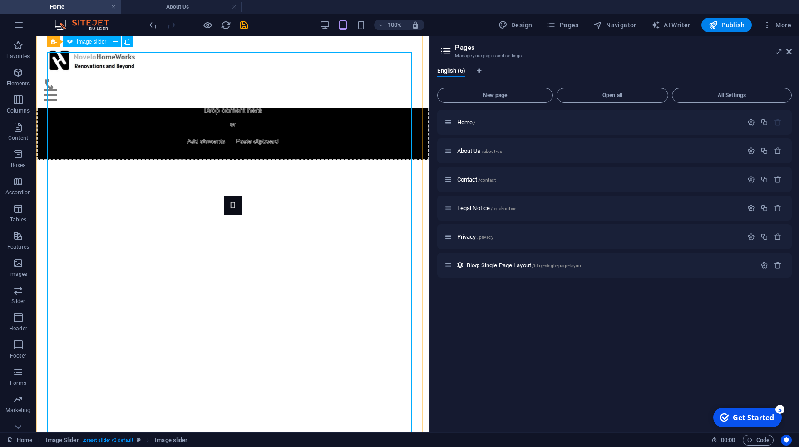
scroll to position [150, 0]
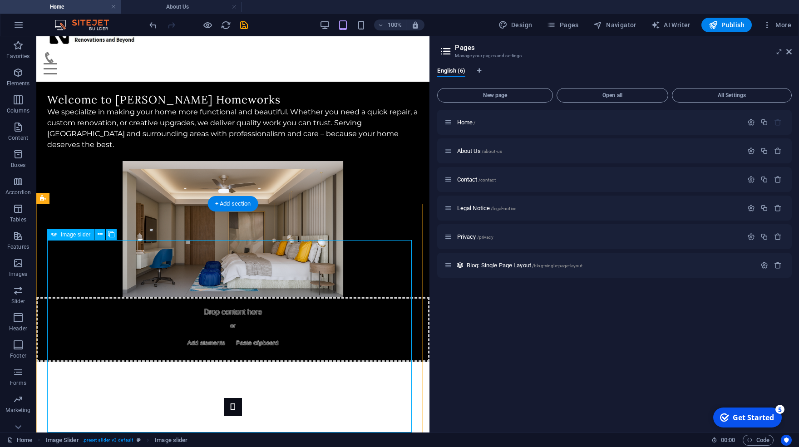
scroll to position [0, 0]
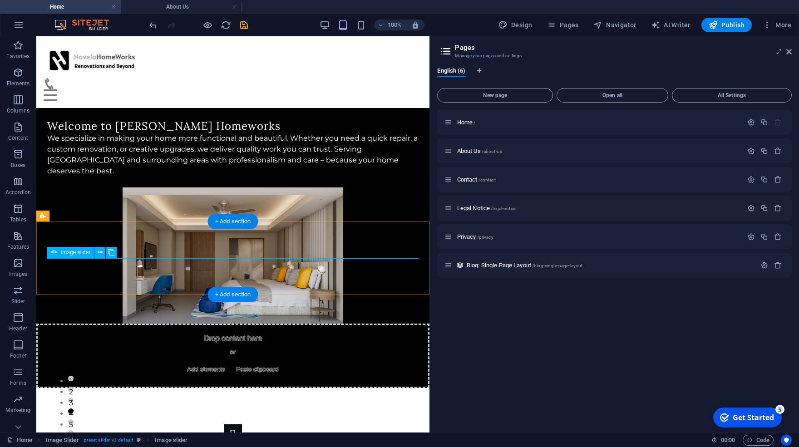
click at [242, 443] on button "Image Slider" at bounding box center [233, 452] width 18 height 18
select select "ms"
select select "s"
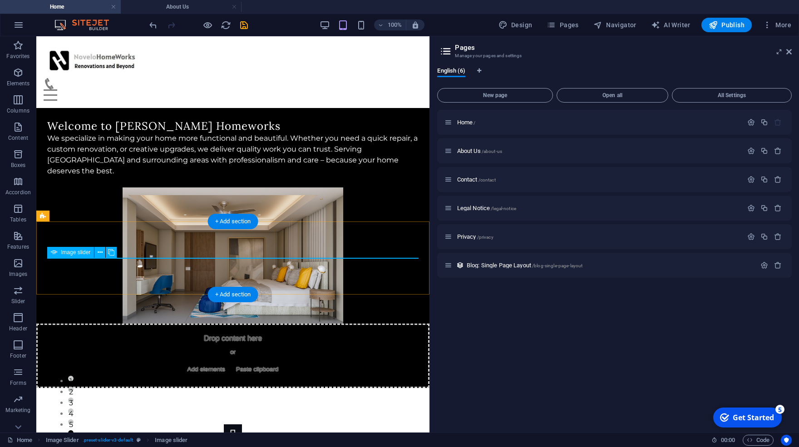
select select "progressive"
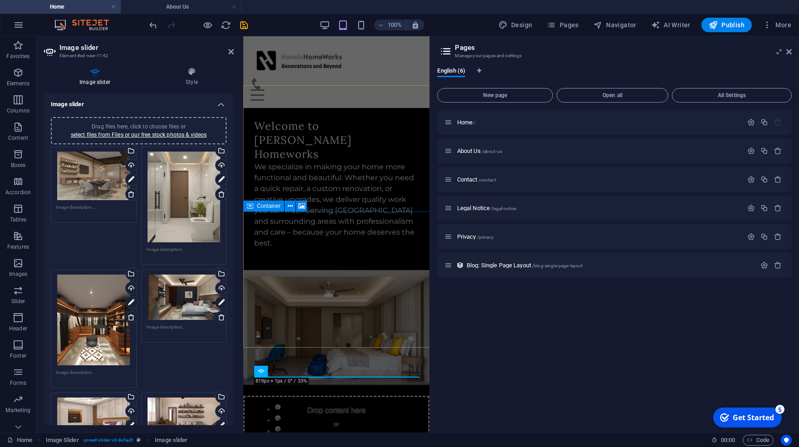
click at [404, 396] on div "Drop content here or Add elements Paste clipboard" at bounding box center [336, 428] width 186 height 64
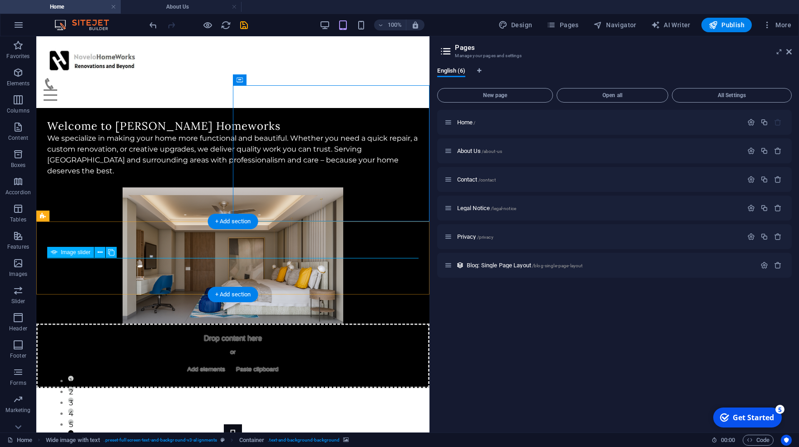
click at [242, 443] on button "Image Slider" at bounding box center [233, 452] width 18 height 18
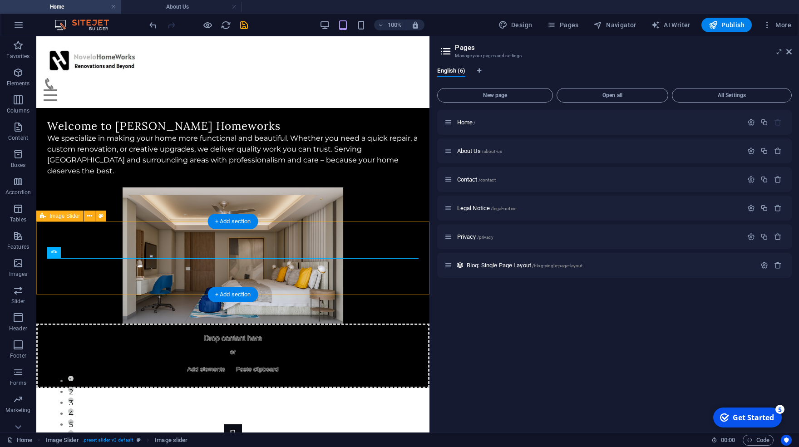
click at [335, 274] on div "1 2 3 4 5 6 7 8 9" at bounding box center [269, 271] width 393 height 396
select select "rem"
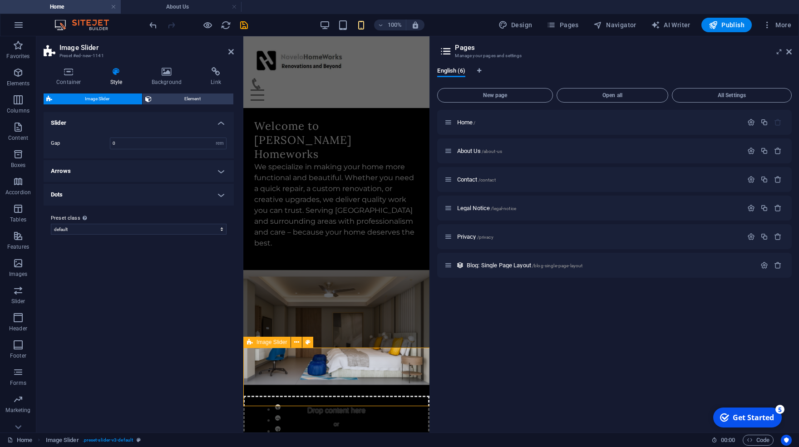
click at [487, 378] on div "1 2 3 4 5 6 7 8 9" at bounding box center [580, 271] width 186 height 396
click at [168, 99] on span "Element" at bounding box center [192, 99] width 76 height 11
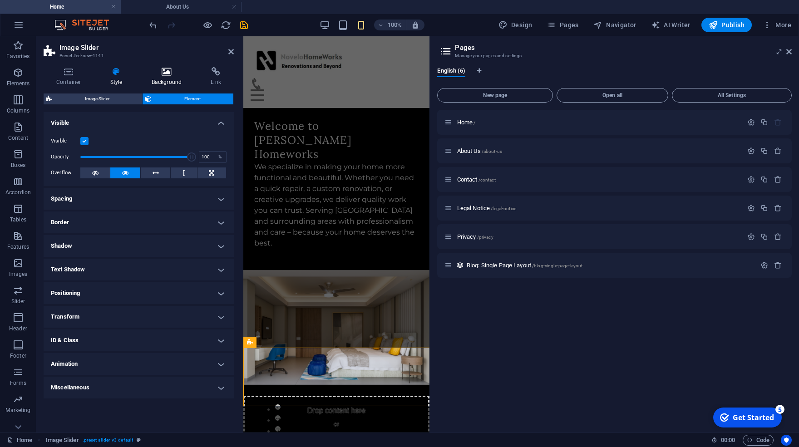
click at [162, 79] on h4 "Background" at bounding box center [168, 76] width 59 height 19
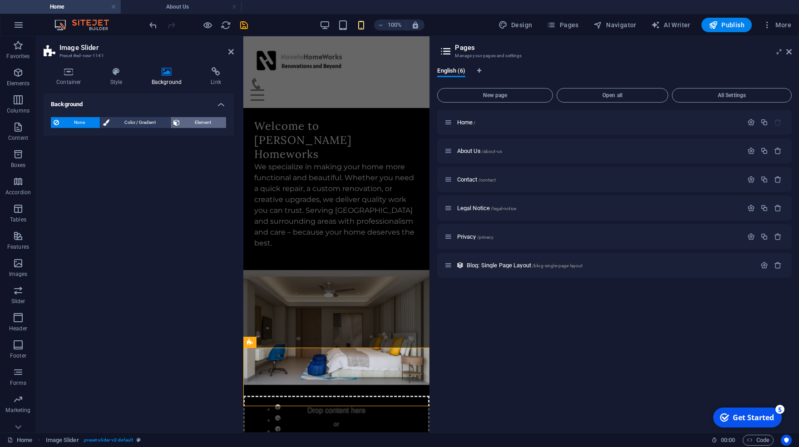
click at [198, 123] on span "Element" at bounding box center [203, 122] width 41 height 11
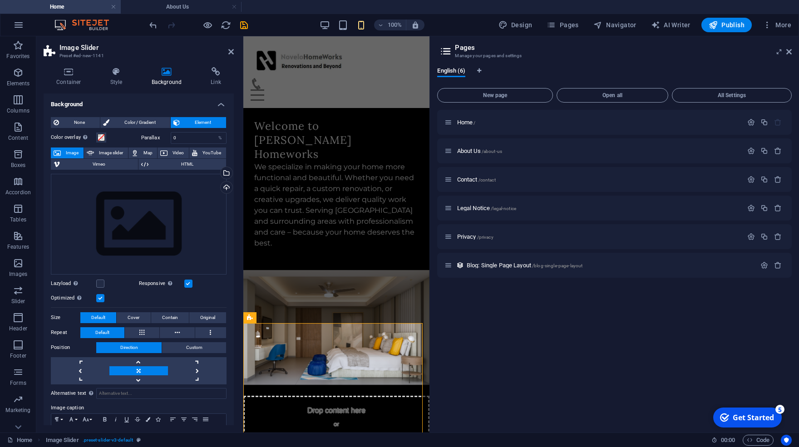
scroll to position [70, 0]
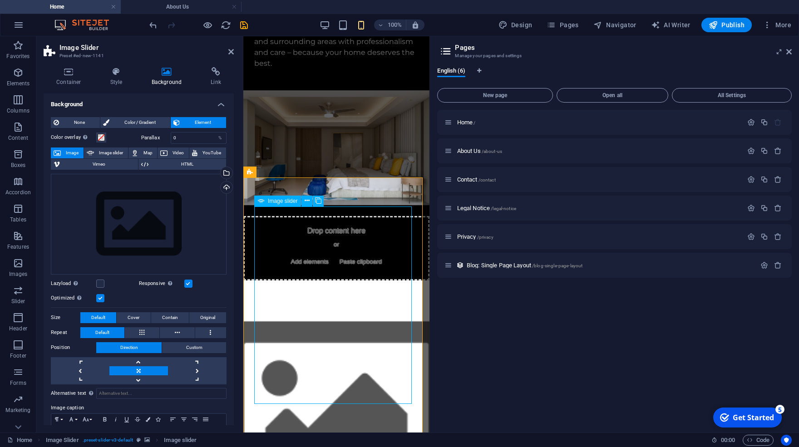
scroll to position [181, 0]
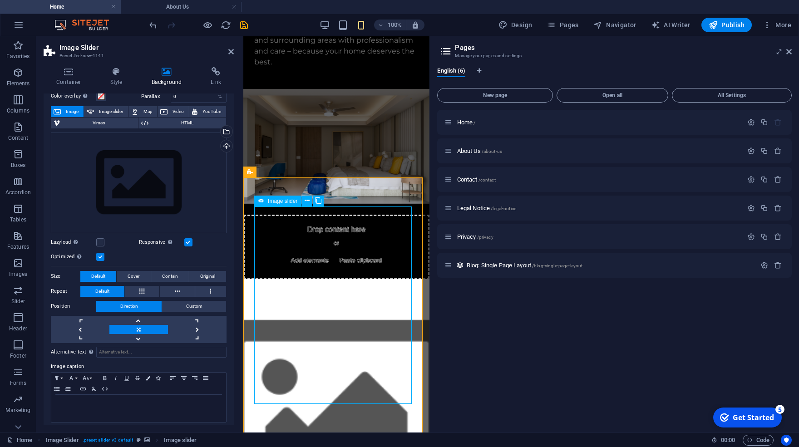
select select "ms"
select select "s"
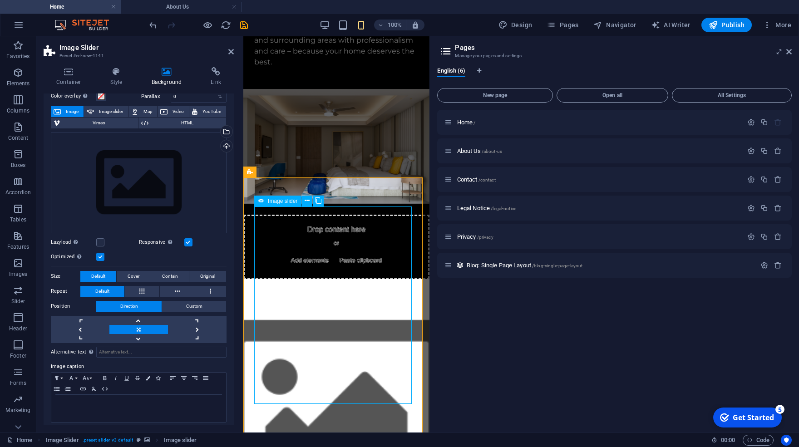
select select "progressive"
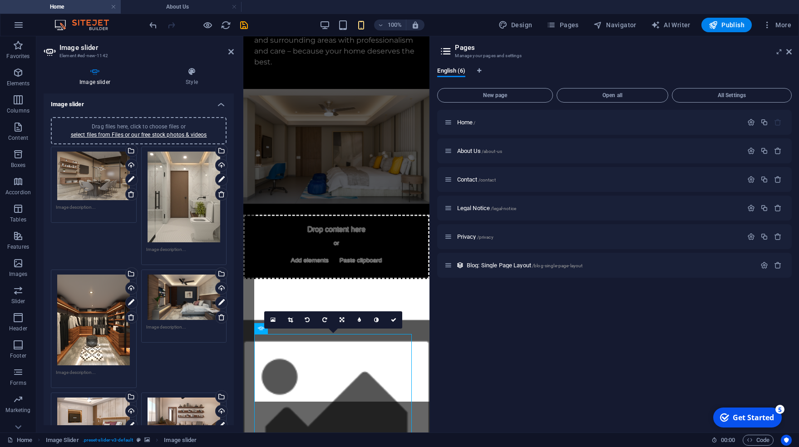
scroll to position [54, 0]
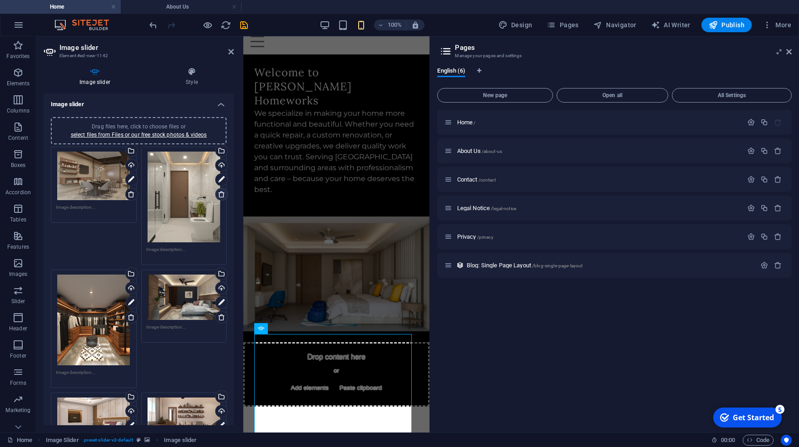
click at [218, 193] on icon at bounding box center [221, 194] width 7 height 7
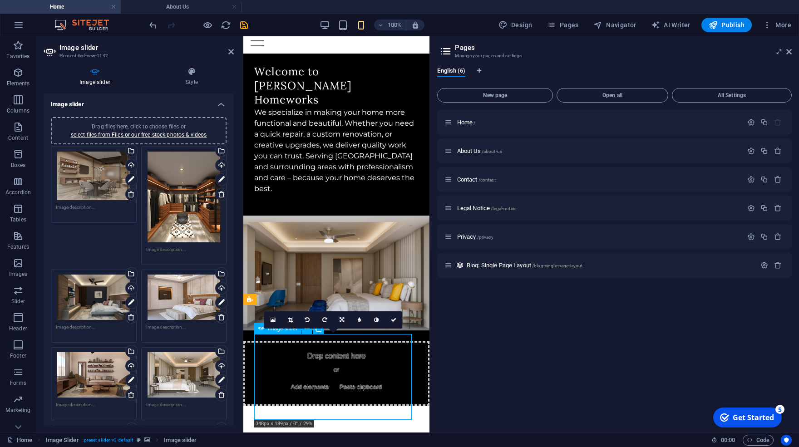
scroll to position [55, 0]
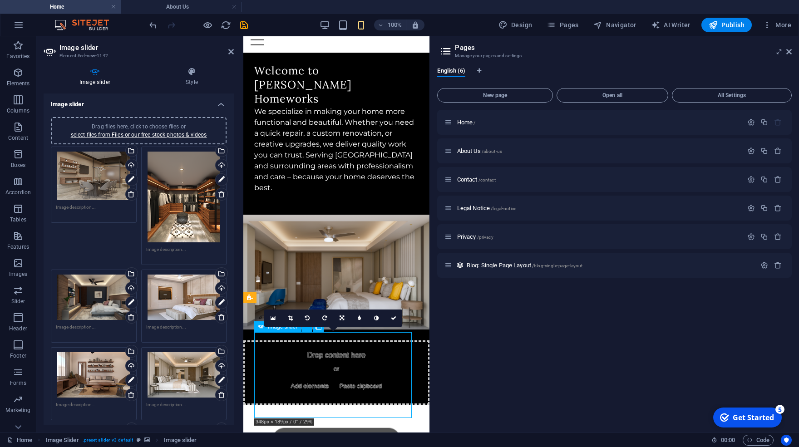
drag, startPoint x: 355, startPoint y: 384, endPoint x: 359, endPoint y: 340, distance: 44.2
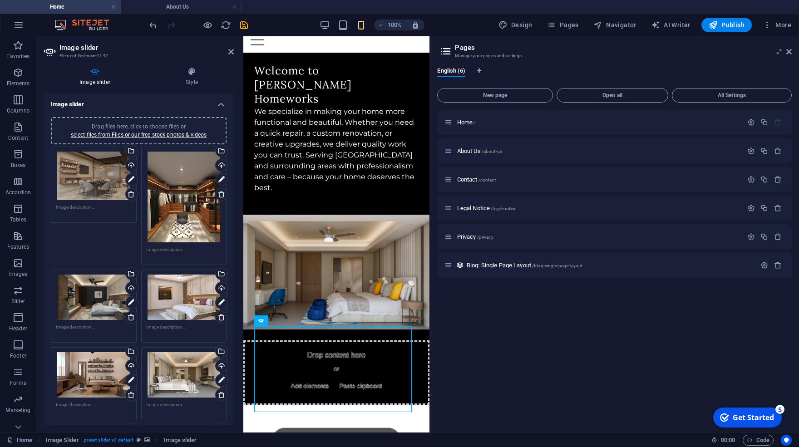
scroll to position [70, 0]
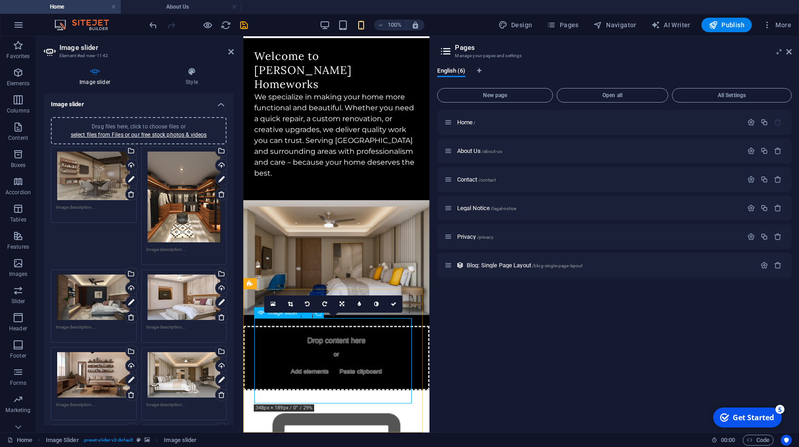
click at [188, 218] on div "Drag files here, click to choose files or select files from Files or our free s…" at bounding box center [184, 197] width 76 height 91
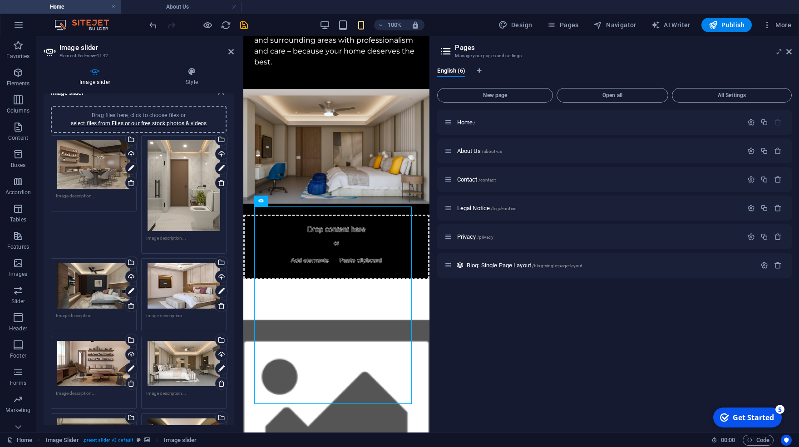
scroll to position [0, 0]
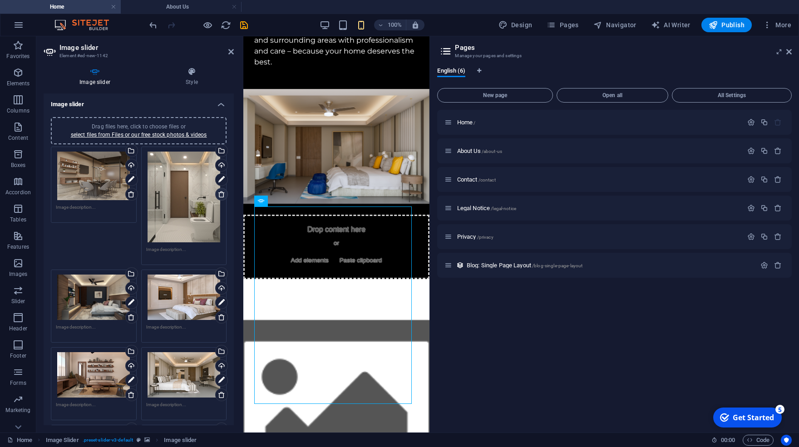
click at [218, 196] on icon at bounding box center [221, 194] width 7 height 7
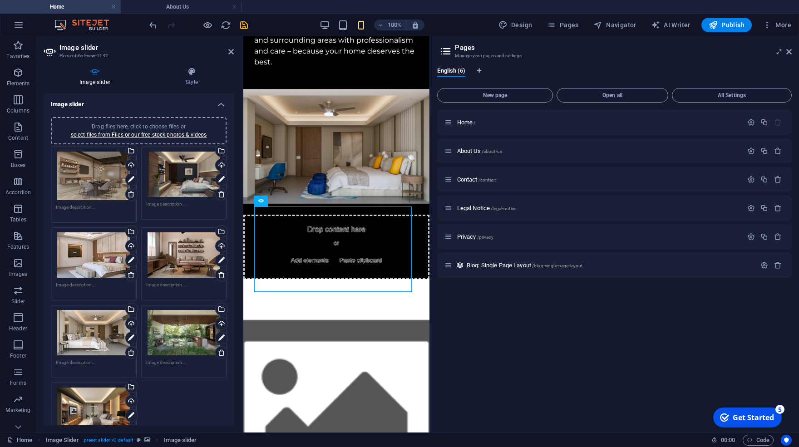
click at [453, 350] on div "Home / About Us /about-us Contact /contact Legal Notice /legal-notice Privacy /…" at bounding box center [614, 268] width 355 height 316
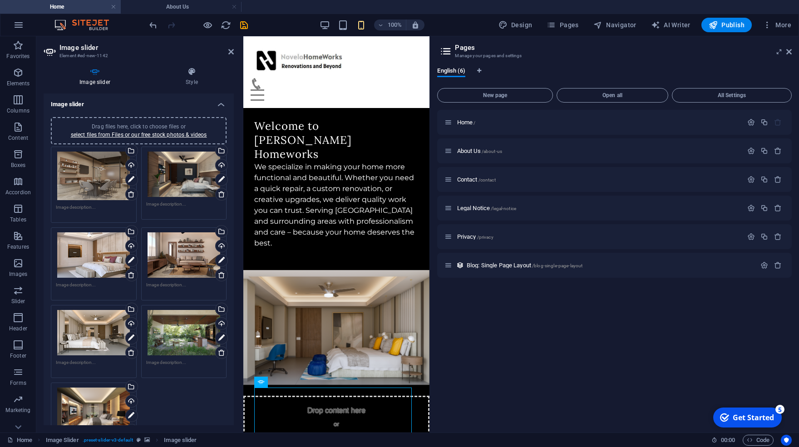
click at [356, 316] on figure at bounding box center [336, 328] width 186 height 136
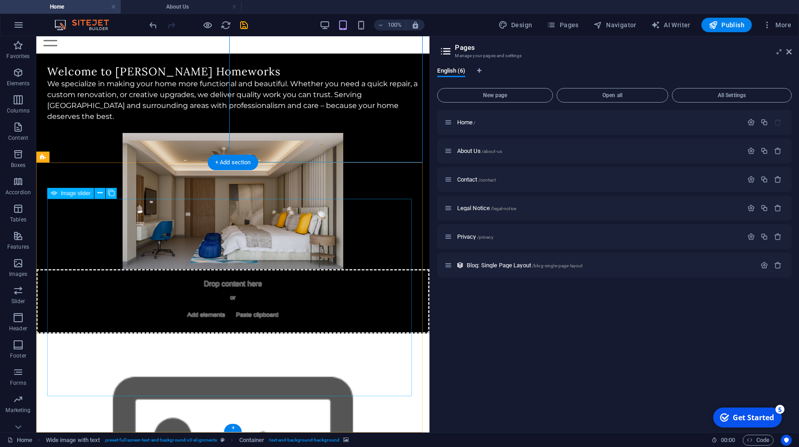
scroll to position [59, 0]
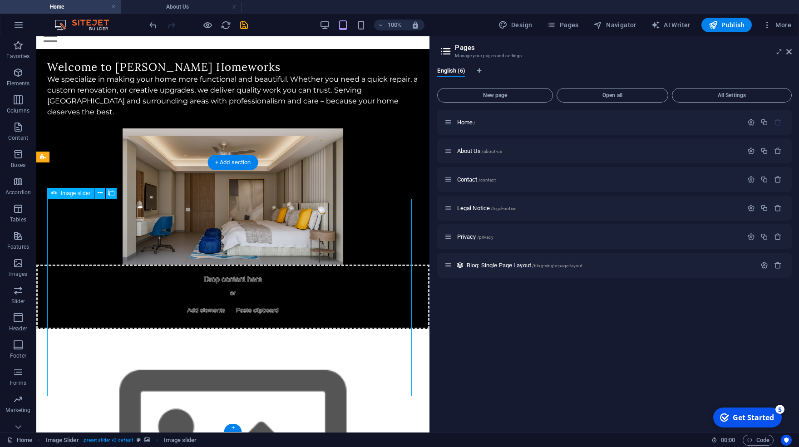
select select "ms"
select select "s"
select select "progressive"
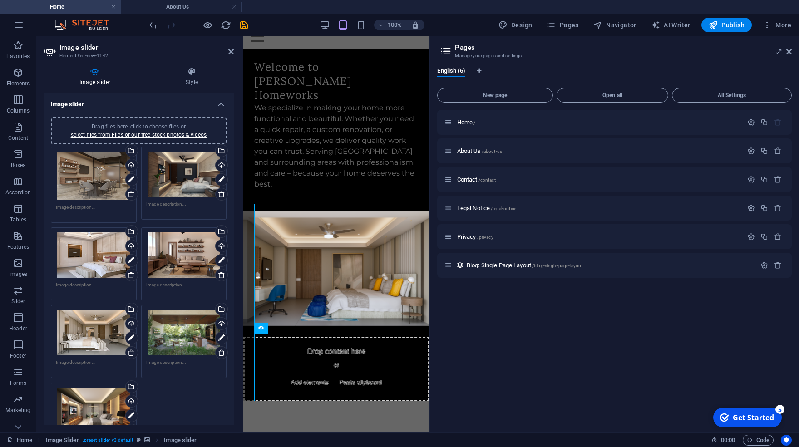
scroll to position [54, 0]
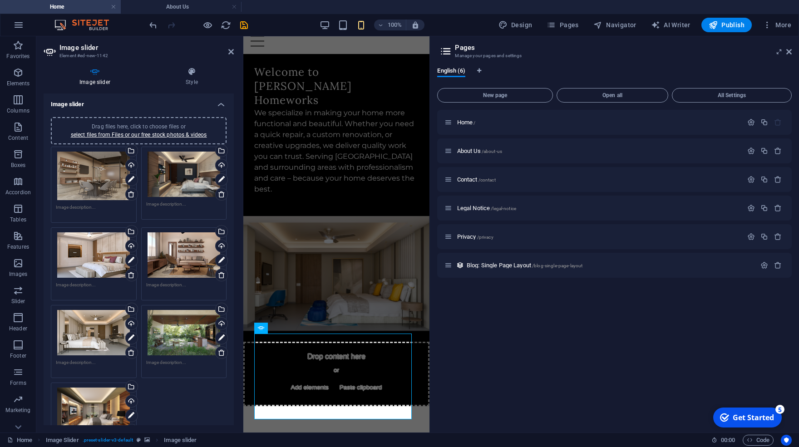
click at [151, 122] on div "Drag files here, click to choose files or select files from Files or our free s…" at bounding box center [139, 130] width 176 height 27
click at [331, 274] on figure at bounding box center [336, 274] width 186 height 136
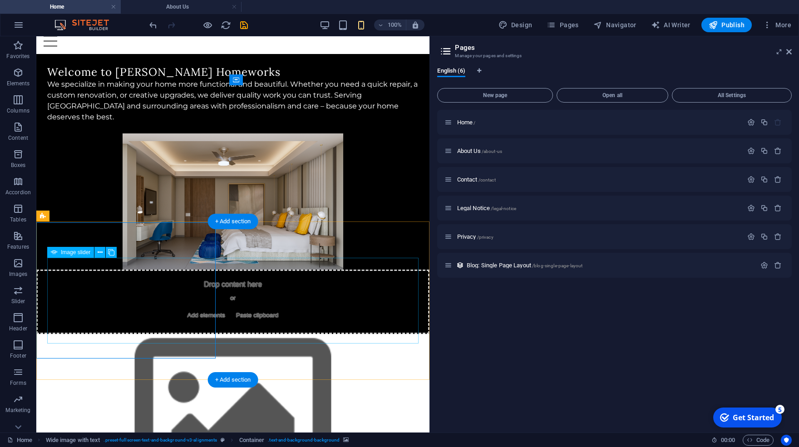
scroll to position [0, 0]
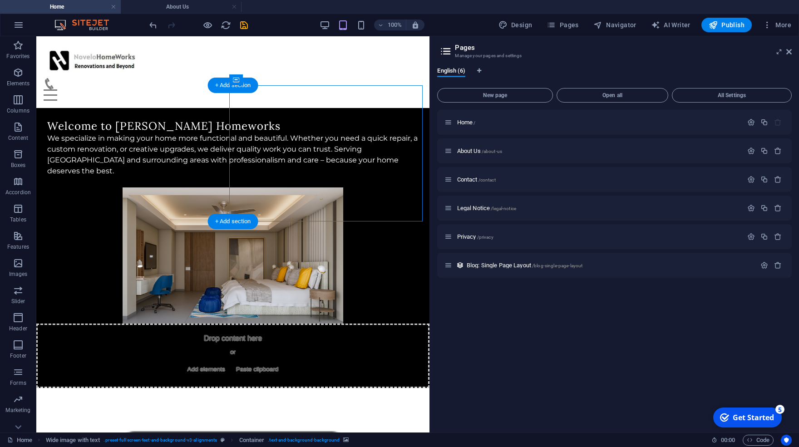
click at [263, 188] on figure at bounding box center [232, 256] width 393 height 136
select select "px"
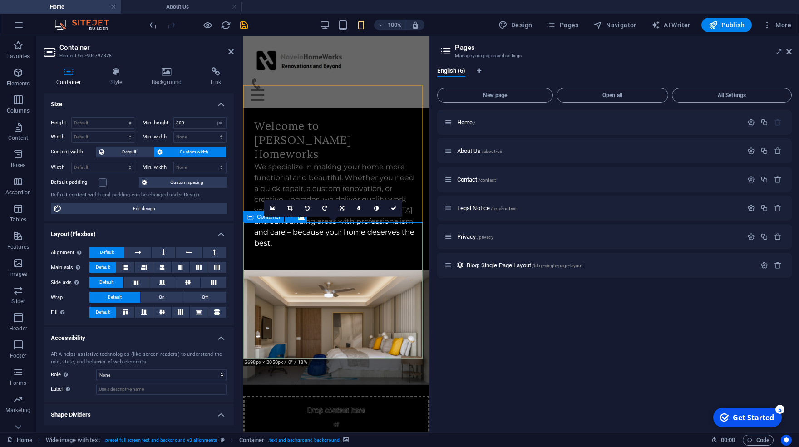
click at [276, 396] on div "Drop content here or Add elements Paste clipboard" at bounding box center [336, 428] width 186 height 64
click at [166, 77] on h4 "Background" at bounding box center [168, 76] width 59 height 19
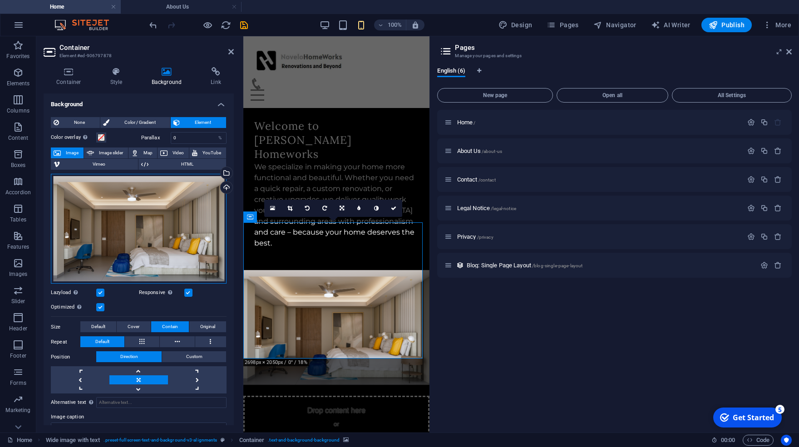
click at [148, 197] on div "Drag files here, click to choose files or select files from Files or our free s…" at bounding box center [139, 229] width 176 height 110
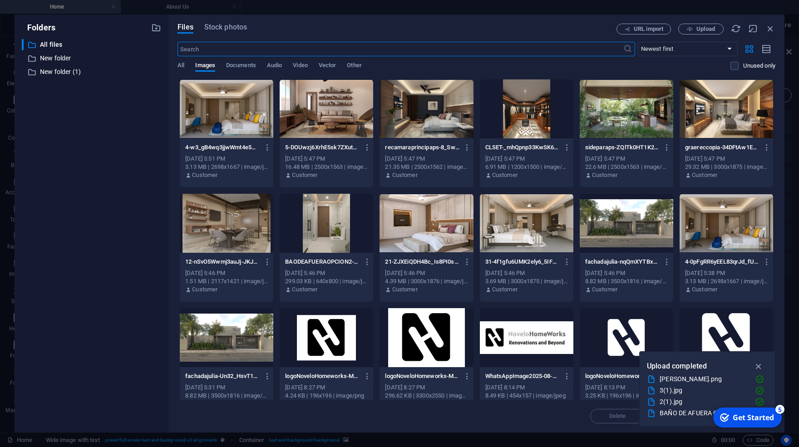
click at [530, 121] on div at bounding box center [527, 108] width 94 height 59
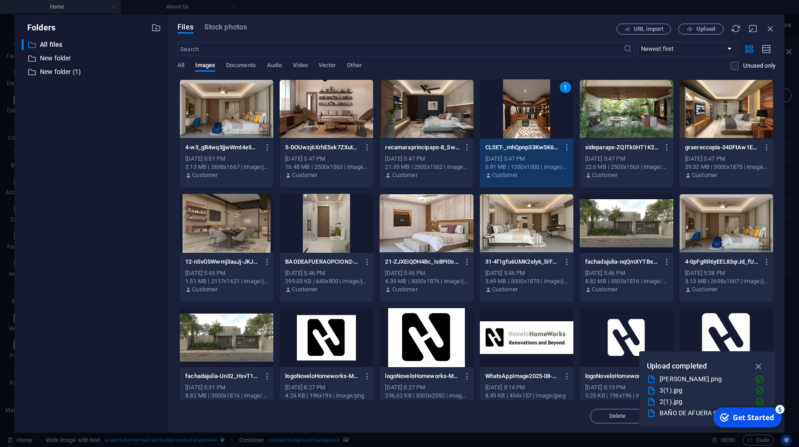
click at [530, 121] on div "1" at bounding box center [527, 108] width 94 height 59
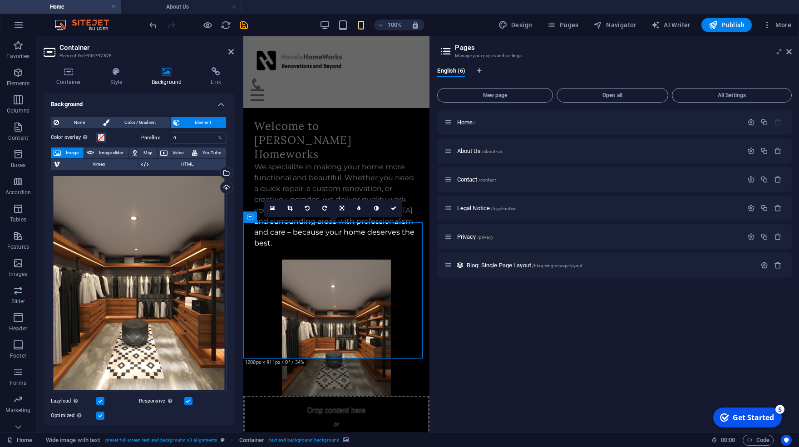
click at [472, 356] on div "Home / About Us /about-us Contact /contact Legal Notice /legal-notice Privacy /…" at bounding box center [614, 268] width 355 height 316
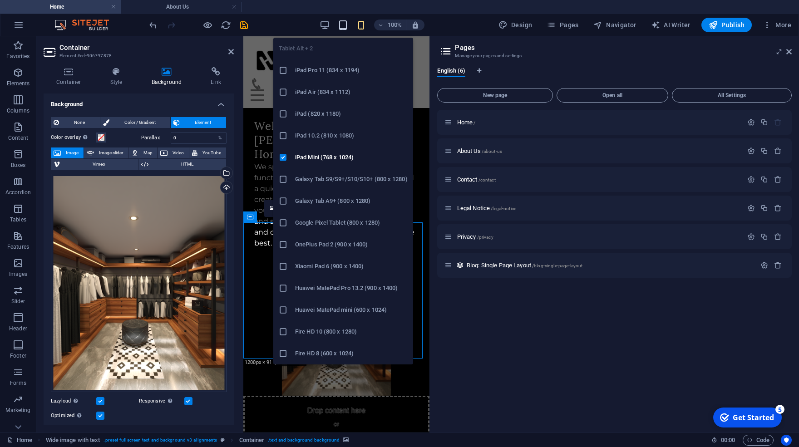
click at [343, 26] on icon "button" at bounding box center [343, 25] width 10 height 10
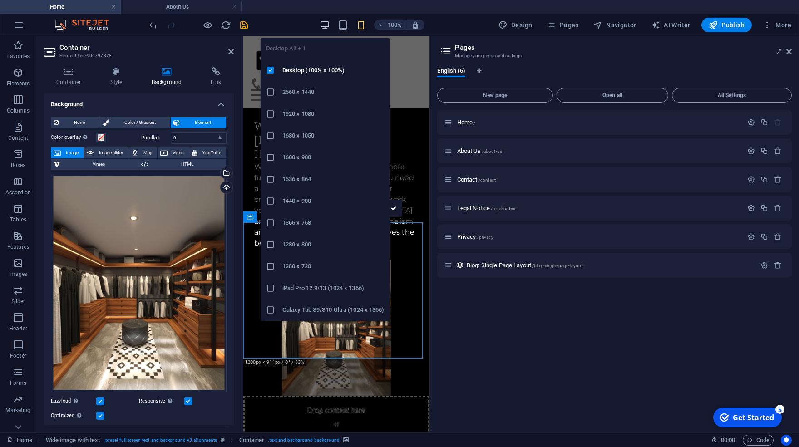
click at [327, 26] on icon "button" at bounding box center [325, 25] width 10 height 10
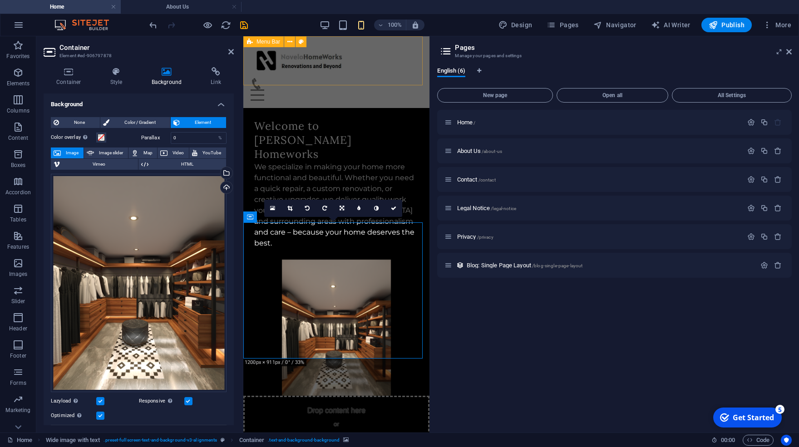
click at [370, 70] on div "Menu Home About Service Contact Blog" at bounding box center [336, 72] width 186 height 72
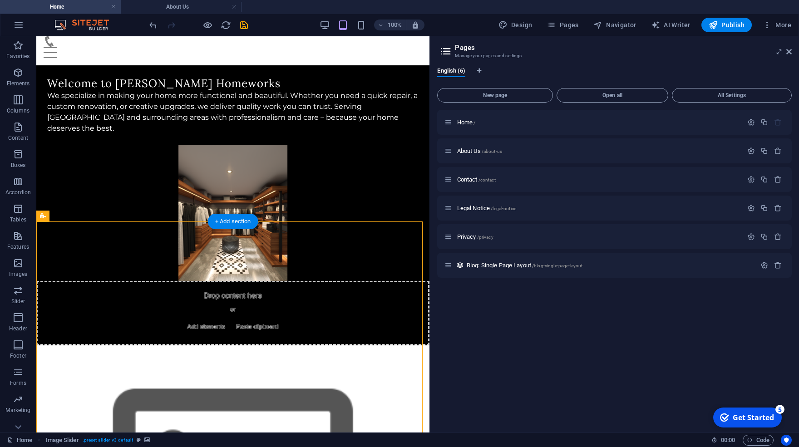
scroll to position [59, 0]
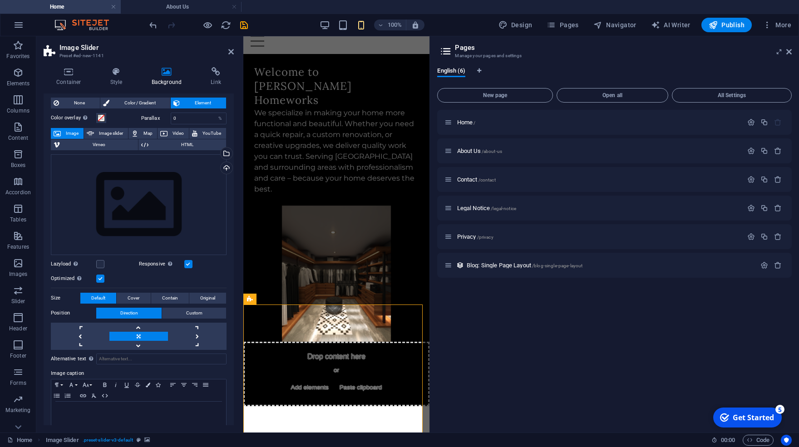
scroll to position [26, 0]
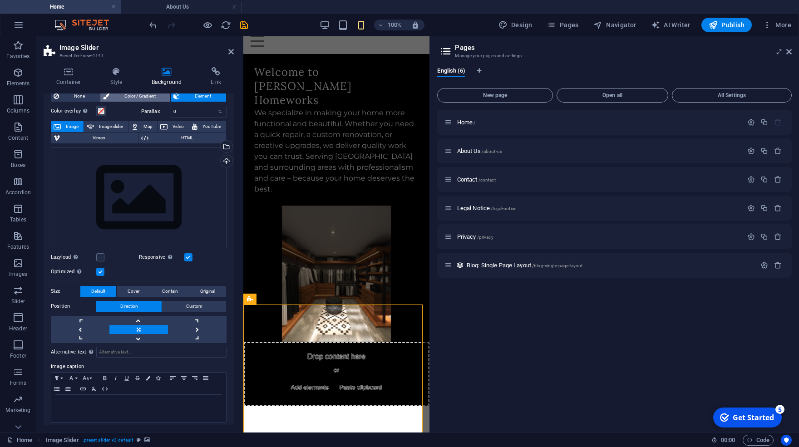
click at [150, 94] on span "Color / Gradient" at bounding box center [140, 96] width 56 height 11
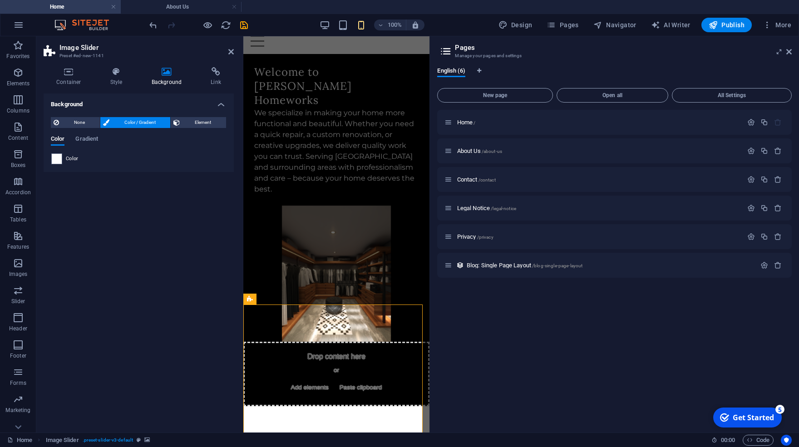
scroll to position [0, 0]
click at [52, 158] on span at bounding box center [57, 159] width 10 height 10
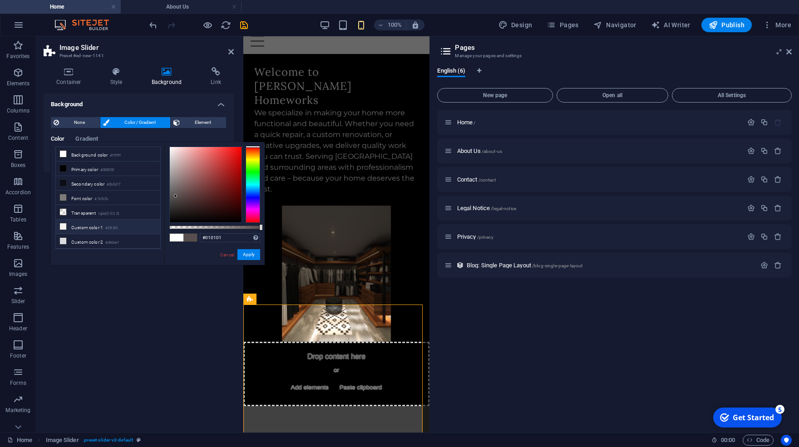
type input "#000000"
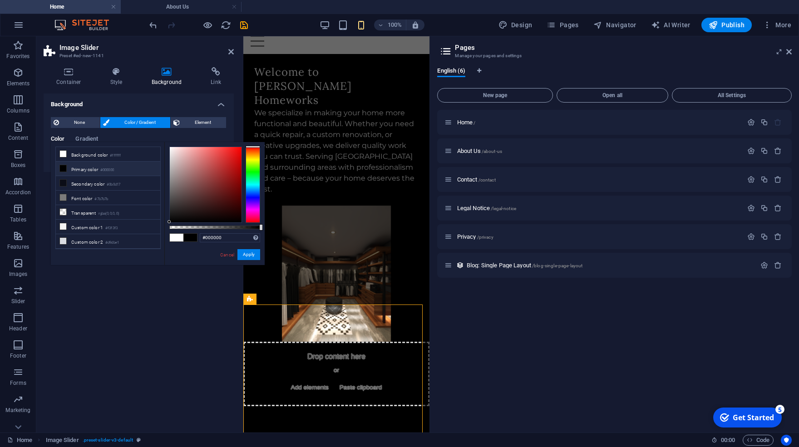
drag, startPoint x: 226, startPoint y: 178, endPoint x: 138, endPoint y: 257, distance: 117.7
click at [138, 257] on div "less Background color #ffffff Primary color #000000 Secondary color #0b0d17 Fon…" at bounding box center [158, 203] width 214 height 123
click at [253, 257] on button "Apply" at bounding box center [248, 254] width 23 height 11
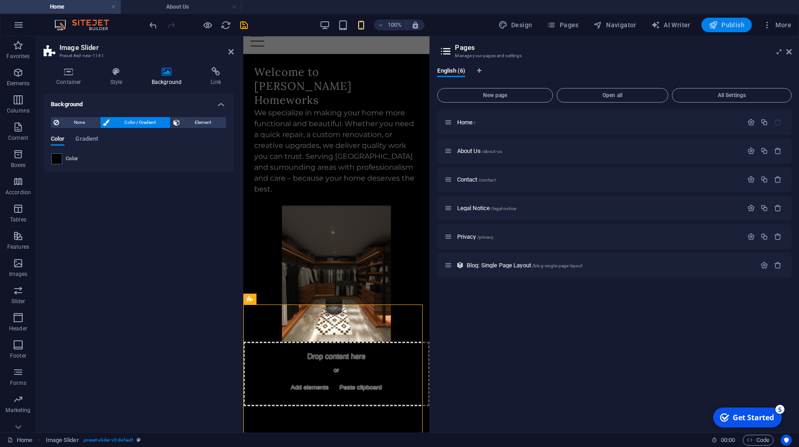
click at [739, 23] on span "Publish" at bounding box center [727, 24] width 36 height 9
